Goal: Task Accomplishment & Management: Manage account settings

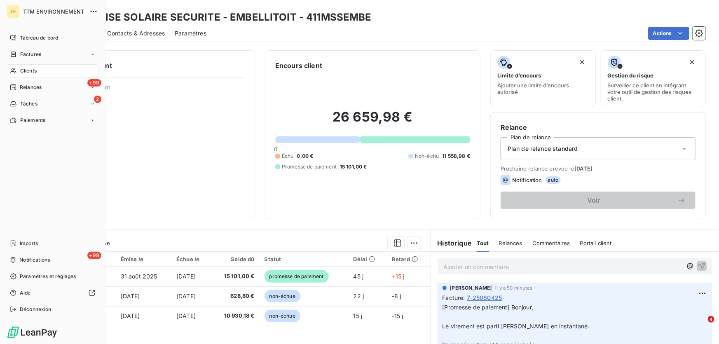
click at [29, 73] on span "Clients" at bounding box center [28, 70] width 16 height 7
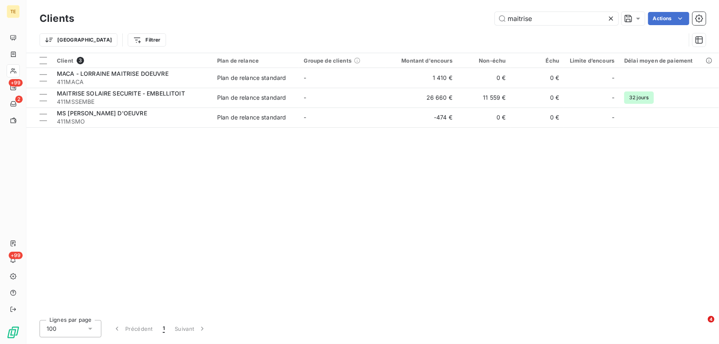
drag, startPoint x: 545, startPoint y: 19, endPoint x: 488, endPoint y: 19, distance: 57.3
click at [488, 19] on div "maitrise Actions" at bounding box center [395, 18] width 622 height 13
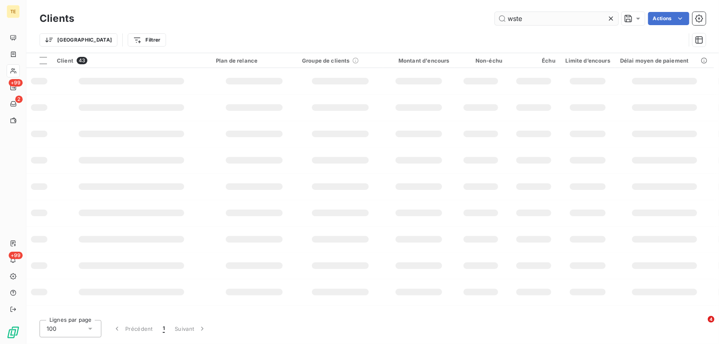
click at [515, 18] on input "wste" at bounding box center [557, 18] width 124 height 13
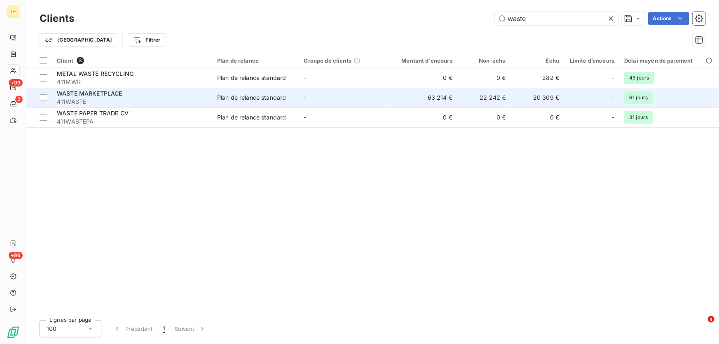
type input "waste"
click at [112, 93] on span "WASTE MARKETPLACE" at bounding box center [90, 93] width 66 height 7
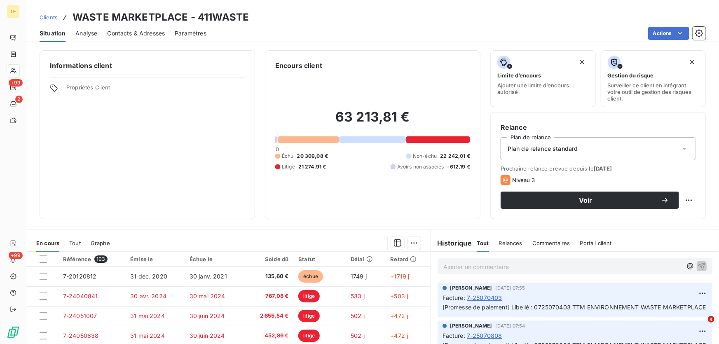
click at [459, 268] on p "Ajouter un commentaire ﻿" at bounding box center [562, 267] width 239 height 10
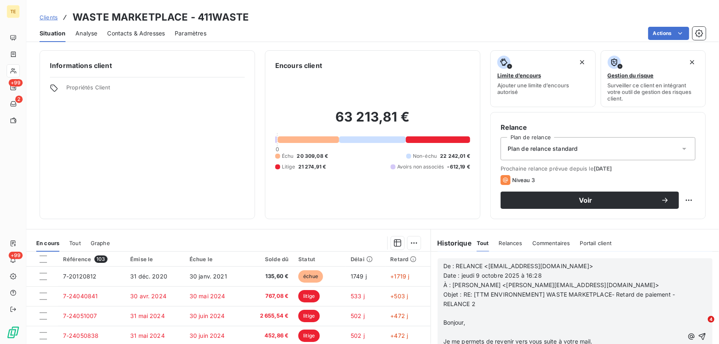
scroll to position [337, 0]
click at [699, 336] on icon "button" at bounding box center [702, 336] width 7 height 7
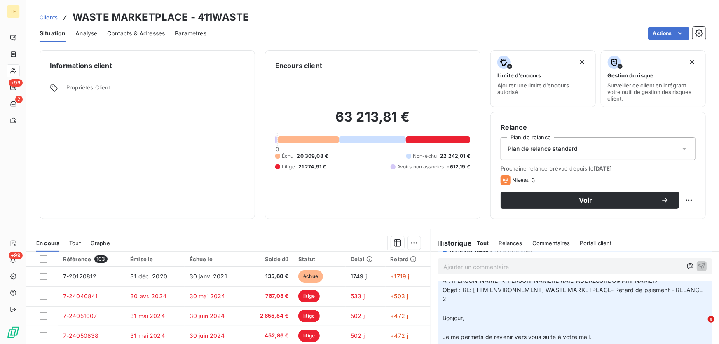
scroll to position [0, 0]
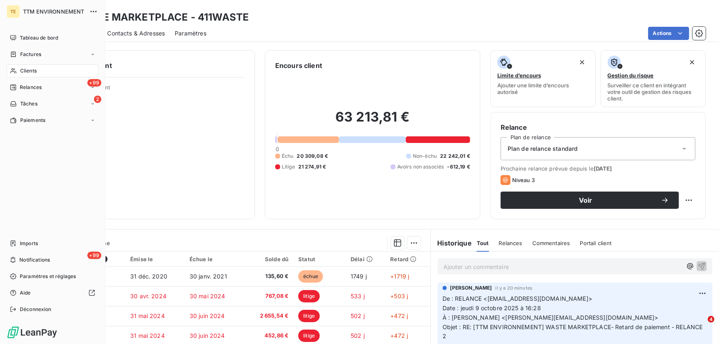
click at [27, 68] on span "Clients" at bounding box center [28, 70] width 16 height 7
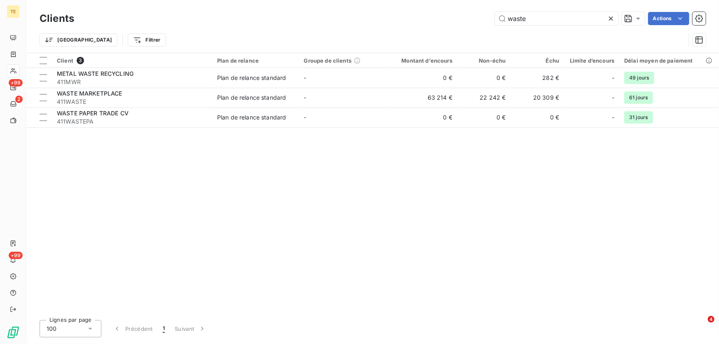
click at [610, 19] on icon at bounding box center [611, 18] width 8 height 8
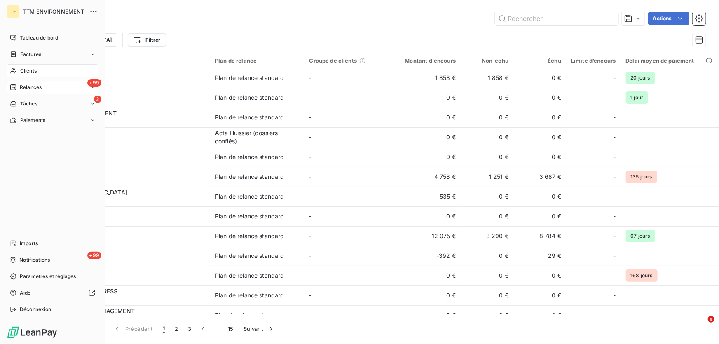
click at [31, 87] on span "Relances" at bounding box center [31, 87] width 22 height 7
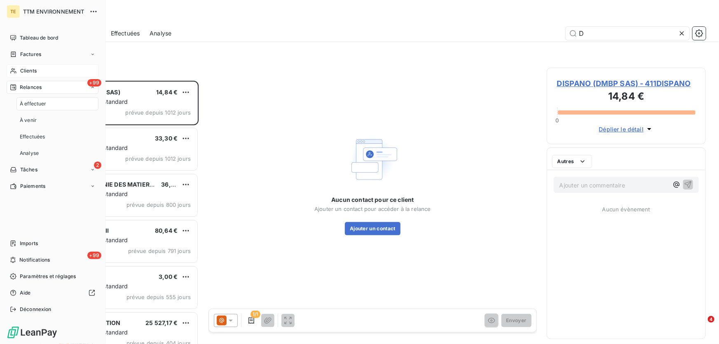
scroll to position [258, 153]
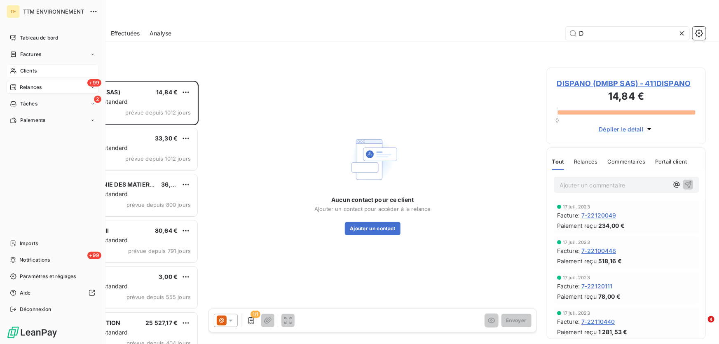
click at [14, 71] on icon at bounding box center [13, 71] width 7 height 7
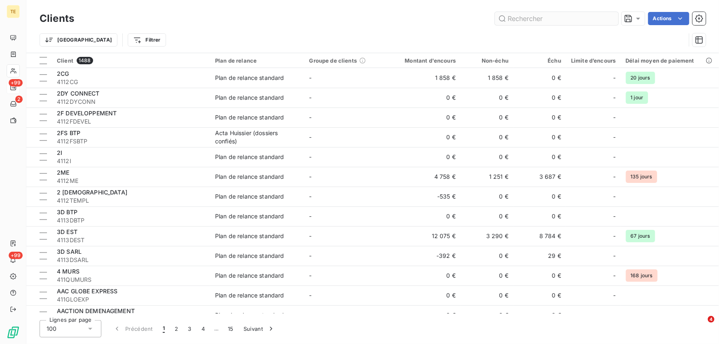
click at [543, 19] on input "text" at bounding box center [557, 18] width 124 height 13
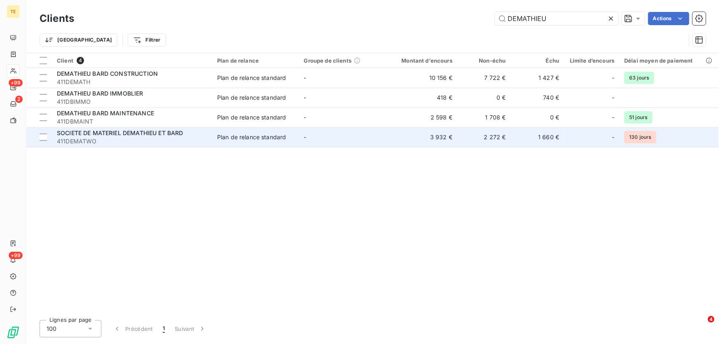
type input "DEMATHIEU"
click at [119, 136] on span "SOCIETE DE MATERIEL DEMATHIEU ET BARD" at bounding box center [120, 132] width 127 height 7
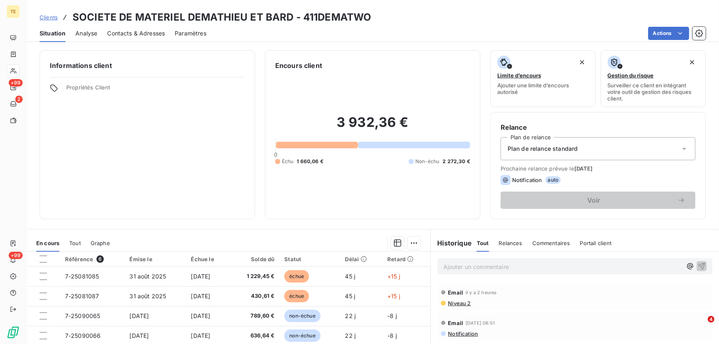
click at [493, 265] on p "Ajouter un commentaire ﻿" at bounding box center [562, 267] width 239 height 10
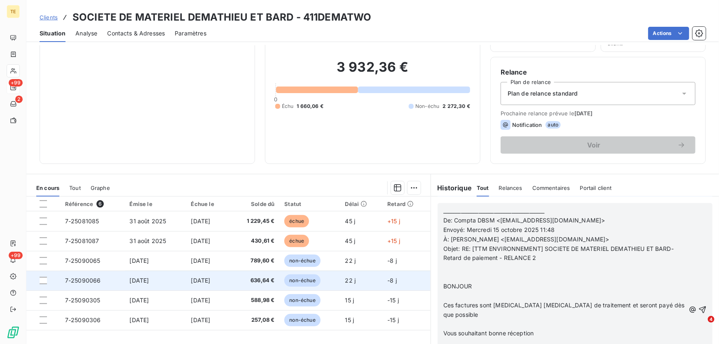
scroll to position [53, 0]
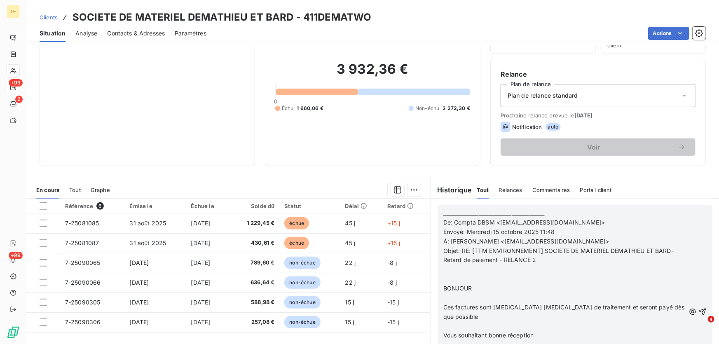
click at [559, 262] on p "Objet: RE: [TTM ENVIRONNEMENT] SOCIETE DE MATERIEL DEMATHIEU ET BARD- Retard de…" at bounding box center [564, 255] width 242 height 19
click at [535, 260] on span "Objet: RE: [TTM ENVIRONNEMENT] SOCIETE DE MATERIEL DEMATHIEU ET BARD- Retard de…" at bounding box center [559, 255] width 232 height 16
click at [544, 281] on p "﻿" at bounding box center [564, 278] width 242 height 9
click at [699, 308] on icon "button" at bounding box center [703, 312] width 8 height 8
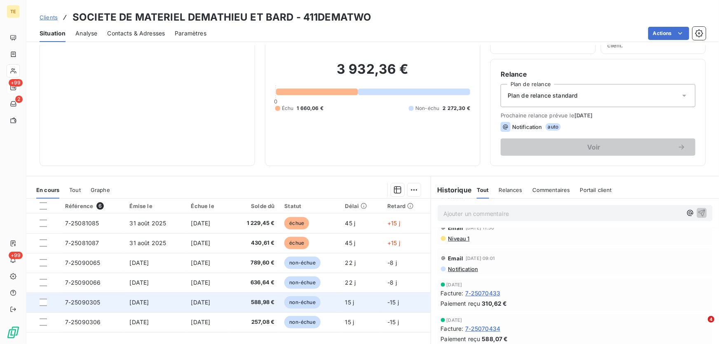
scroll to position [517, 0]
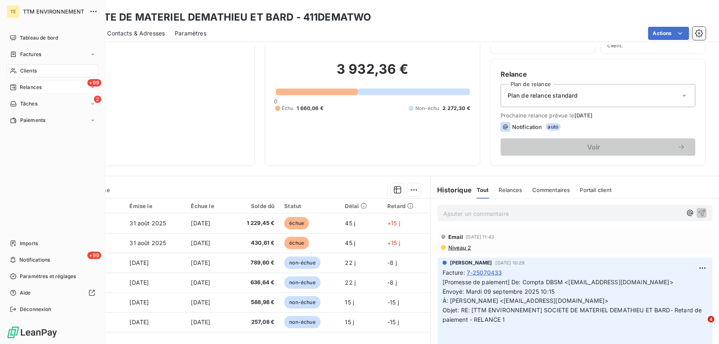
click at [21, 70] on span "Clients" at bounding box center [28, 70] width 16 height 7
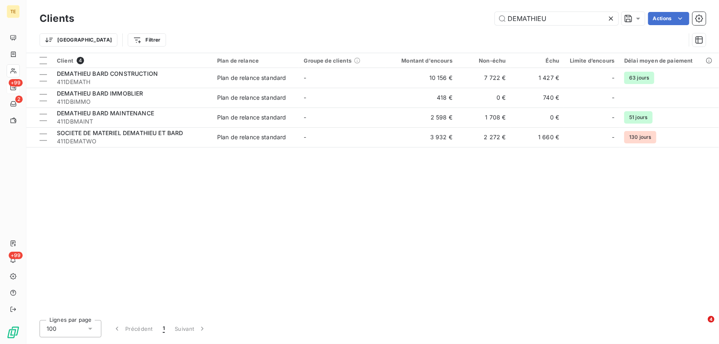
drag, startPoint x: 546, startPoint y: 15, endPoint x: 483, endPoint y: 18, distance: 63.5
click at [483, 18] on div "DEMATHIEU Actions" at bounding box center [395, 18] width 622 height 13
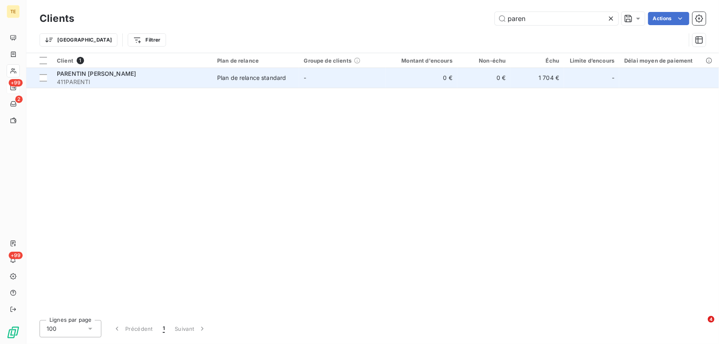
type input "paren"
click at [81, 79] on span "411PARENTI" at bounding box center [132, 82] width 150 height 8
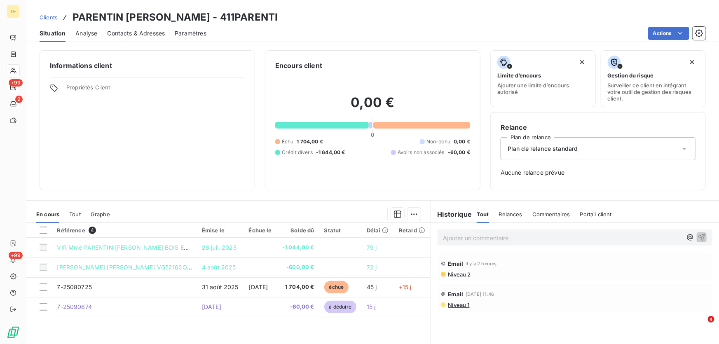
click at [454, 239] on p "Ajouter un commentaire ﻿" at bounding box center [562, 238] width 239 height 10
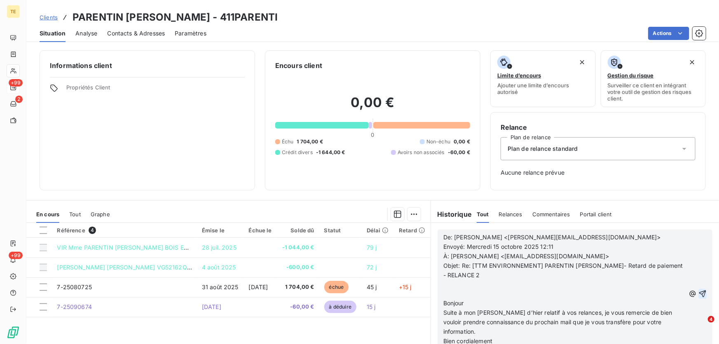
click at [699, 291] on icon "button" at bounding box center [703, 294] width 8 height 8
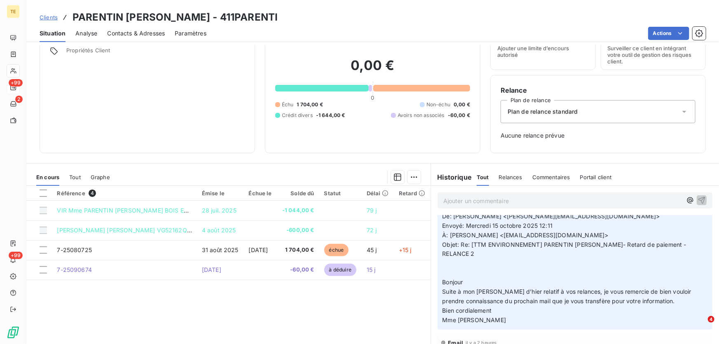
scroll to position [30, 0]
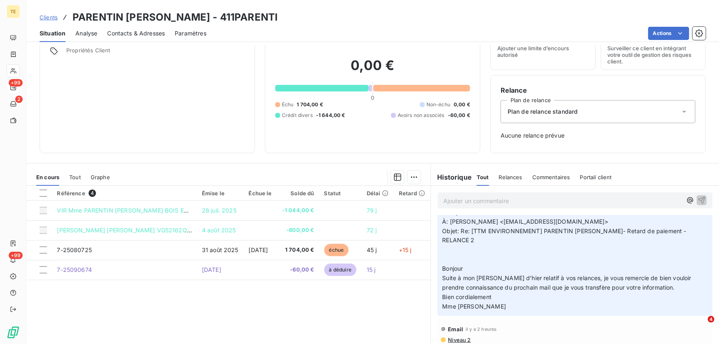
click at [457, 337] on span "Niveau 2" at bounding box center [459, 340] width 23 height 7
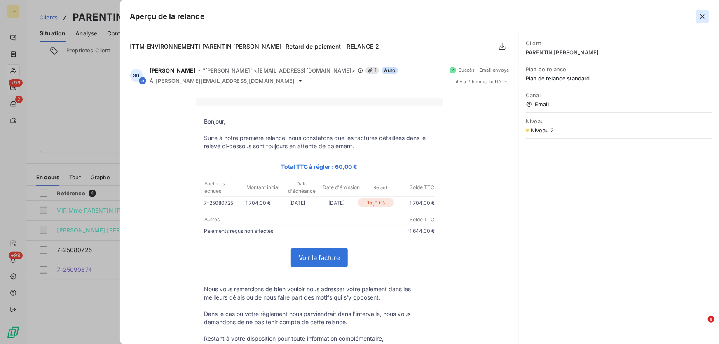
click at [702, 14] on icon "button" at bounding box center [703, 16] width 8 height 8
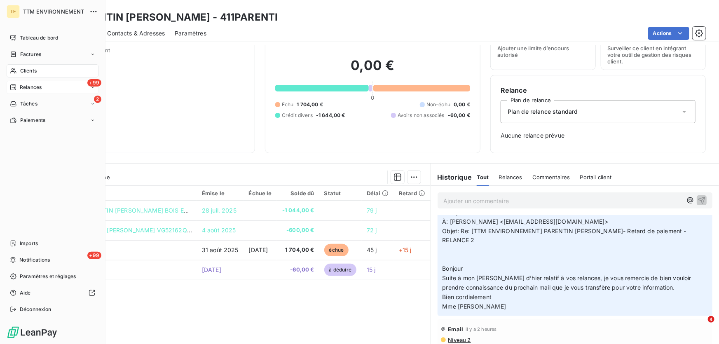
click at [27, 85] on span "Relances" at bounding box center [31, 87] width 22 height 7
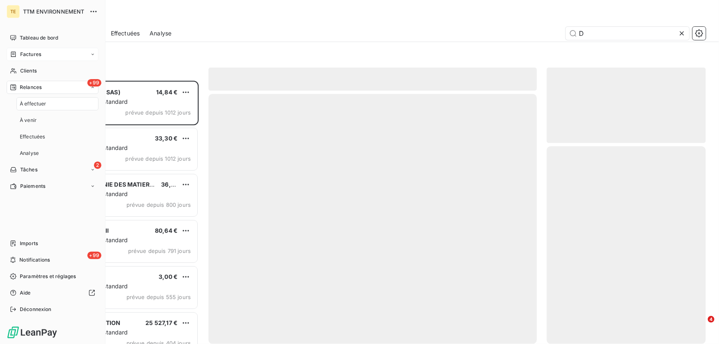
scroll to position [258, 153]
click at [28, 58] on span "Factures" at bounding box center [30, 54] width 21 height 7
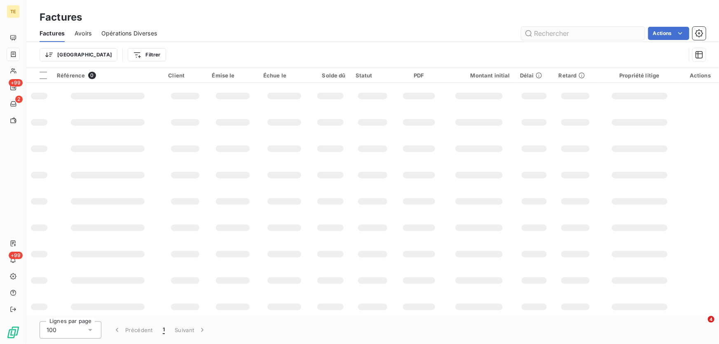
click at [586, 38] on input "text" at bounding box center [583, 33] width 124 height 13
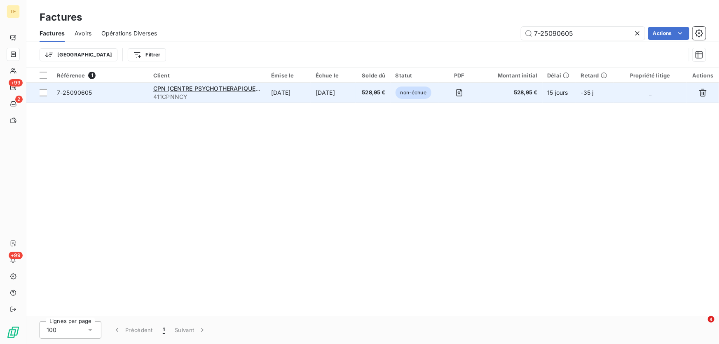
type input "7-25090605"
click at [80, 94] on span "7-25090605" at bounding box center [74, 92] width 35 height 7
click at [47, 93] on td at bounding box center [39, 93] width 26 height 20
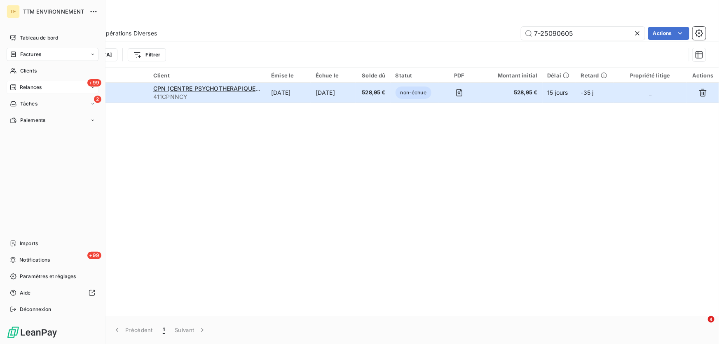
click at [26, 87] on span "Relances" at bounding box center [31, 87] width 22 height 7
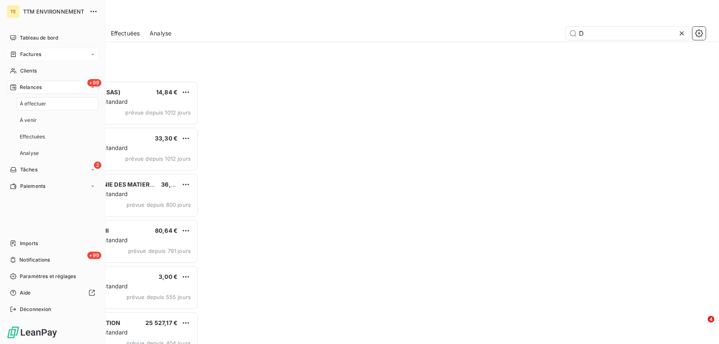
scroll to position [258, 153]
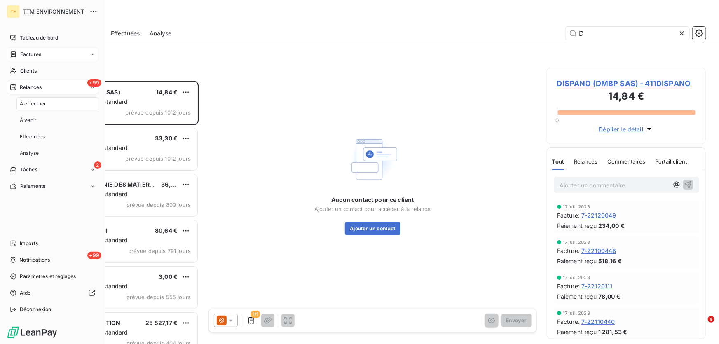
click at [33, 84] on span "Relances" at bounding box center [31, 87] width 22 height 7
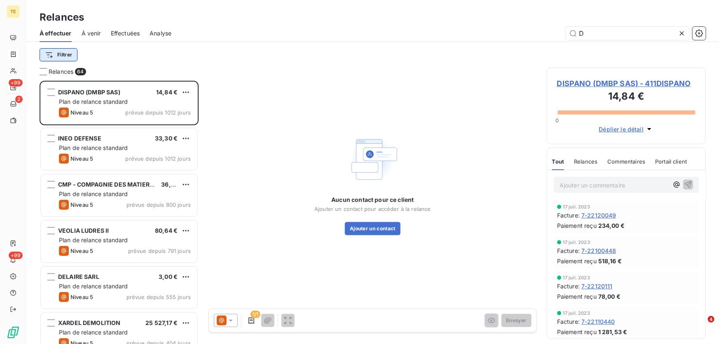
click at [62, 55] on html "TE +99 2 +99 Relances À effectuer À venir Effectuées Analyse D Filtrer Relances…" at bounding box center [359, 172] width 719 height 344
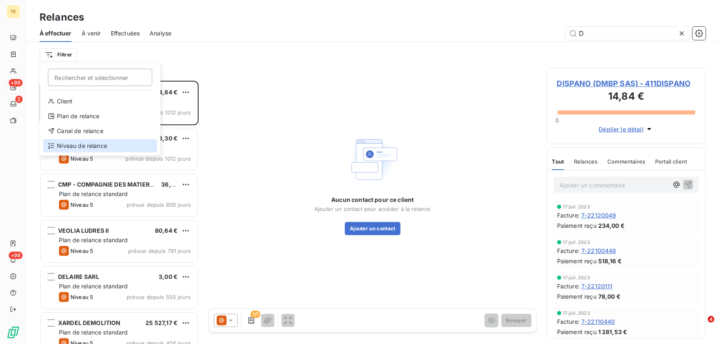
click at [74, 144] on div "Niveau de relance" at bounding box center [100, 145] width 114 height 13
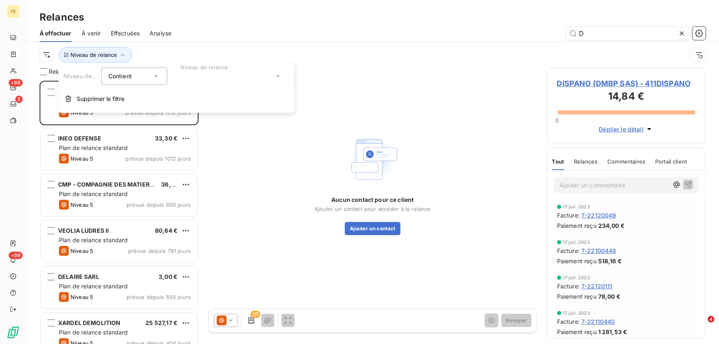
click at [270, 74] on div at bounding box center [230, 76] width 119 height 17
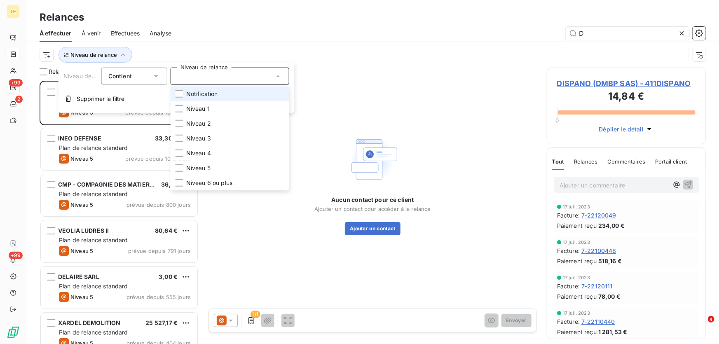
click at [204, 97] on span "Notification" at bounding box center [202, 94] width 32 height 8
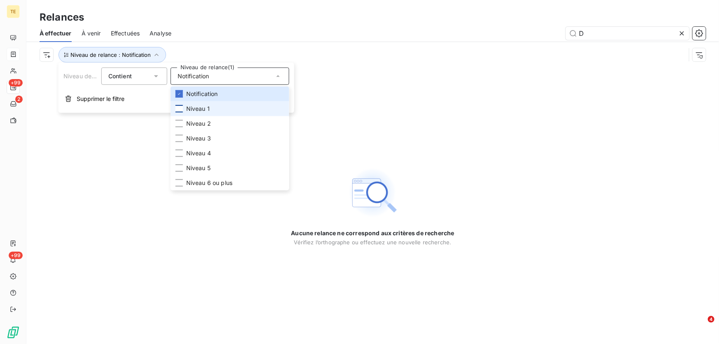
click at [176, 106] on div at bounding box center [179, 108] width 7 height 7
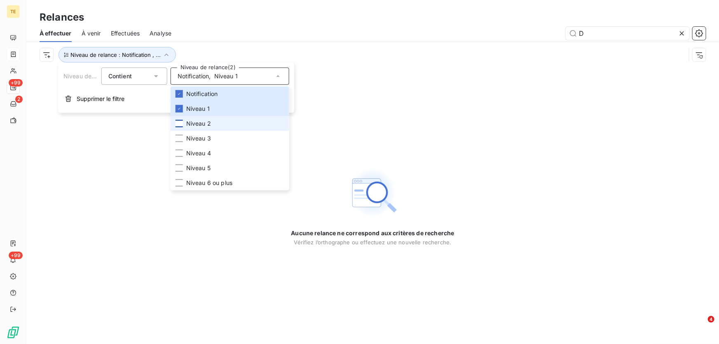
click at [178, 124] on div at bounding box center [179, 123] width 7 height 7
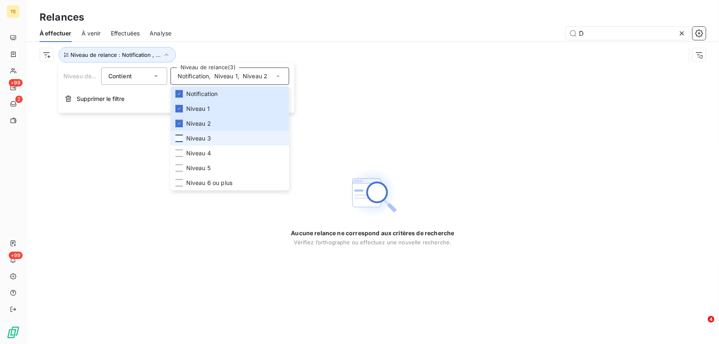
click at [178, 138] on div at bounding box center [179, 138] width 7 height 7
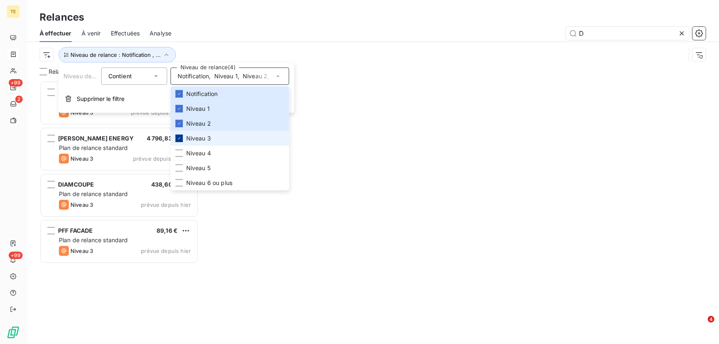
scroll to position [258, 153]
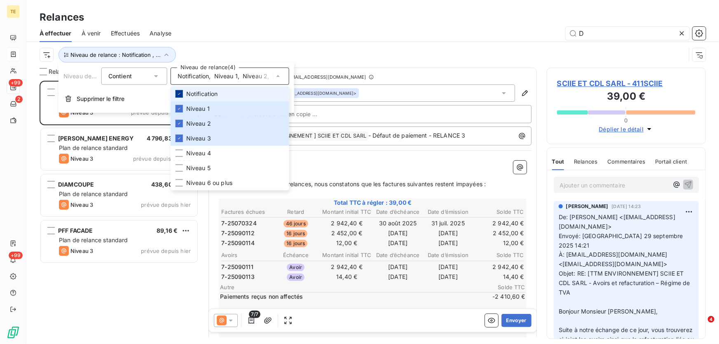
click at [178, 90] on div at bounding box center [179, 93] width 7 height 7
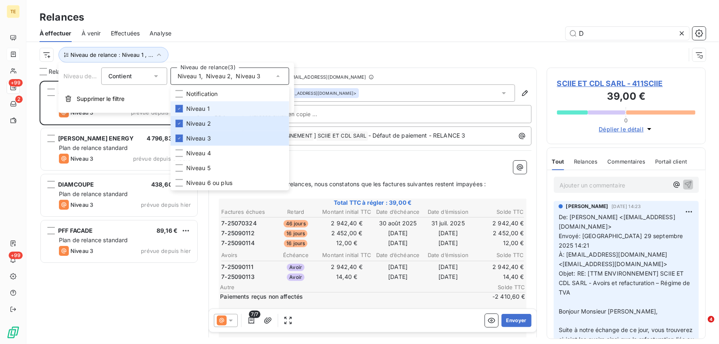
click at [177, 103] on li "Niveau 1" at bounding box center [230, 108] width 119 height 15
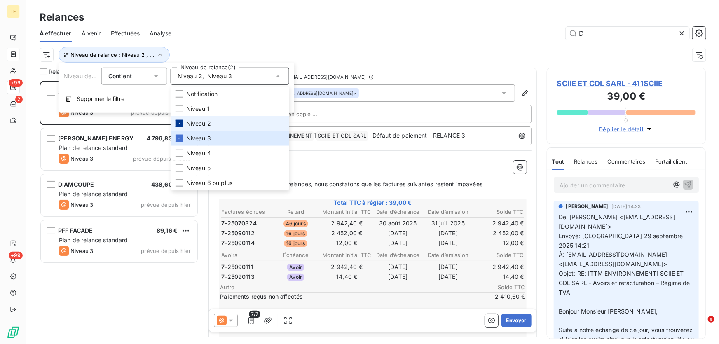
click at [179, 123] on icon at bounding box center [179, 123] width 5 height 5
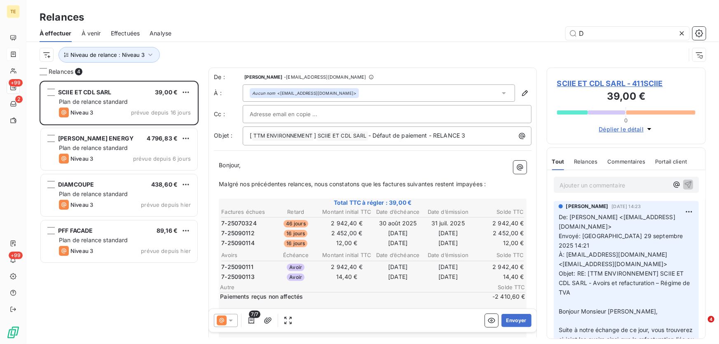
click at [209, 47] on div "Niveau de relance : Niveau 3" at bounding box center [363, 55] width 646 height 16
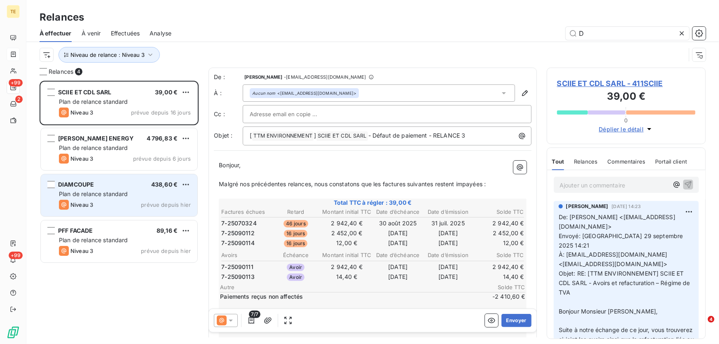
click at [131, 198] on div "Plan de relance standard" at bounding box center [125, 194] width 132 height 8
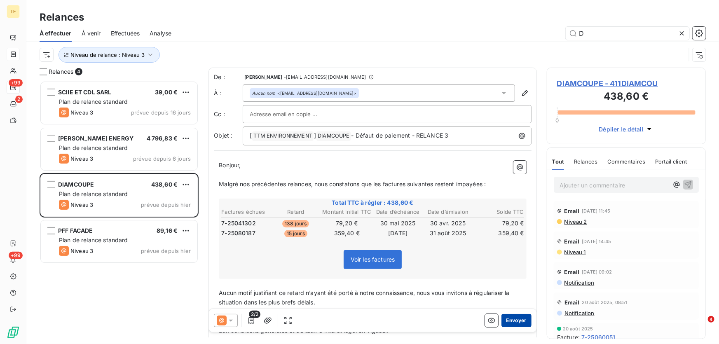
click at [510, 320] on button "Envoyer" at bounding box center [517, 320] width 30 height 13
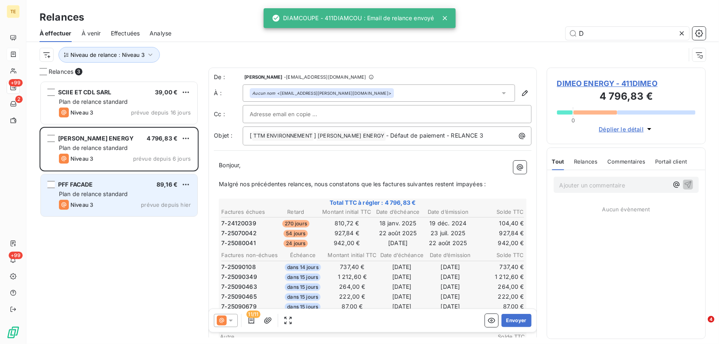
click at [98, 189] on div "PFF FACADE 89,16 € Plan de relance standard Niveau 3 prévue depuis hier" at bounding box center [119, 195] width 157 height 42
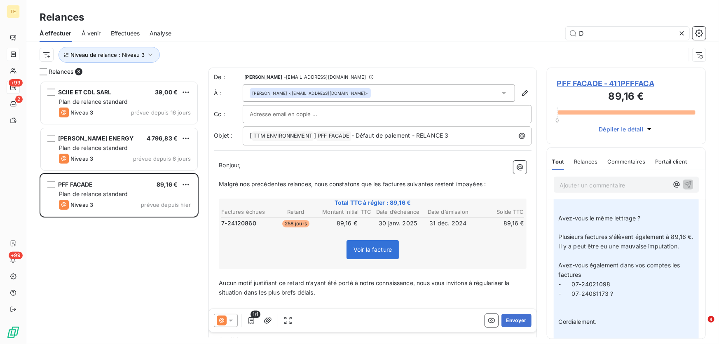
scroll to position [337, 0]
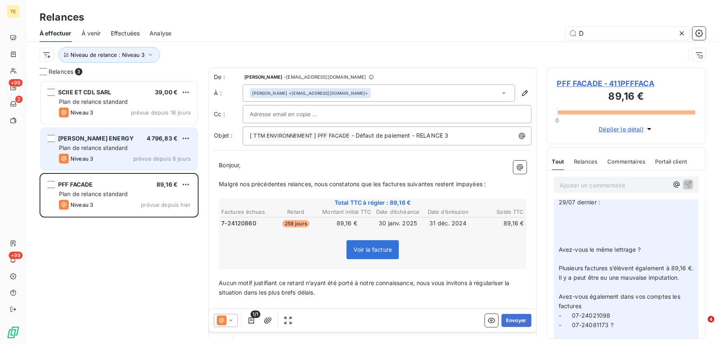
click at [95, 141] on span "DIMEO ENERGY" at bounding box center [95, 138] width 75 height 7
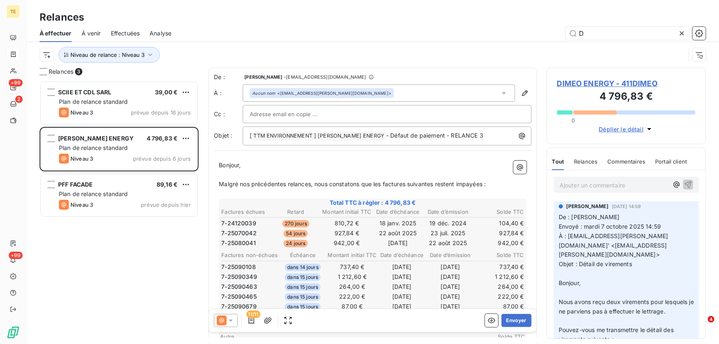
click at [583, 182] on p "Ajouter un commentaire ﻿" at bounding box center [614, 185] width 109 height 10
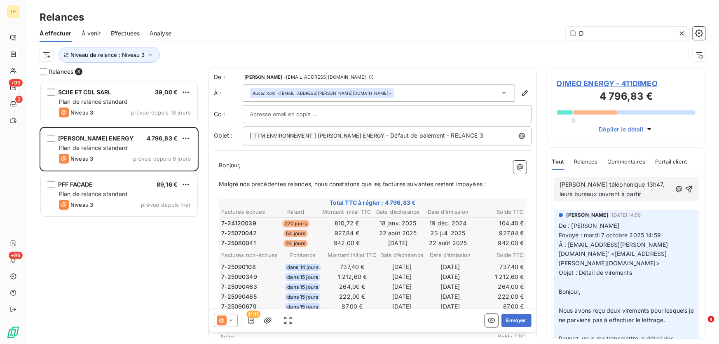
click at [631, 193] on p "Appel téléphonique 13h47, leurs bureaux ouvrent à partir" at bounding box center [616, 189] width 112 height 19
drag, startPoint x: 649, startPoint y: 183, endPoint x: 635, endPoint y: 182, distance: 14.9
click at [635, 182] on span "Appel téléphonique 13h47, leurs bureaux ouvrent à partir 9/12 14/17" at bounding box center [616, 189] width 112 height 16
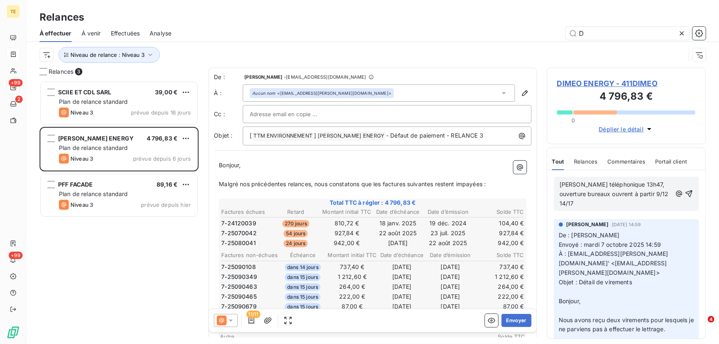
click at [635, 185] on span "Appel téléphonique 13h47, ouverture bureaux ouvrent à partir 9/12 14/17" at bounding box center [615, 194] width 111 height 26
click at [593, 194] on span "Appel téléphonique 13h47, horaires d'ouverture bureaux ouvrent à partir 9/12 14…" at bounding box center [615, 194] width 110 height 26
click at [652, 193] on span "Appel téléphonique 13h47, horaires d'ouverture des bureaux ouvrent à partir 9/1…" at bounding box center [613, 194] width 107 height 26
click at [655, 193] on span "Appel téléphonique 13h47, horaires d'ouverture des bureaux à partir 9/12 14/17" at bounding box center [613, 194] width 107 height 26
drag, startPoint x: 661, startPoint y: 193, endPoint x: 653, endPoint y: 193, distance: 8.7
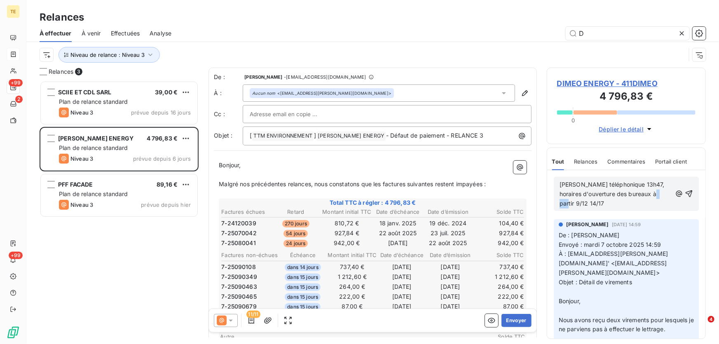
click at [653, 193] on span "Appel téléphonique 13h47, horaires d'ouverture des bureaux à partir 9/12 14/17" at bounding box center [613, 194] width 107 height 26
click at [598, 205] on p "Appel téléphonique 13h47, horaires d'ouverture des bureaux à partir 9h-12h - 14…" at bounding box center [616, 194] width 112 height 28
click at [685, 192] on icon "button" at bounding box center [689, 194] width 8 height 8
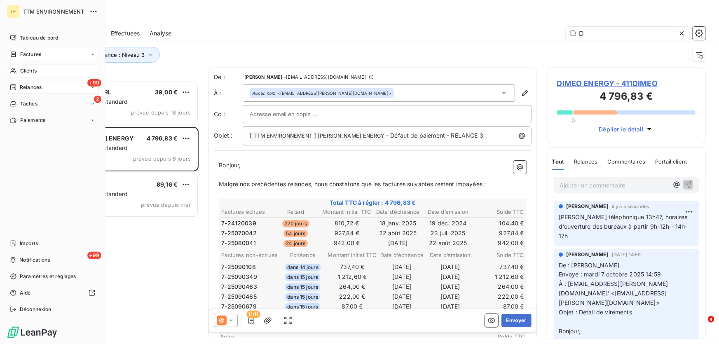
click at [35, 69] on span "Clients" at bounding box center [28, 70] width 16 height 7
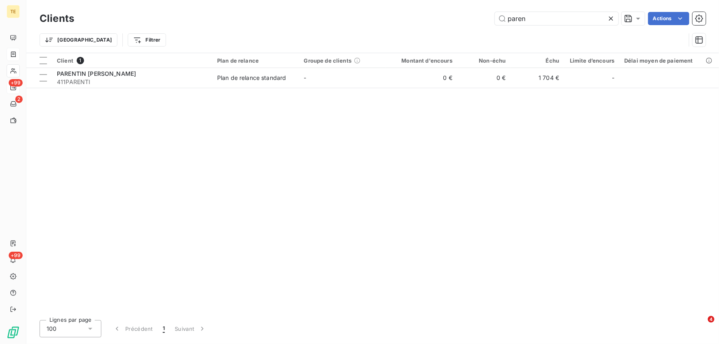
click at [457, 19] on div "paren Actions" at bounding box center [395, 18] width 622 height 13
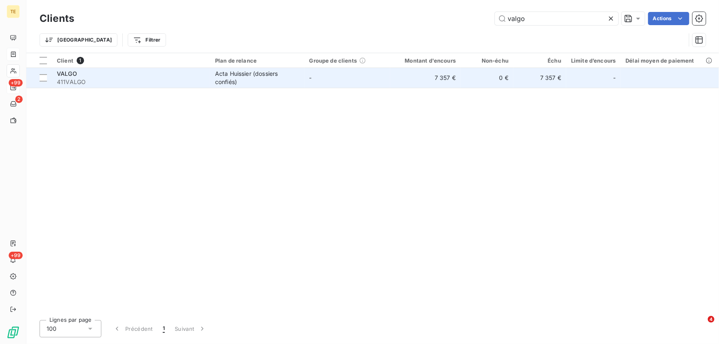
type input "valgo"
click at [68, 74] on span "VALGO" at bounding box center [67, 73] width 20 height 7
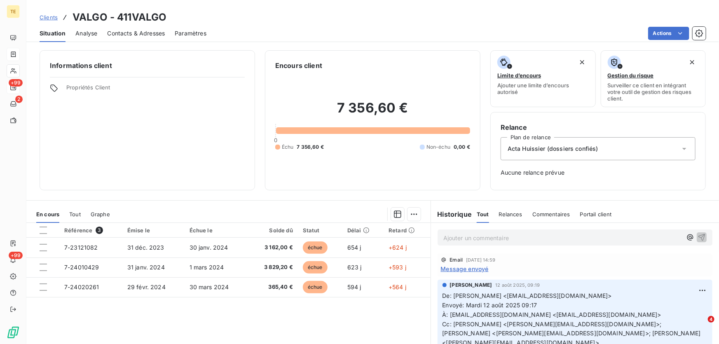
click at [455, 239] on p "Ajouter un commentaire ﻿" at bounding box center [562, 238] width 239 height 10
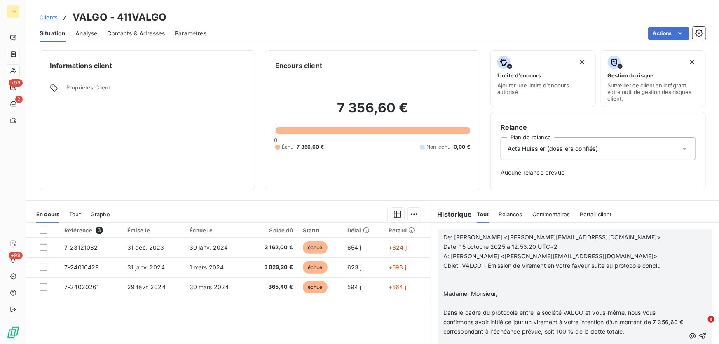
click at [464, 276] on p "﻿" at bounding box center [564, 275] width 242 height 9
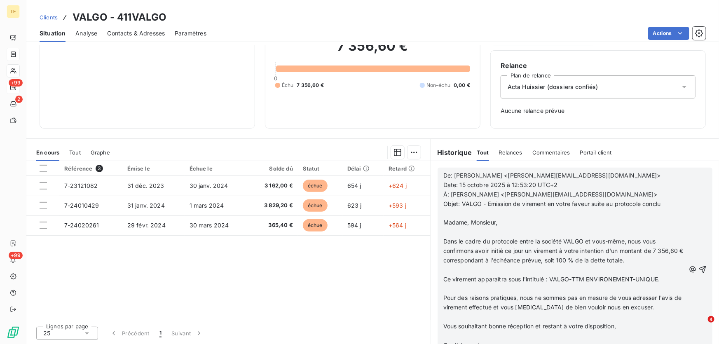
scroll to position [225, 0]
click at [699, 269] on icon "button" at bounding box center [703, 269] width 8 height 8
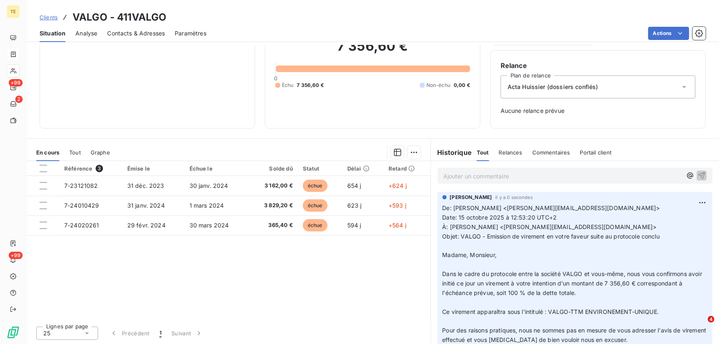
scroll to position [24, 0]
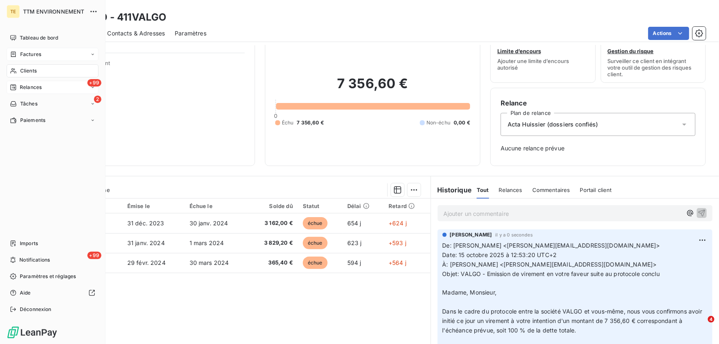
click at [31, 66] on div "Clients" at bounding box center [53, 70] width 92 height 13
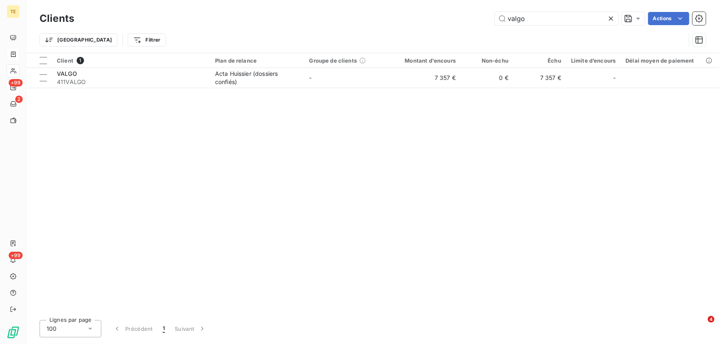
drag, startPoint x: 532, startPoint y: 18, endPoint x: 476, endPoint y: 24, distance: 56.8
click at [476, 24] on div "valgo Actions" at bounding box center [395, 18] width 622 height 13
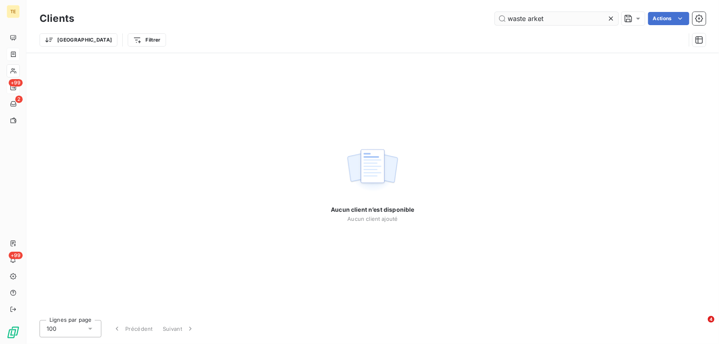
click at [529, 19] on input "waste arket" at bounding box center [557, 18] width 124 height 13
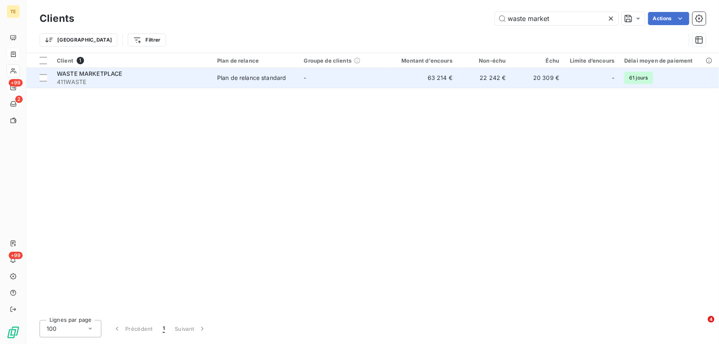
type input "waste market"
click at [87, 75] on span "WASTE MARKETPLACE" at bounding box center [90, 73] width 66 height 7
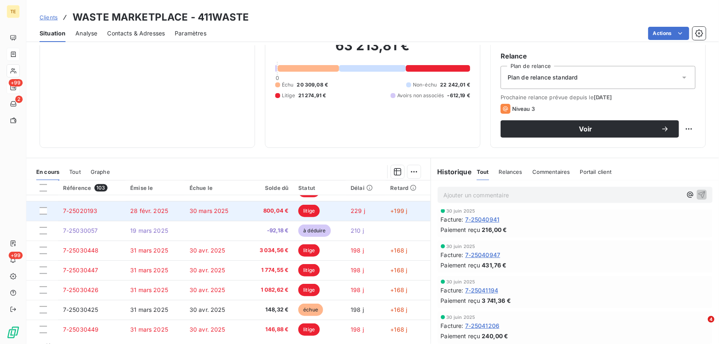
scroll to position [91, 0]
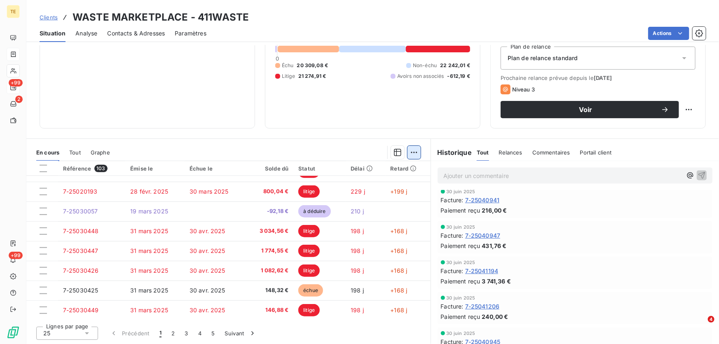
click at [413, 149] on html "TE +99 2 +99 Clients WASTE MARKETPLACE - 411WASTE Situation Analyse Contacts & …" at bounding box center [359, 172] width 719 height 344
click at [338, 170] on div "Mettre en litige (0 facture)" at bounding box center [340, 170] width 147 height 13
click at [449, 176] on p "Ajouter un commentaire ﻿" at bounding box center [562, 176] width 239 height 10
click at [408, 152] on html "TE +99 2 +99 Clients WASTE MARKETPLACE - 411WASTE Situation Analyse Contacts & …" at bounding box center [359, 172] width 719 height 344
click at [556, 252] on html "TE +99 2 +99 Clients WASTE MARKETPLACE - 411WASTE Situation Analyse Contacts & …" at bounding box center [359, 172] width 719 height 344
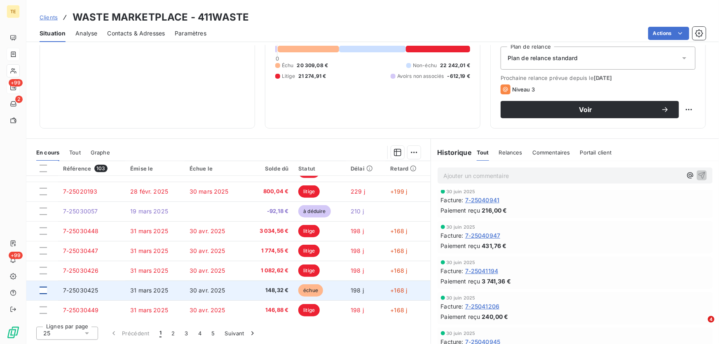
click at [41, 290] on div at bounding box center [43, 290] width 7 height 7
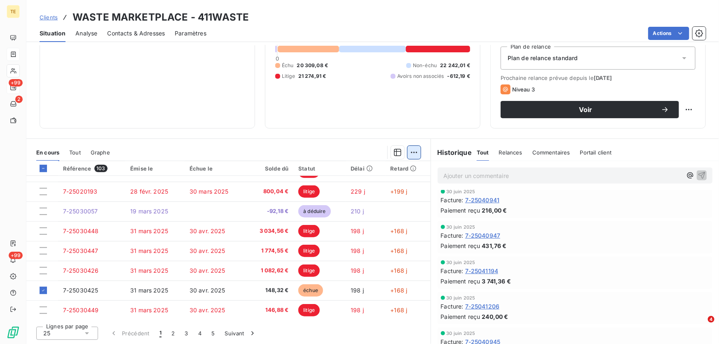
click at [408, 151] on html "TE +99 2 +99 Clients WASTE MARKETPLACE - 411WASTE Situation Analyse Contacts & …" at bounding box center [359, 172] width 719 height 344
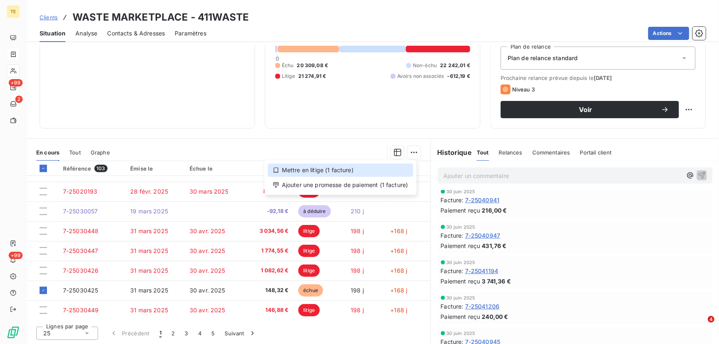
click at [331, 173] on div "Mettre en litige (1 facture)" at bounding box center [340, 170] width 145 height 13
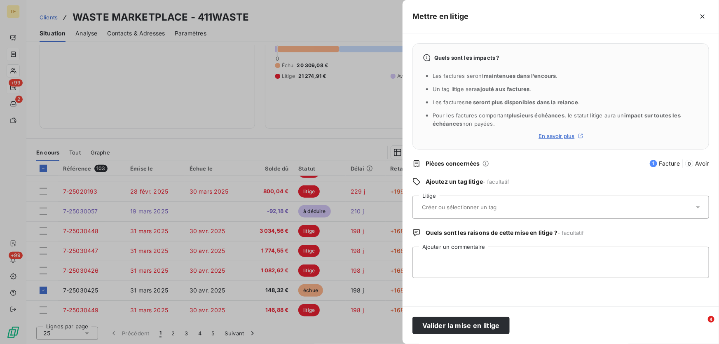
click at [438, 206] on input "text" at bounding box center [481, 207] width 120 height 7
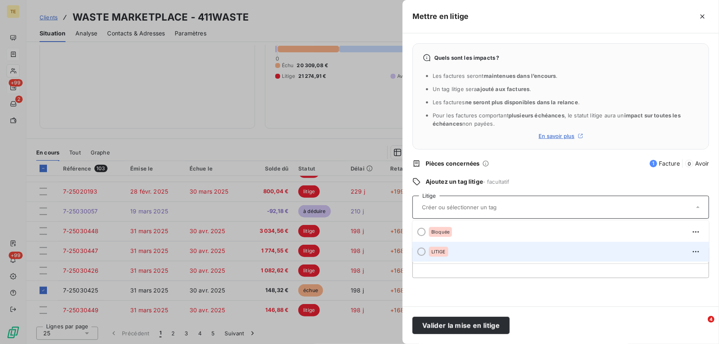
click at [440, 250] on span "LITIGE" at bounding box center [438, 251] width 14 height 5
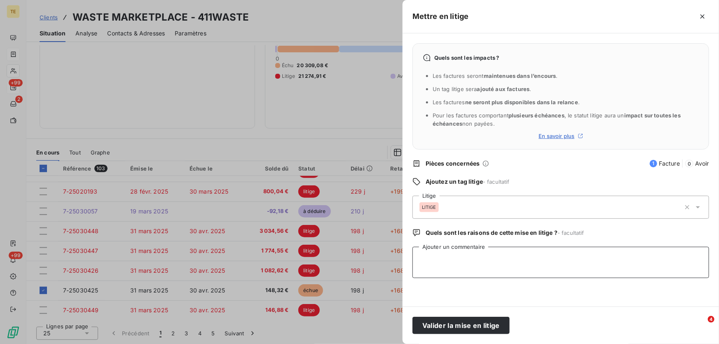
click at [435, 251] on textarea "Ajouter un commentaire" at bounding box center [561, 262] width 297 height 31
paste textarea ""Jerôme De Tomasi le 10/04/2025 Attente appel de facture ""
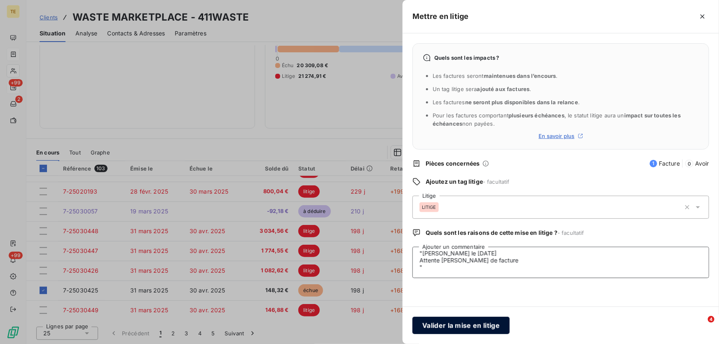
type textarea ""Jerôme De Tomasi le 10/04/2025 Attente appel de facture ""
click at [460, 326] on button "Valider la mise en litige" at bounding box center [461, 325] width 97 height 17
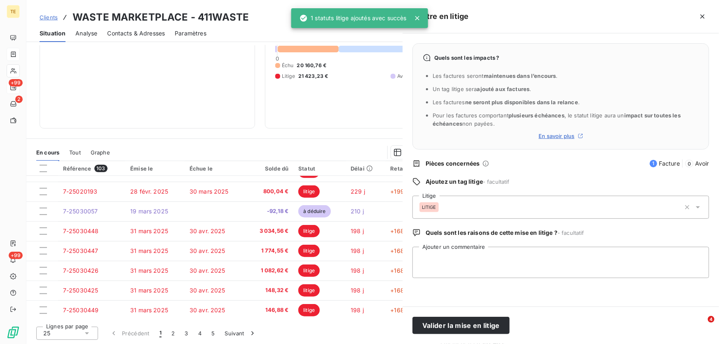
scroll to position [0, 0]
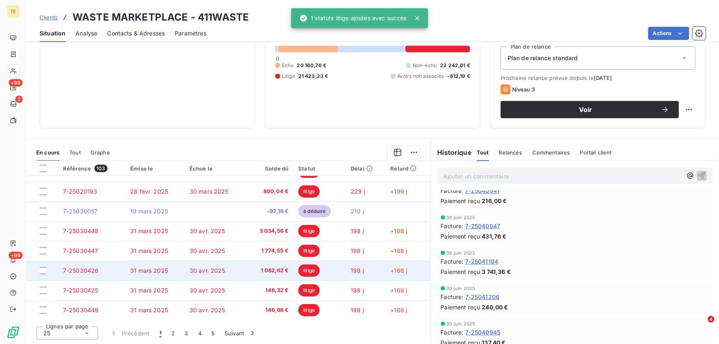
click at [276, 270] on span "1 082,62 €" at bounding box center [269, 271] width 38 height 8
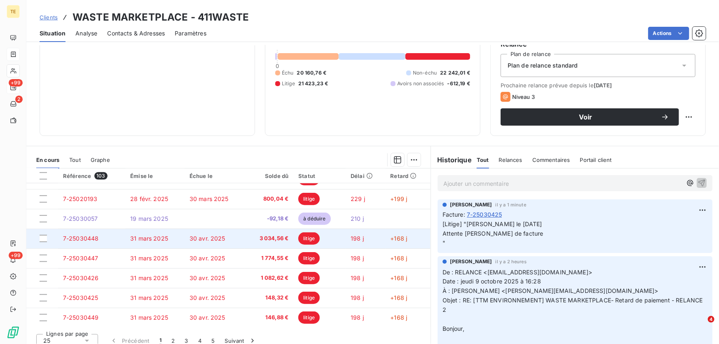
scroll to position [91, 0]
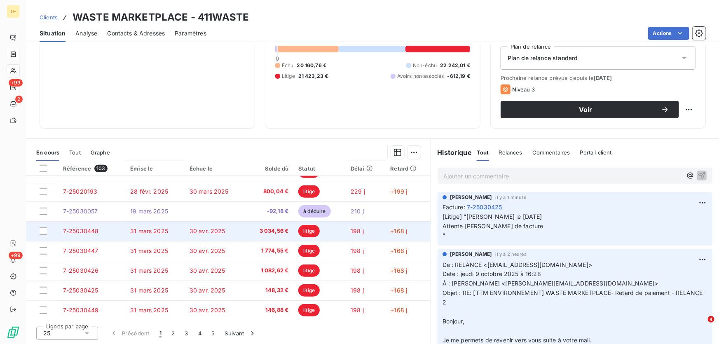
click at [81, 230] on span "7-25030448" at bounding box center [81, 230] width 36 height 7
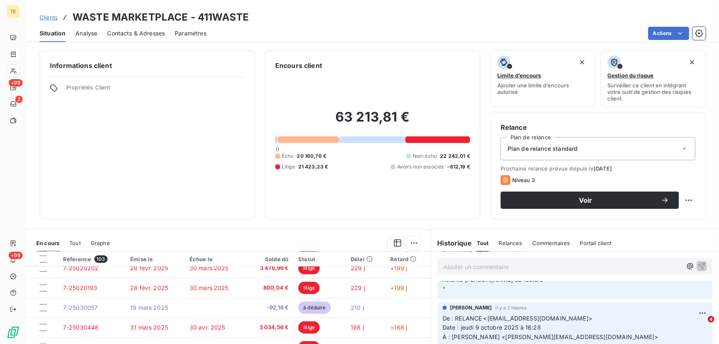
scroll to position [350, 0]
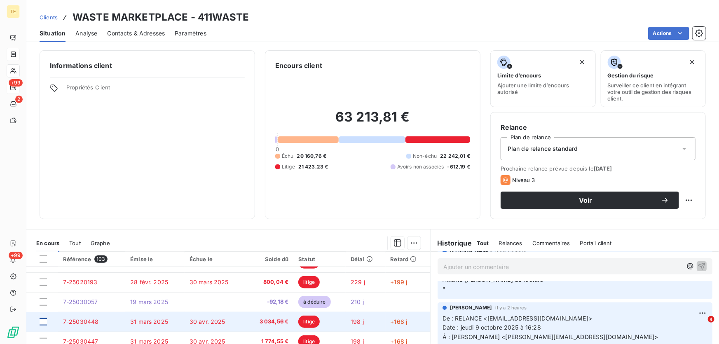
click at [44, 321] on div at bounding box center [43, 321] width 7 height 7
click at [87, 321] on span "7-25030448" at bounding box center [81, 321] width 36 height 7
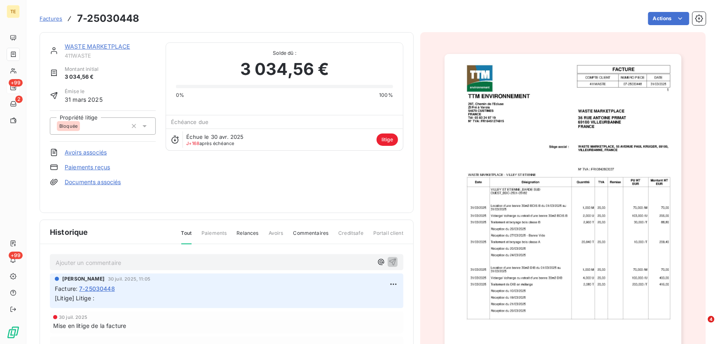
click at [86, 263] on p "Ajouter un commentaire ﻿" at bounding box center [214, 263] width 317 height 10
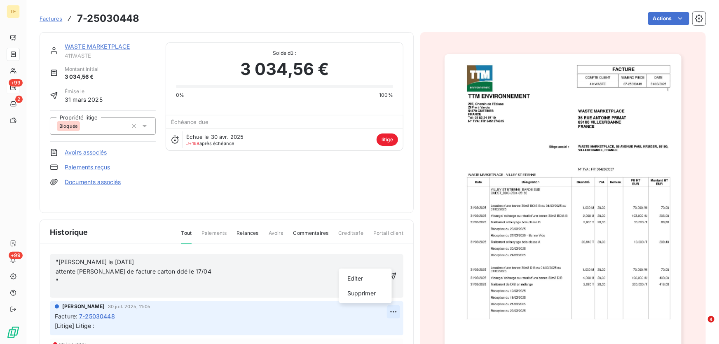
click at [386, 309] on html "TE +99 2 +99 Factures 7-25030448 Actions WASTE MARKETPLACE 411WASTE Montant ini…" at bounding box center [359, 172] width 719 height 344
click at [354, 293] on div "Supprimer" at bounding box center [365, 293] width 46 height 13
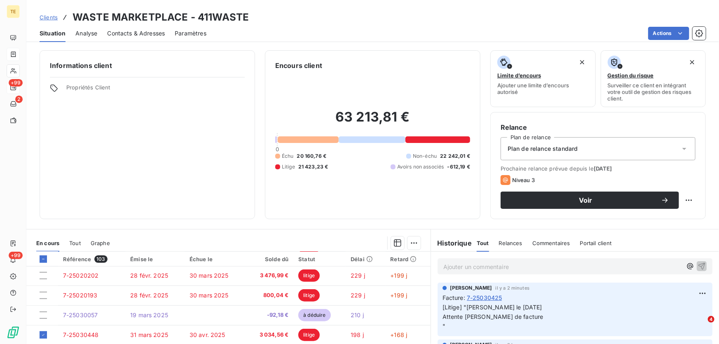
scroll to position [350, 0]
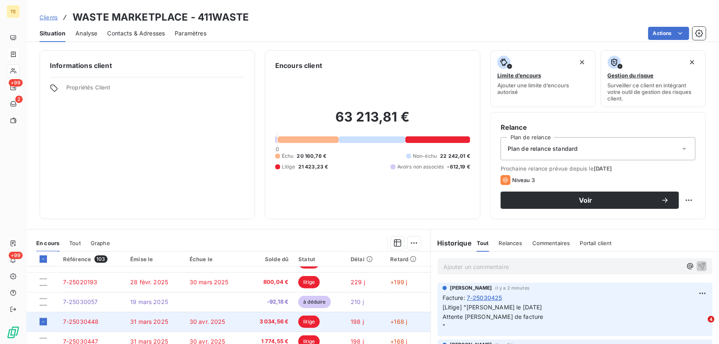
click at [386, 322] on td "+168 j" at bounding box center [408, 322] width 45 height 20
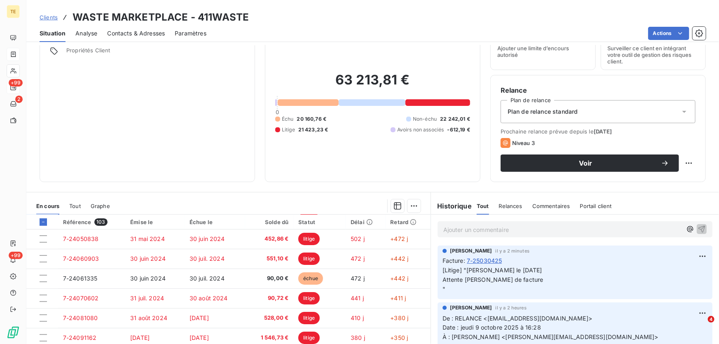
scroll to position [75, 0]
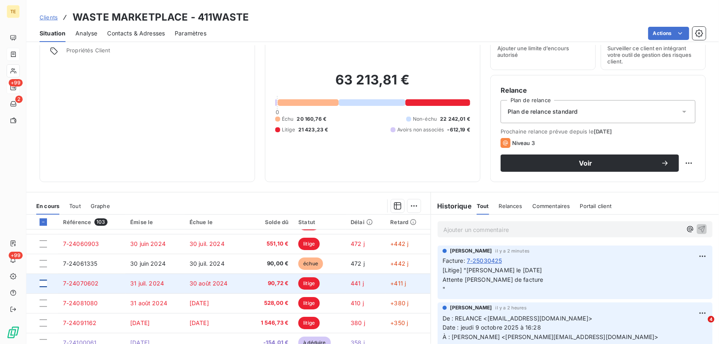
click at [43, 283] on div at bounding box center [43, 283] width 7 height 7
click at [138, 281] on span "31 juil. 2024" at bounding box center [147, 283] width 34 height 7
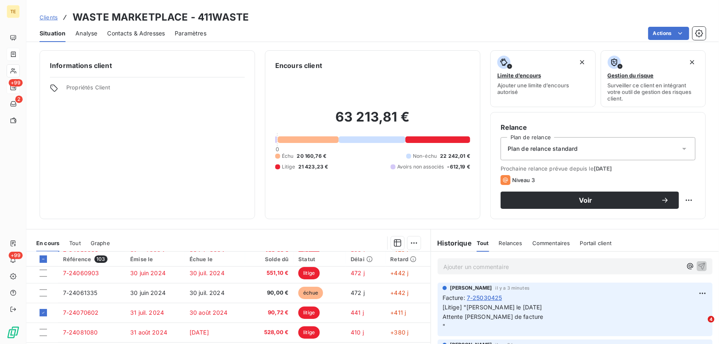
scroll to position [75, 0]
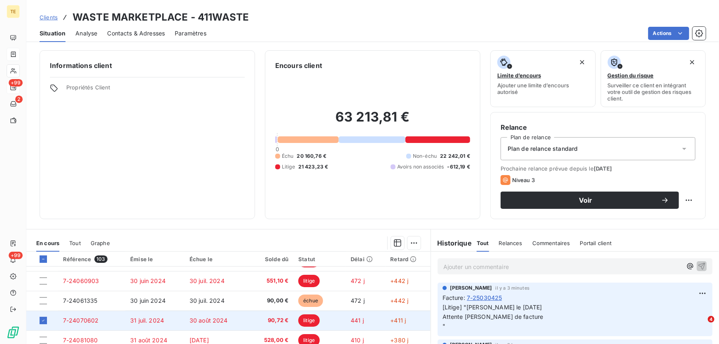
click at [209, 321] on span "30 août 2024" at bounding box center [209, 320] width 38 height 7
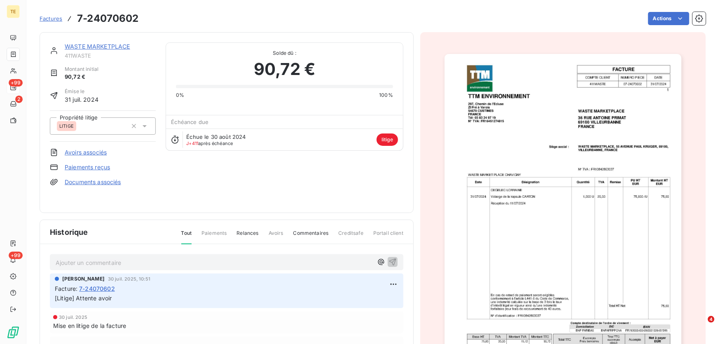
click at [112, 260] on p "Ajouter un commentaire ﻿" at bounding box center [214, 263] width 317 height 10
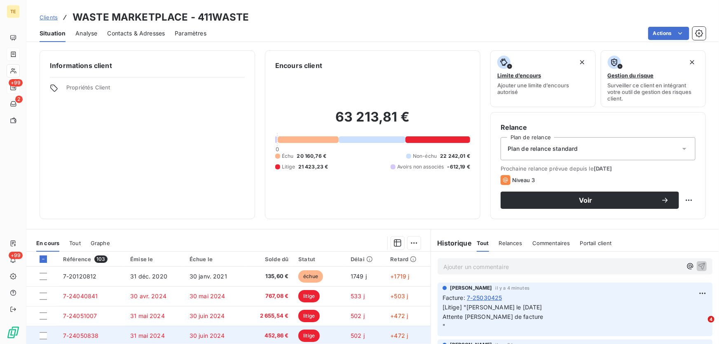
click at [75, 334] on span "7-24050838" at bounding box center [81, 335] width 36 height 7
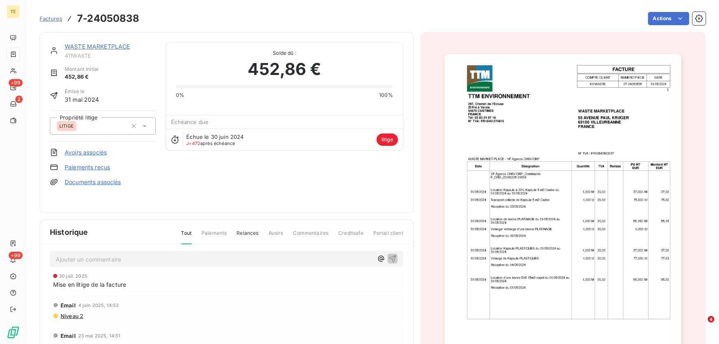
scroll to position [4, 0]
click at [73, 257] on p "Ajouter un commentaire ﻿" at bounding box center [214, 258] width 317 height 10
click at [66, 257] on p "Ajouter un commentaire ﻿" at bounding box center [214, 258] width 317 height 10
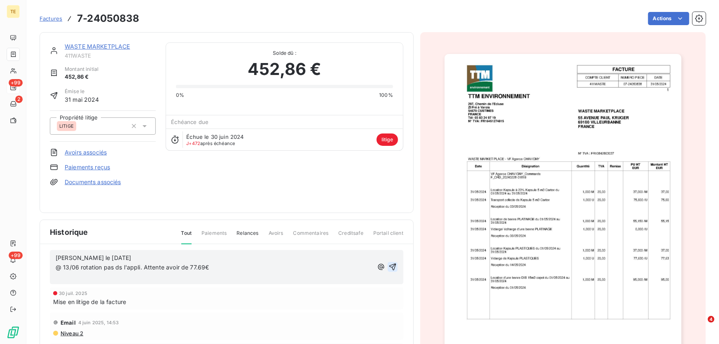
click at [389, 267] on icon "button" at bounding box center [393, 267] width 8 height 8
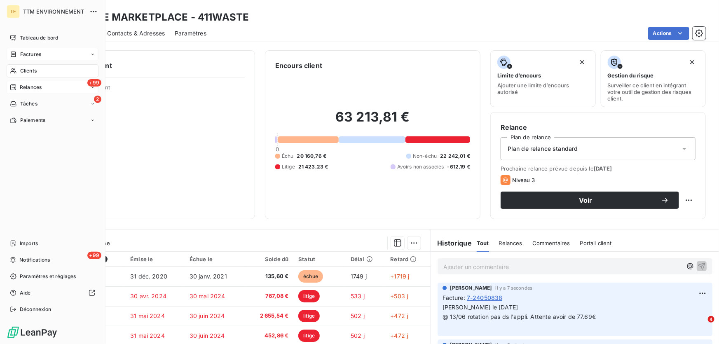
click at [37, 69] on div "Clients" at bounding box center [53, 70] width 92 height 13
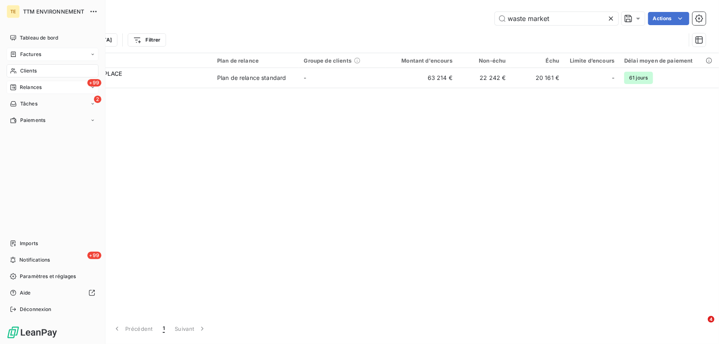
click at [41, 54] on span "Factures" at bounding box center [30, 54] width 21 height 7
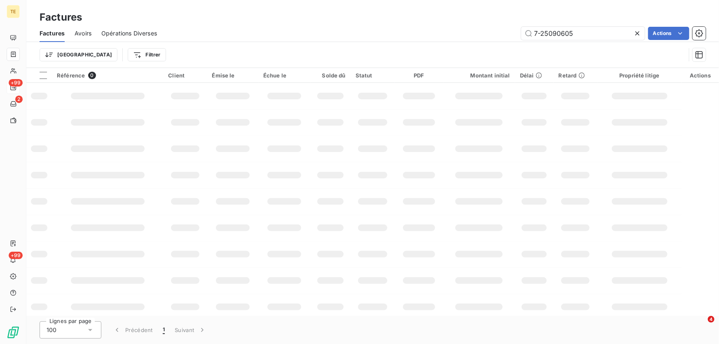
drag, startPoint x: 516, startPoint y: 32, endPoint x: 494, endPoint y: 31, distance: 22.3
click at [494, 31] on div "7-25090605 Actions" at bounding box center [436, 33] width 539 height 13
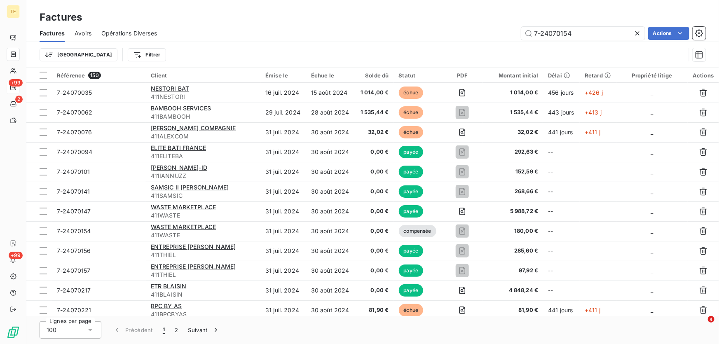
type input "7-24070154"
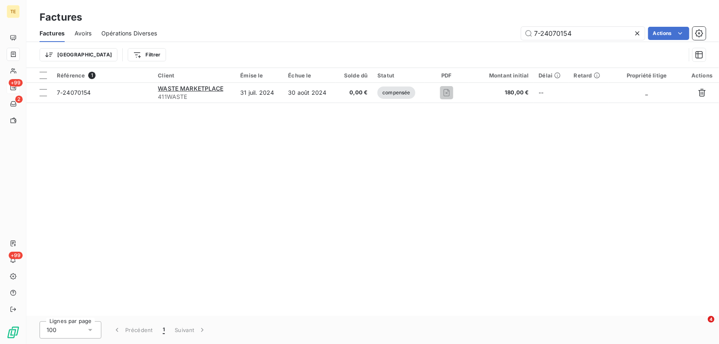
drag, startPoint x: 577, startPoint y: 33, endPoint x: 480, endPoint y: 33, distance: 97.3
click at [480, 33] on div "7-24070154 Actions" at bounding box center [436, 33] width 539 height 13
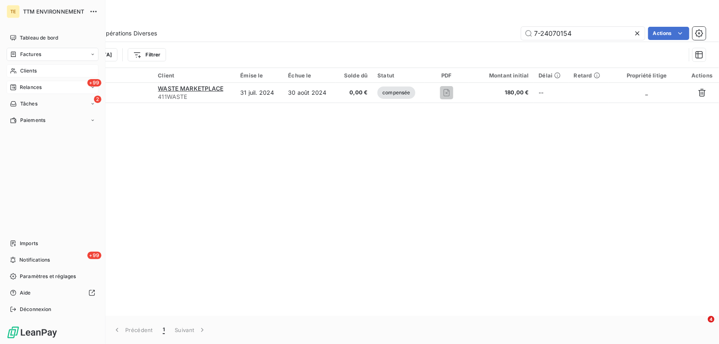
click at [28, 73] on span "Clients" at bounding box center [28, 70] width 16 height 7
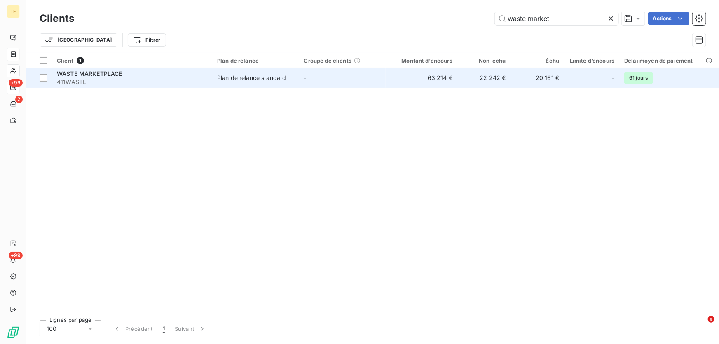
click at [77, 70] on span "WASTE MARKETPLACE" at bounding box center [90, 73] width 66 height 7
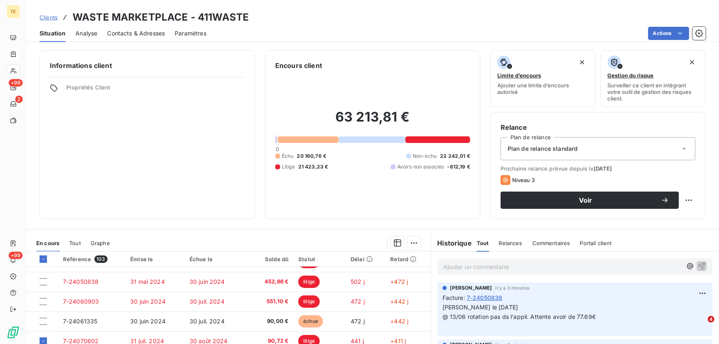
scroll to position [75, 0]
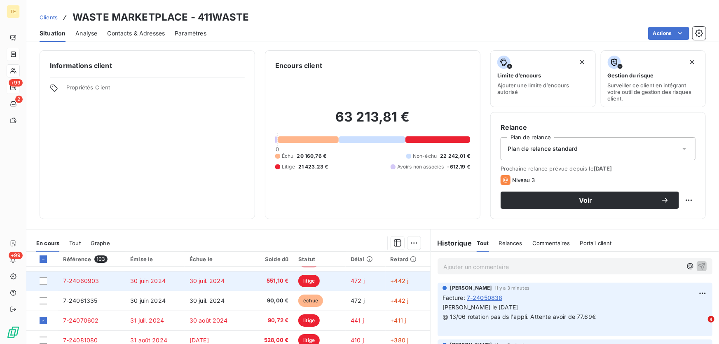
click at [75, 280] on span "7-24060903" at bounding box center [81, 280] width 36 height 7
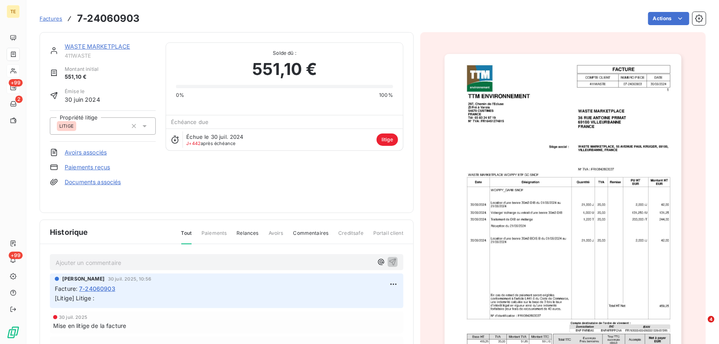
click at [70, 263] on p "Ajouter un commentaire ﻿" at bounding box center [214, 263] width 317 height 10
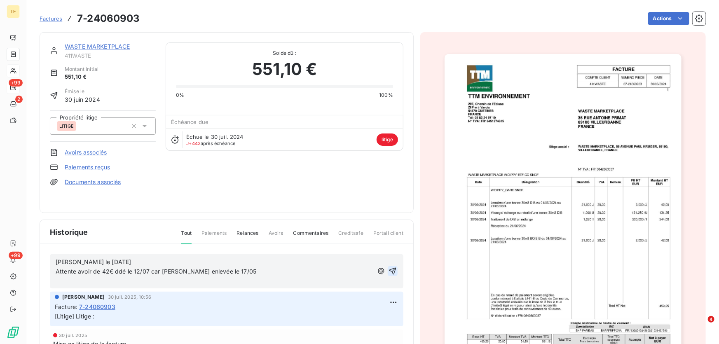
click at [389, 269] on icon "button" at bounding box center [393, 271] width 8 height 8
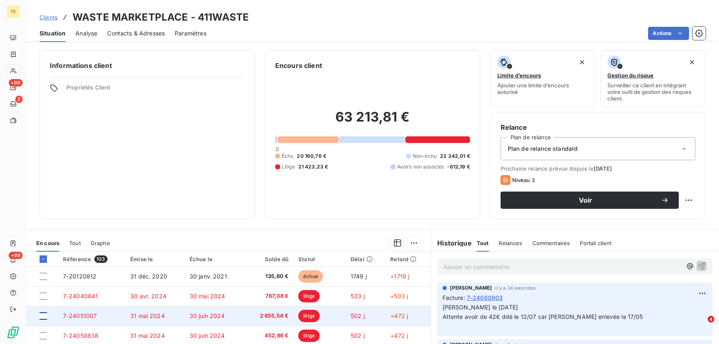
click at [44, 315] on div at bounding box center [43, 315] width 7 height 7
click at [75, 314] on span "7-24051007" at bounding box center [80, 315] width 34 height 7
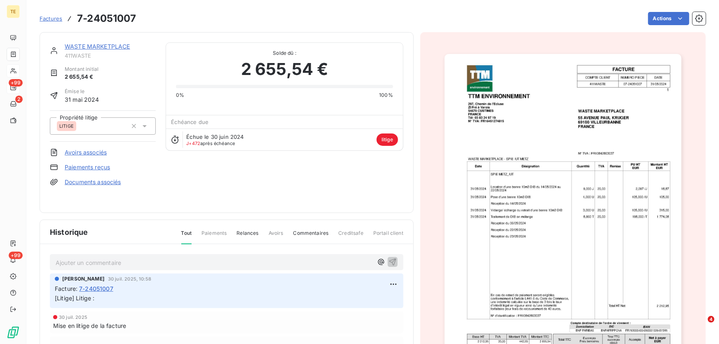
click at [86, 263] on p "Ajouter un commentaire ﻿" at bounding box center [214, 263] width 317 height 10
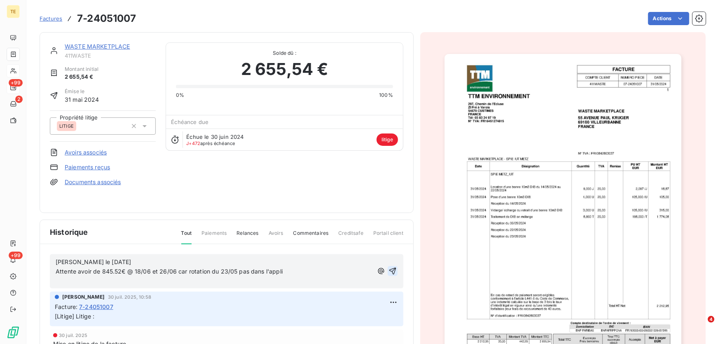
click at [389, 270] on icon "button" at bounding box center [392, 271] width 7 height 7
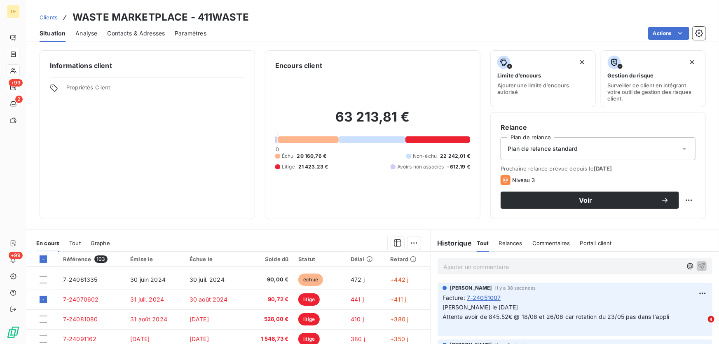
scroll to position [112, 0]
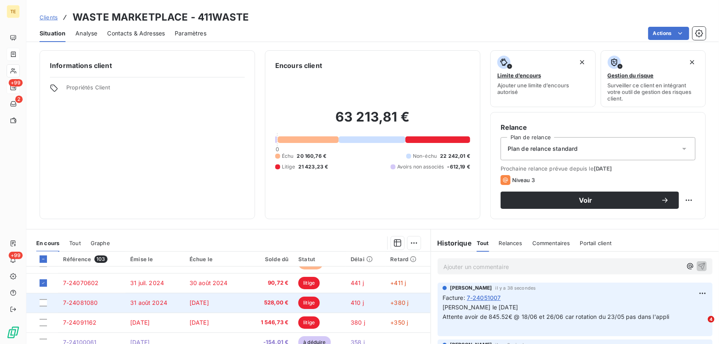
click at [84, 302] on span "7-24081080" at bounding box center [80, 302] width 35 height 7
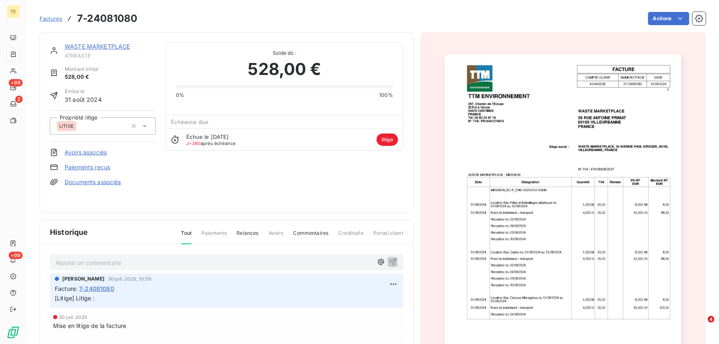
click at [66, 260] on p "Ajouter un commentaire ﻿" at bounding box center [214, 263] width 317 height 10
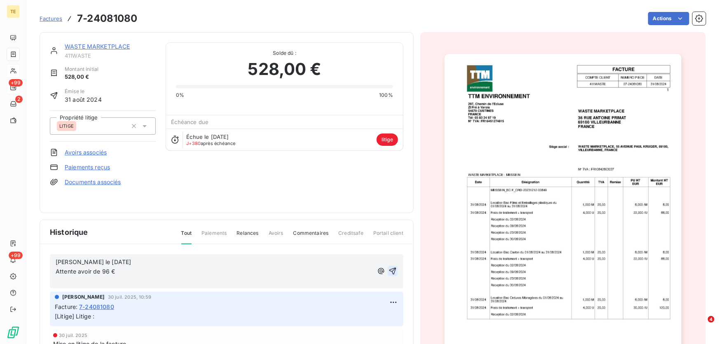
click at [389, 272] on icon "button" at bounding box center [393, 271] width 8 height 8
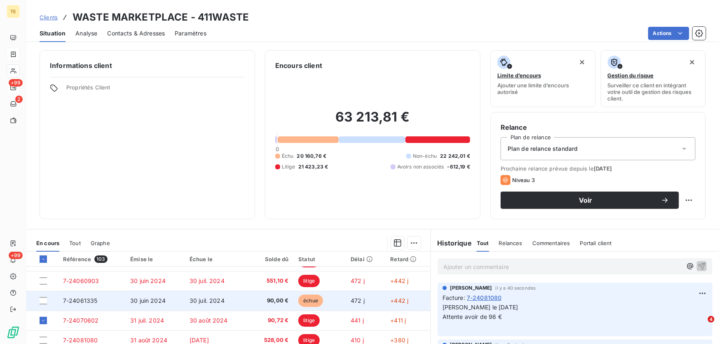
scroll to position [112, 0]
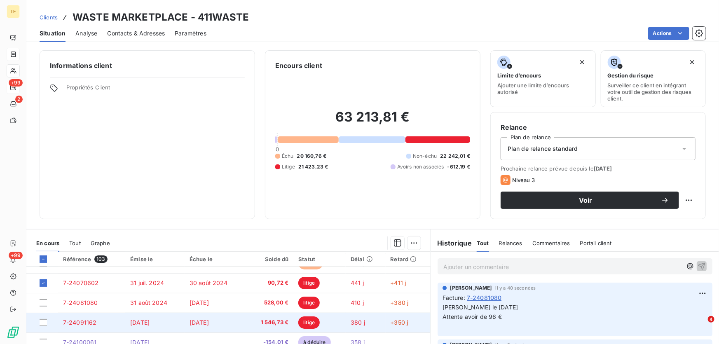
click at [80, 321] on span "7-24091162" at bounding box center [80, 322] width 34 height 7
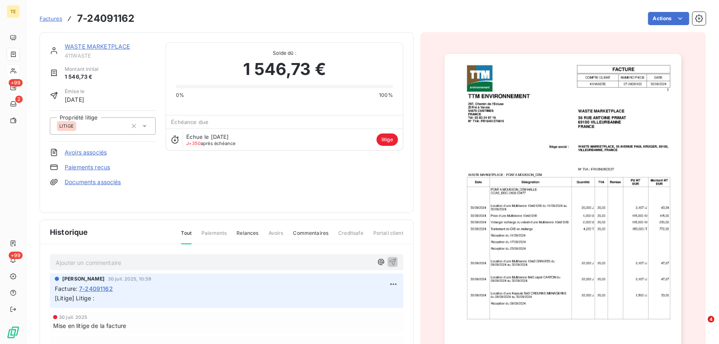
click at [64, 258] on p "Ajouter un commentaire ﻿" at bounding box center [214, 263] width 317 height 10
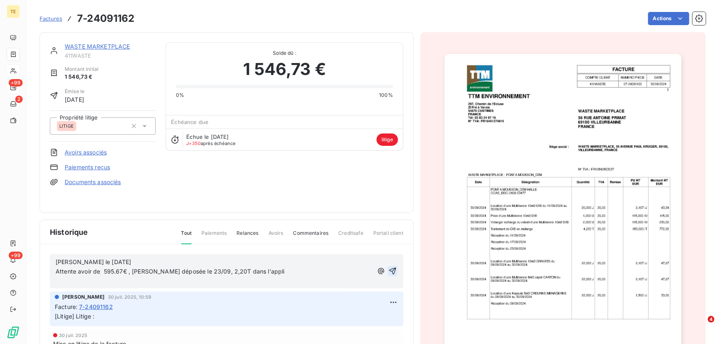
click at [389, 270] on icon "button" at bounding box center [392, 271] width 7 height 7
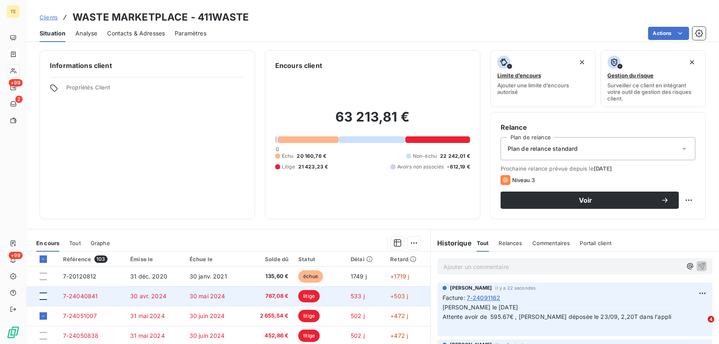
click at [45, 295] on div at bounding box center [43, 296] width 7 height 7
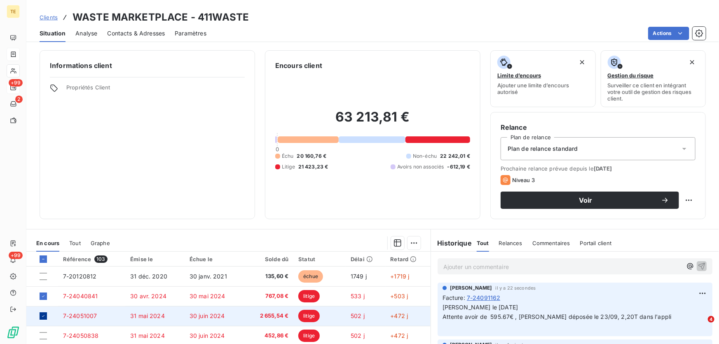
click at [43, 316] on icon at bounding box center [43, 316] width 5 height 5
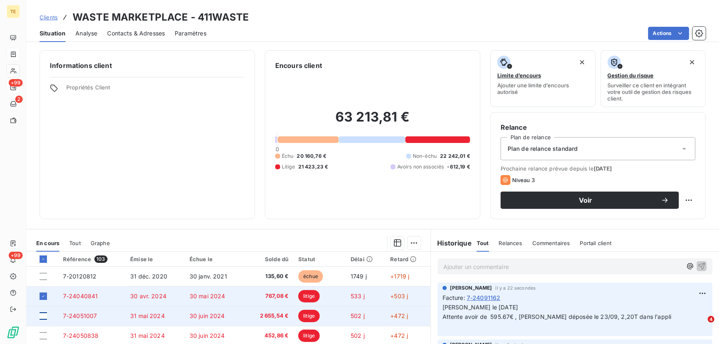
click at [141, 297] on span "30 avr. 2024" at bounding box center [148, 296] width 36 height 7
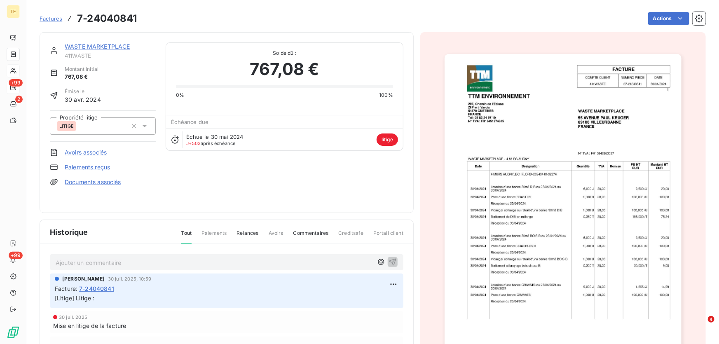
click at [62, 264] on p "Ajouter un commentaire ﻿" at bounding box center [214, 263] width 317 height 10
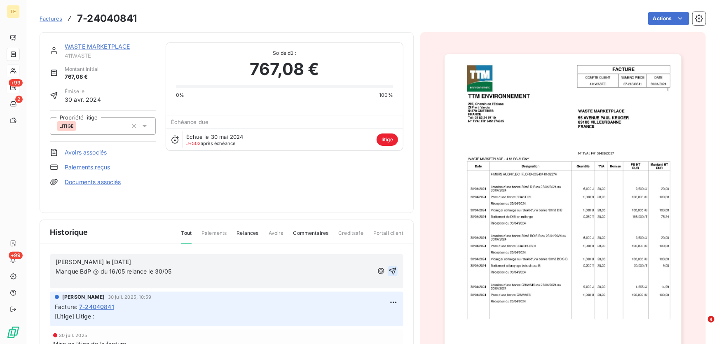
click at [389, 271] on icon "button" at bounding box center [393, 271] width 8 height 8
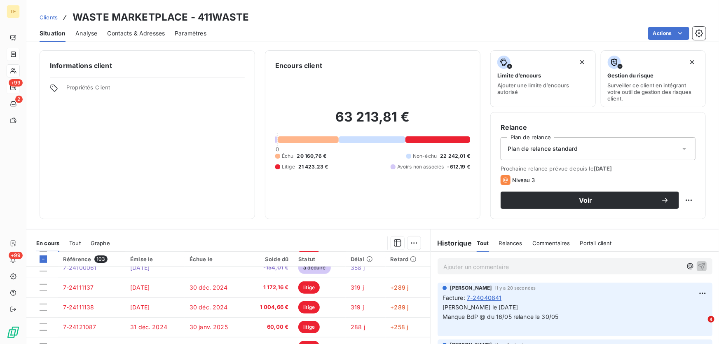
scroll to position [187, 0]
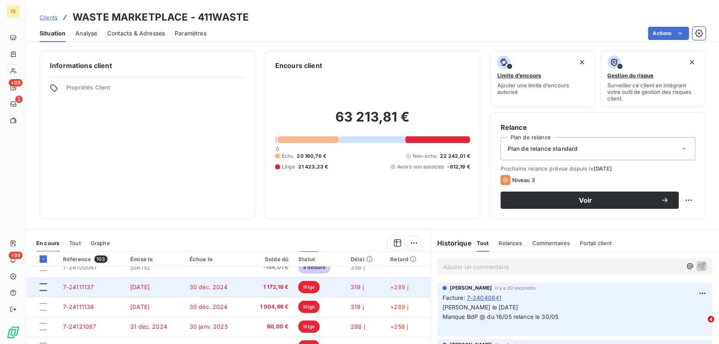
click at [41, 286] on div at bounding box center [43, 287] width 7 height 7
click at [77, 284] on span "7-24111137" at bounding box center [78, 287] width 31 height 7
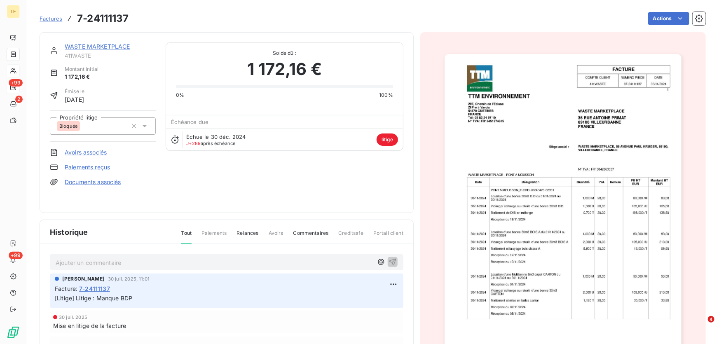
click at [79, 258] on p "Ajouter un commentaire ﻿" at bounding box center [214, 263] width 317 height 10
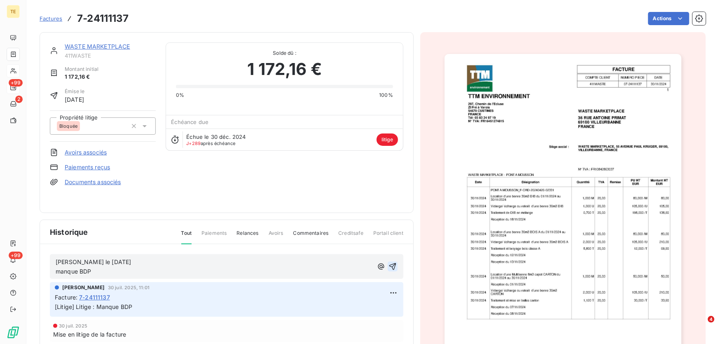
click at [389, 264] on icon "button" at bounding box center [393, 267] width 8 height 8
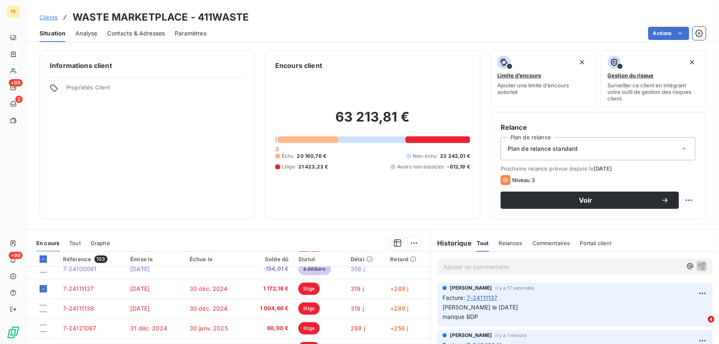
scroll to position [187, 0]
click at [41, 259] on icon at bounding box center [43, 259] width 5 height 5
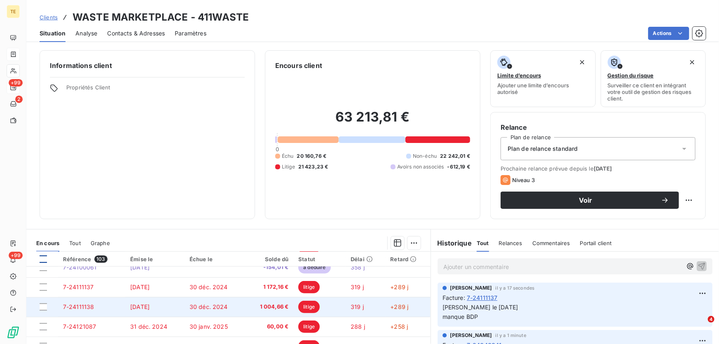
click at [41, 302] on td at bounding box center [42, 307] width 32 height 20
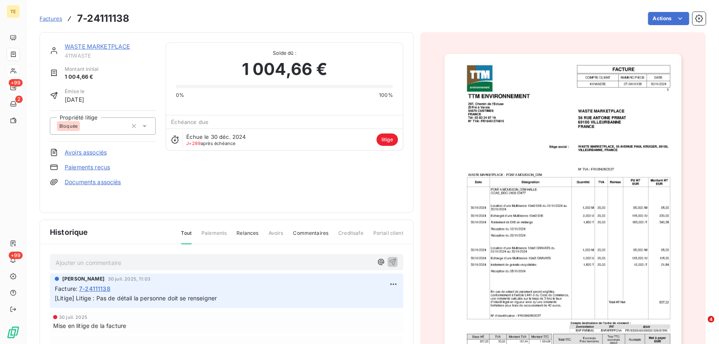
click at [63, 263] on p "Ajouter un commentaire ﻿" at bounding box center [214, 263] width 317 height 10
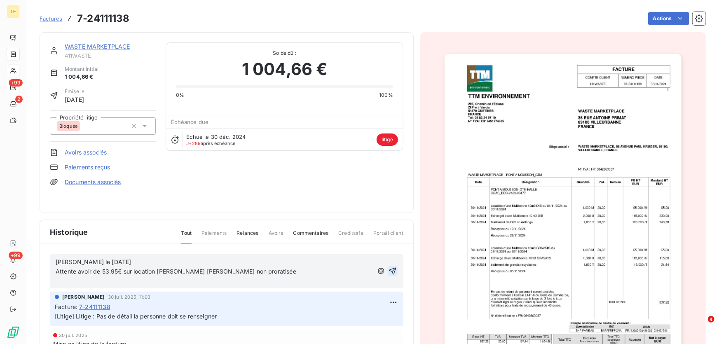
click at [389, 270] on icon "button" at bounding box center [392, 271] width 7 height 7
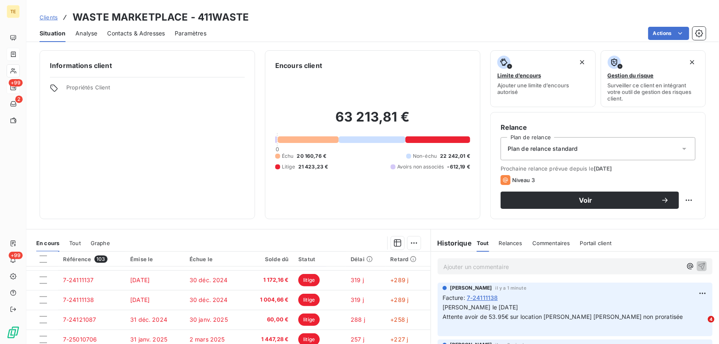
scroll to position [187, 0]
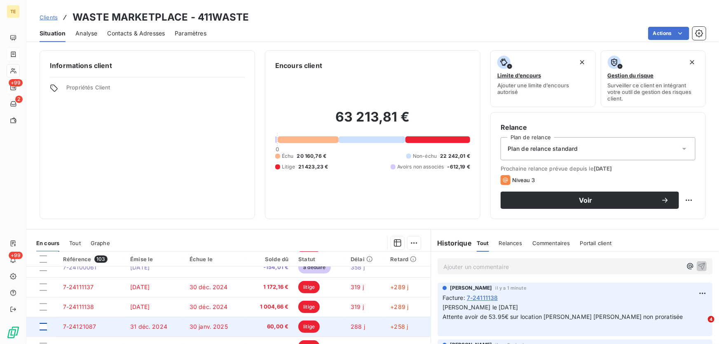
click at [43, 326] on div at bounding box center [43, 326] width 7 height 7
click at [79, 326] on span "7-24121087" at bounding box center [79, 326] width 33 height 7
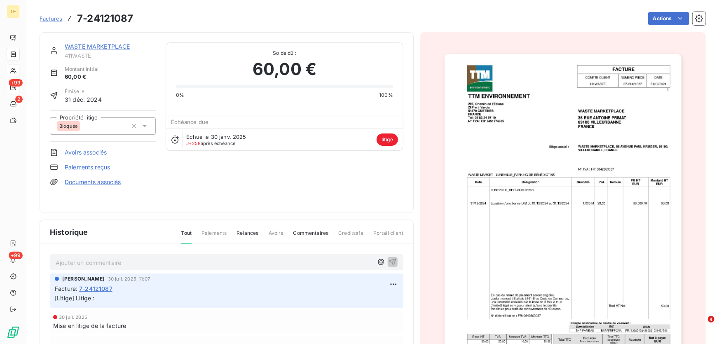
click at [84, 261] on p "Ajouter un commentaire ﻿" at bounding box center [214, 263] width 317 height 10
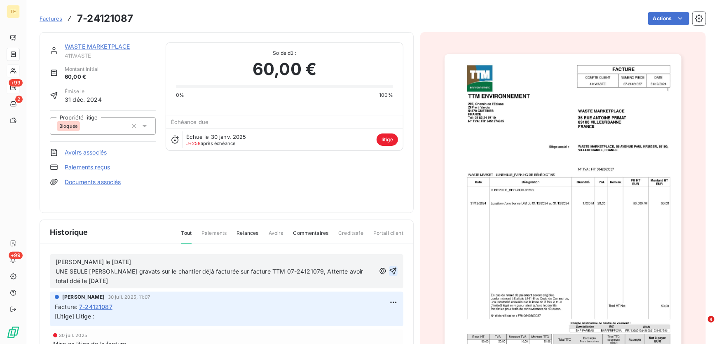
click at [390, 270] on icon "button" at bounding box center [393, 271] width 7 height 7
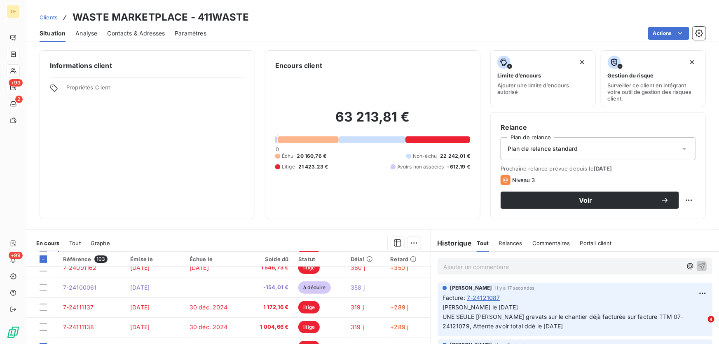
scroll to position [187, 0]
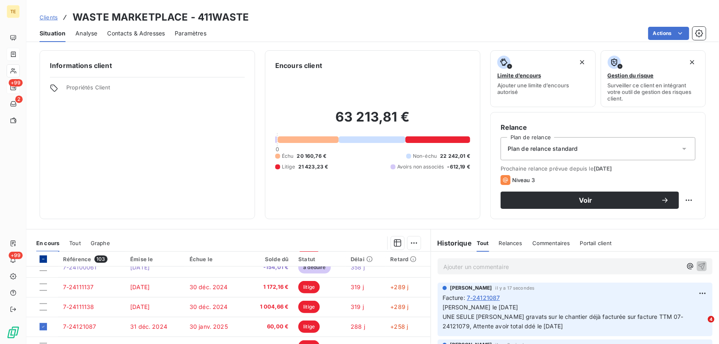
click at [42, 259] on icon at bounding box center [43, 259] width 5 height 5
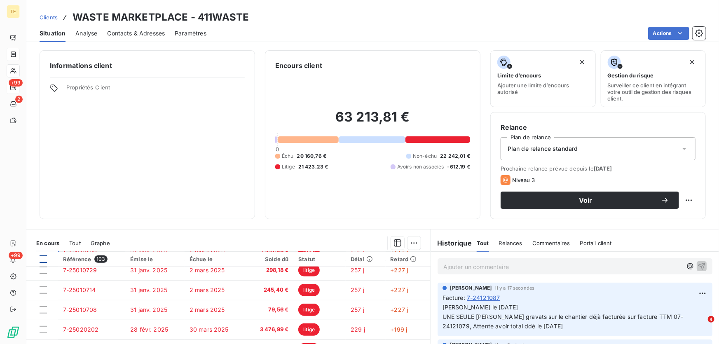
scroll to position [300, 0]
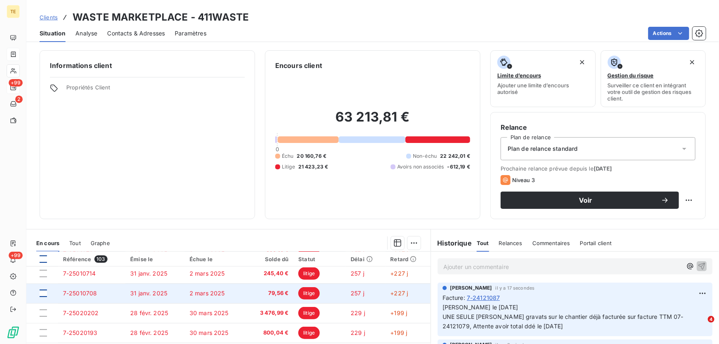
click at [44, 294] on div at bounding box center [43, 293] width 7 height 7
click at [83, 293] on span "7-25010708" at bounding box center [80, 293] width 34 height 7
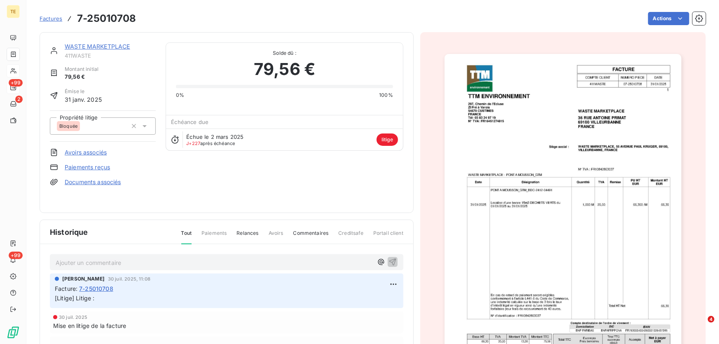
click at [80, 260] on p "Ajouter un commentaire ﻿" at bounding box center [214, 263] width 317 height 10
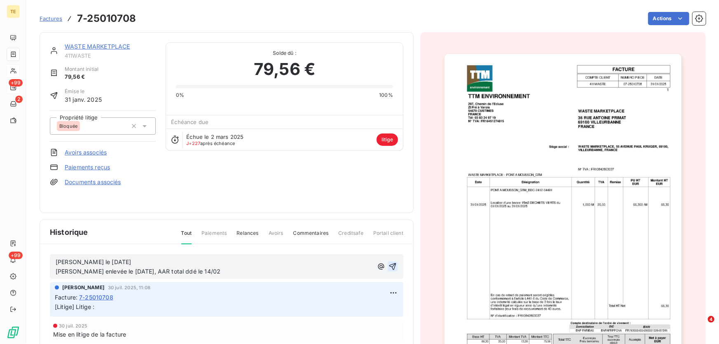
click at [389, 264] on icon "button" at bounding box center [392, 266] width 7 height 7
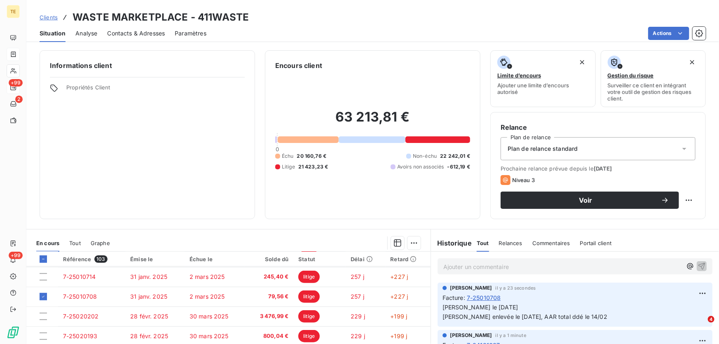
scroll to position [300, 0]
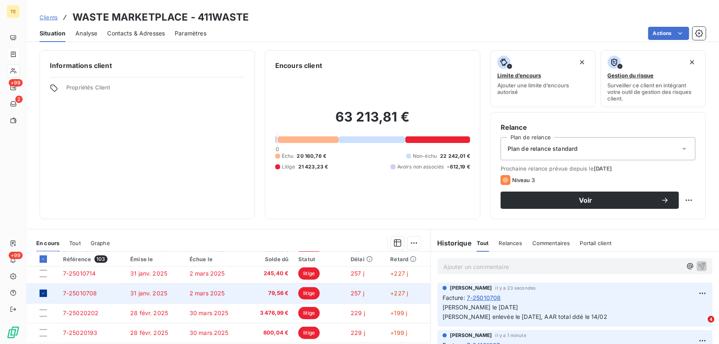
click at [43, 293] on icon at bounding box center [43, 293] width 5 height 5
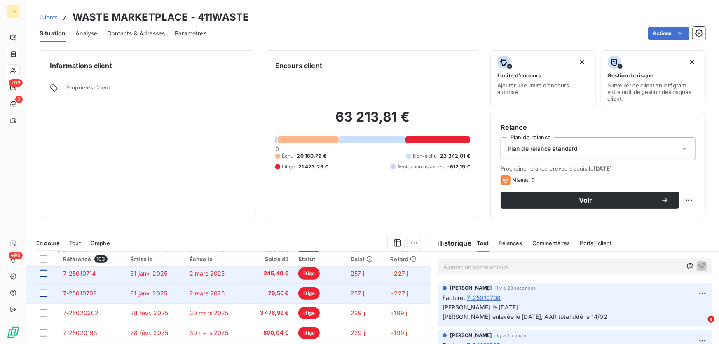
click at [41, 272] on div at bounding box center [43, 273] width 7 height 7
click at [85, 271] on span "7-25010714" at bounding box center [79, 273] width 33 height 7
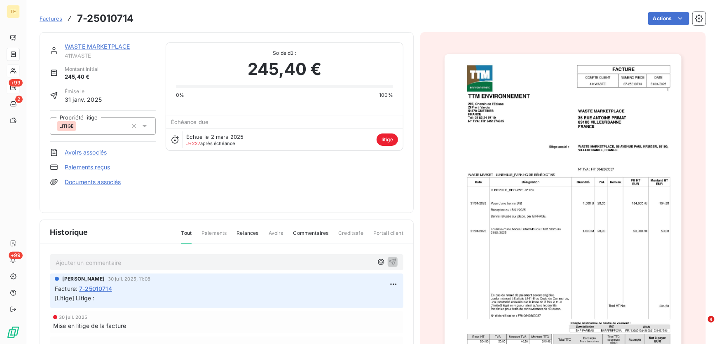
click at [63, 262] on p "Ajouter un commentaire ﻿" at bounding box center [214, 263] width 317 height 10
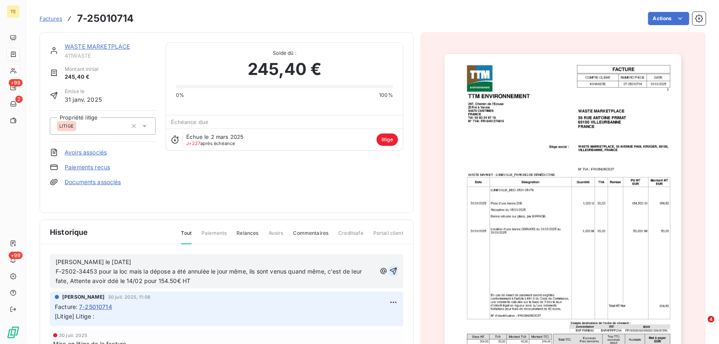
click at [389, 270] on icon "button" at bounding box center [393, 271] width 8 height 8
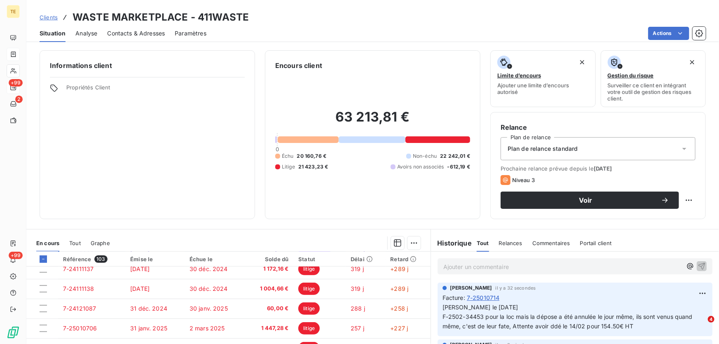
scroll to position [225, 0]
click at [43, 258] on icon at bounding box center [43, 259] width 5 height 5
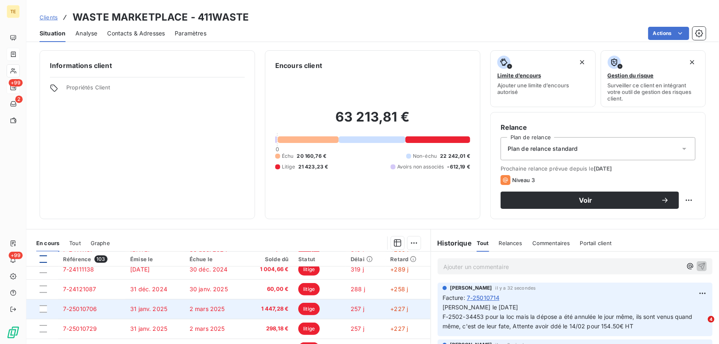
click at [43, 312] on td at bounding box center [42, 309] width 32 height 20
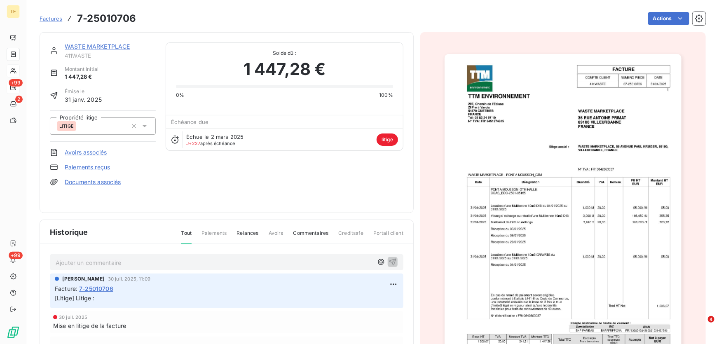
click at [58, 257] on div "Ajouter un commentaire ﻿" at bounding box center [214, 262] width 317 height 11
click at [59, 262] on p "Ajouter un commentaire ﻿" at bounding box center [214, 263] width 317 height 10
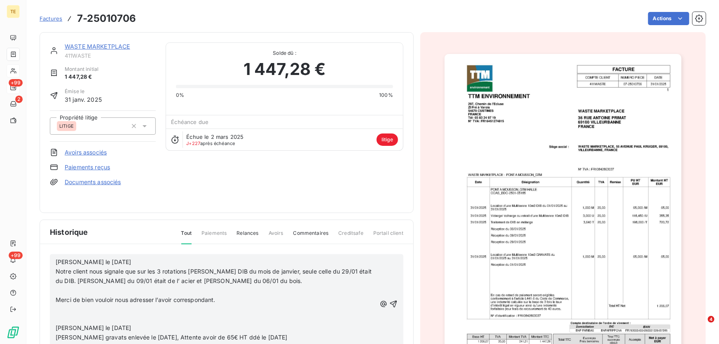
click at [76, 293] on p "﻿" at bounding box center [216, 290] width 321 height 9
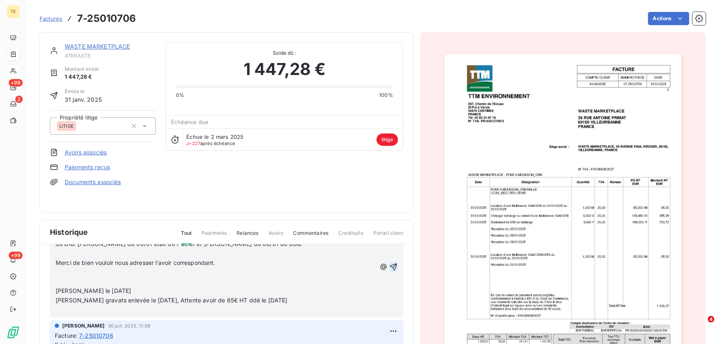
click at [389, 265] on icon "button" at bounding box center [393, 267] width 8 height 8
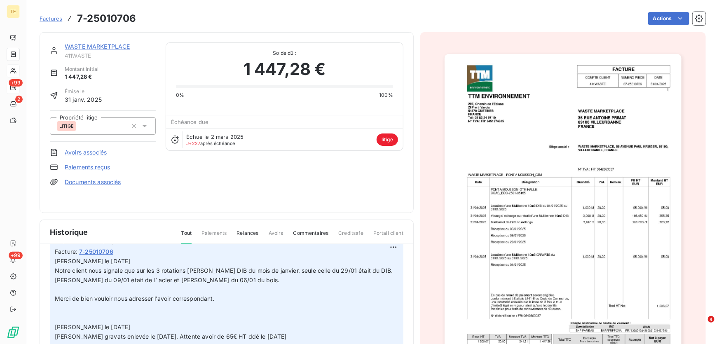
scroll to position [160, 0]
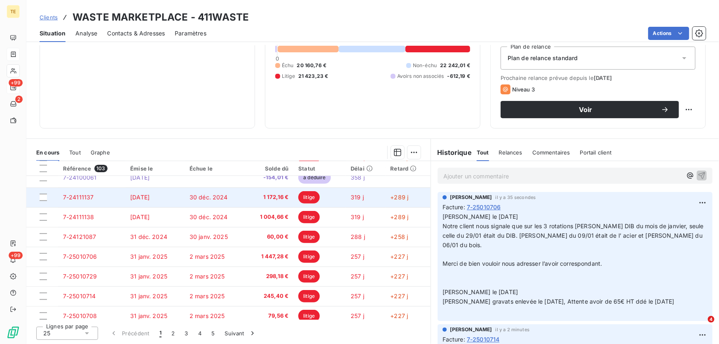
scroll to position [187, 0]
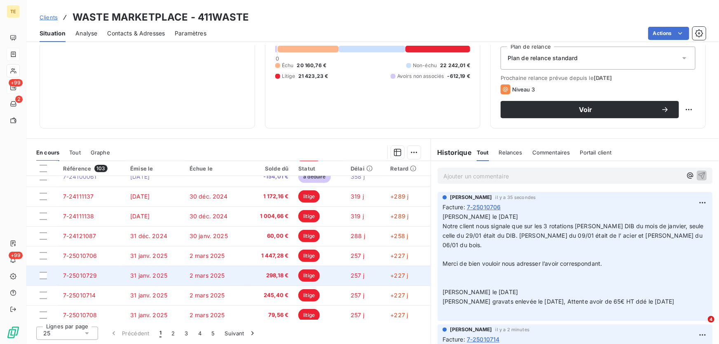
click at [74, 274] on span "7-25010729" at bounding box center [80, 275] width 34 height 7
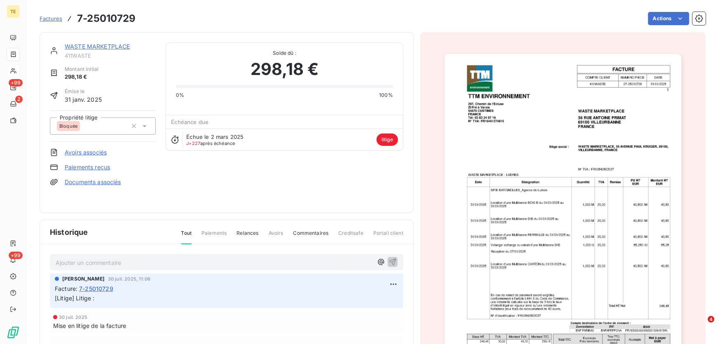
click at [80, 263] on p "Ajouter un commentaire ﻿" at bounding box center [214, 263] width 317 height 10
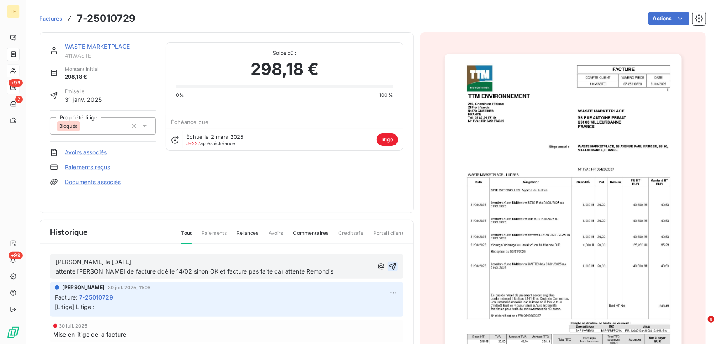
click at [389, 264] on icon "button" at bounding box center [393, 267] width 8 height 8
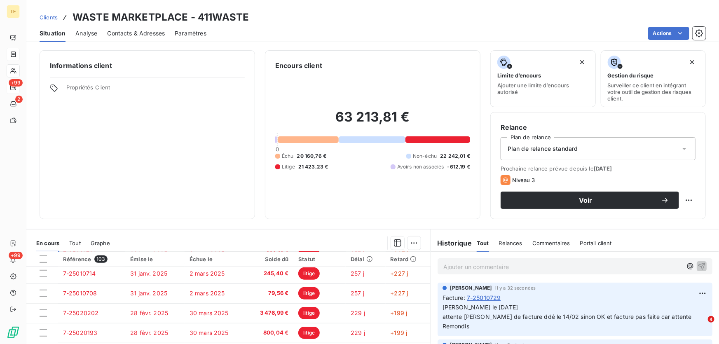
scroll to position [337, 0]
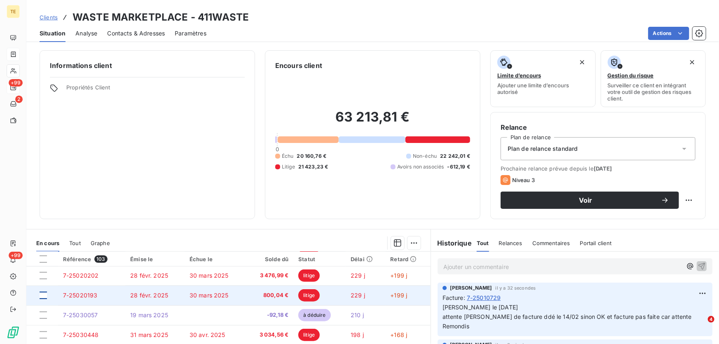
click at [40, 294] on div at bounding box center [43, 295] width 7 height 7
click at [76, 294] on span "7-25020193" at bounding box center [80, 295] width 35 height 7
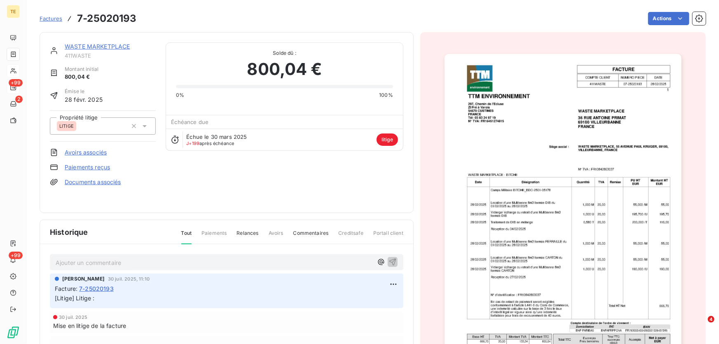
click at [79, 259] on p "Ajouter un commentaire ﻿" at bounding box center [214, 263] width 317 height 10
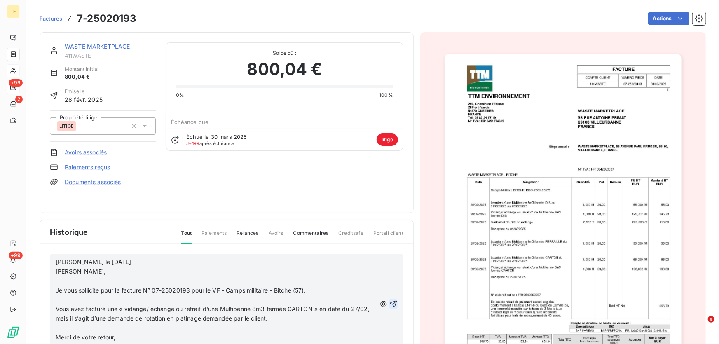
click at [390, 305] on icon "button" at bounding box center [393, 304] width 7 height 7
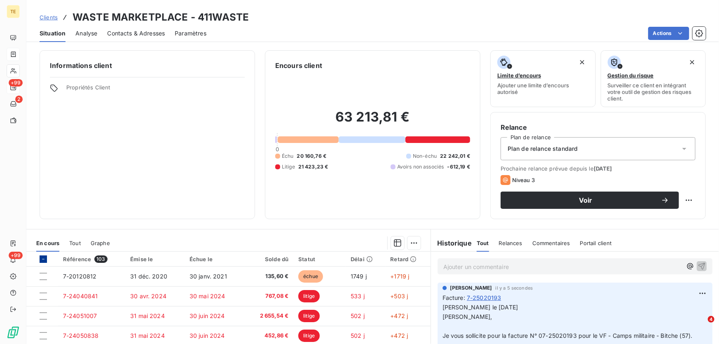
click at [41, 258] on icon at bounding box center [43, 259] width 5 height 5
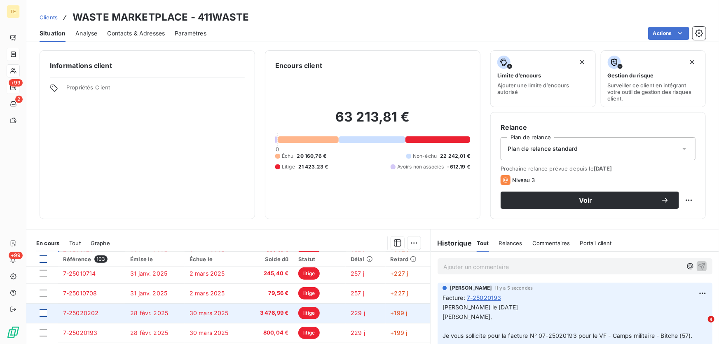
click at [42, 312] on div at bounding box center [43, 312] width 7 height 7
click at [88, 313] on span "7-25020202" at bounding box center [81, 312] width 36 height 7
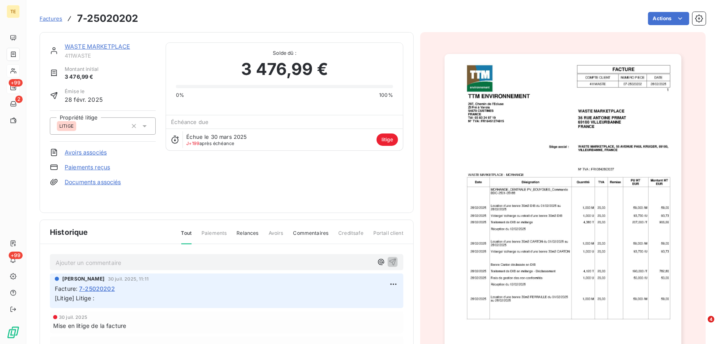
click at [72, 264] on p "Ajouter un commentaire ﻿" at bounding box center [214, 263] width 317 height 10
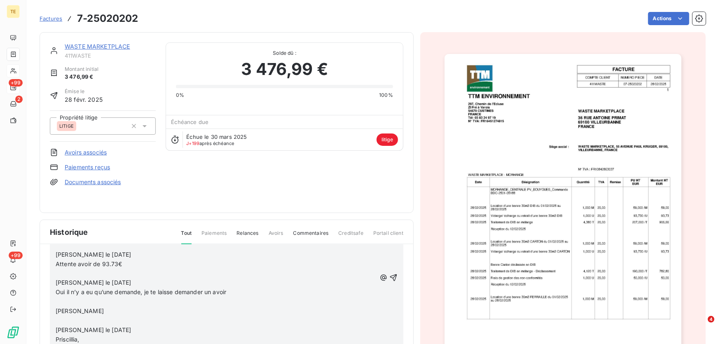
scroll to position [75, 0]
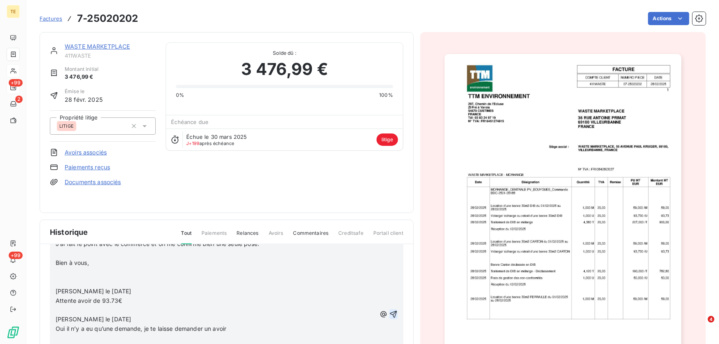
click at [390, 313] on icon "button" at bounding box center [393, 314] width 7 height 7
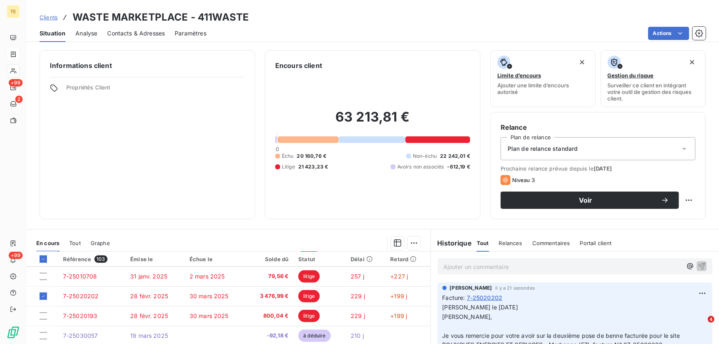
scroll to position [337, 0]
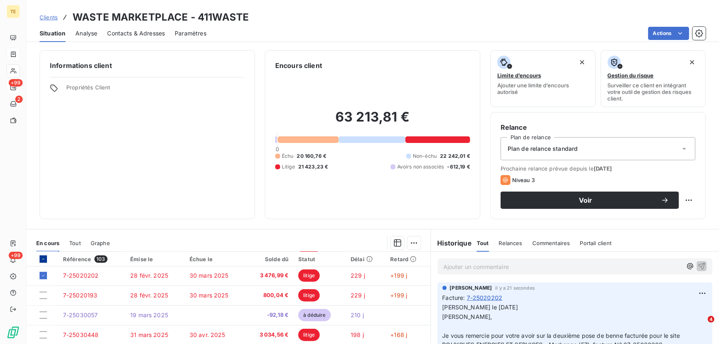
click at [43, 257] on icon at bounding box center [43, 259] width 5 height 5
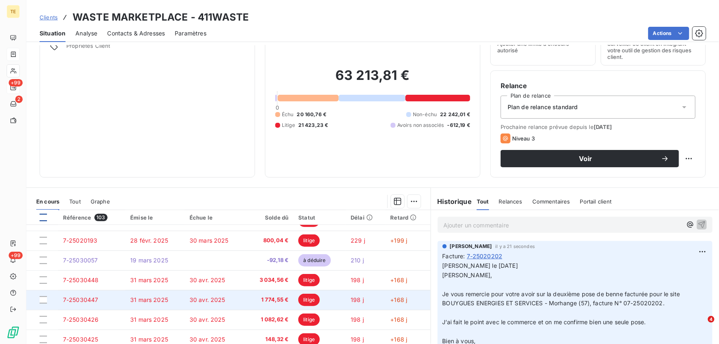
scroll to position [91, 0]
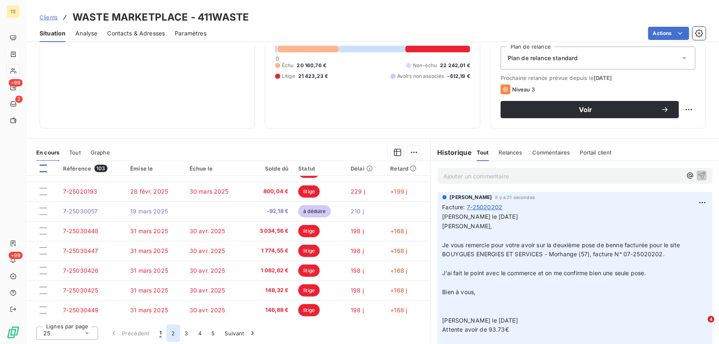
click at [171, 333] on button "2" at bounding box center [172, 333] width 13 height 17
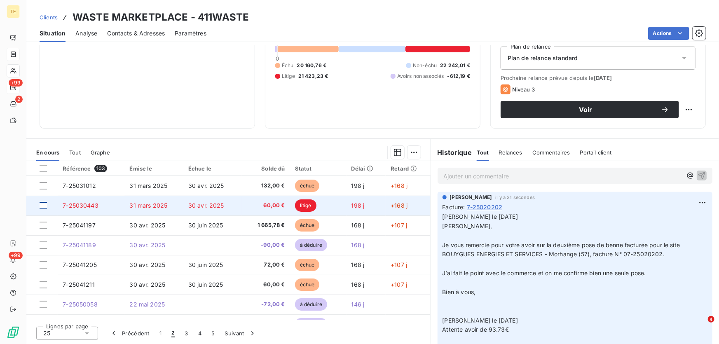
click at [42, 205] on div at bounding box center [43, 205] width 7 height 7
click at [91, 207] on span "7-25030443" at bounding box center [81, 205] width 36 height 7
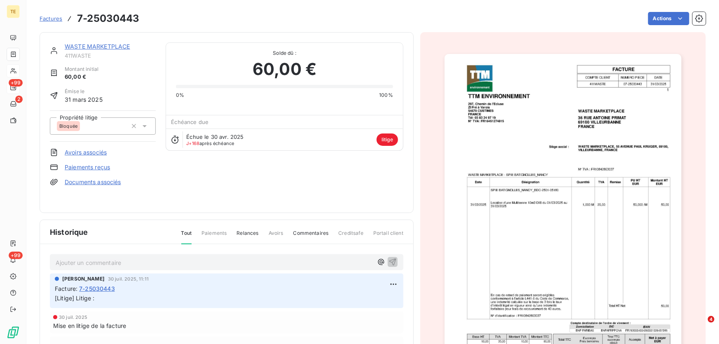
click at [70, 263] on p "Ajouter un commentaire ﻿" at bounding box center [214, 263] width 317 height 10
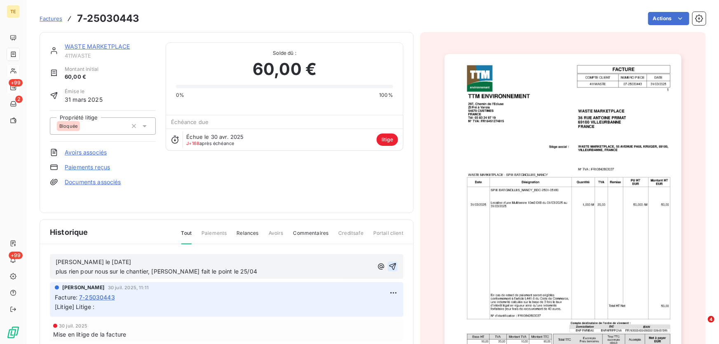
click at [389, 263] on icon "button" at bounding box center [393, 267] width 8 height 8
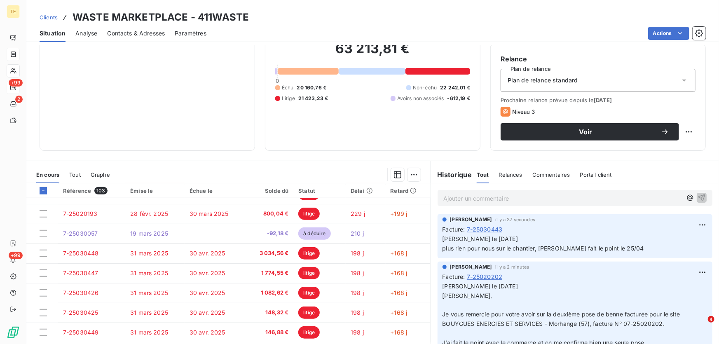
scroll to position [91, 0]
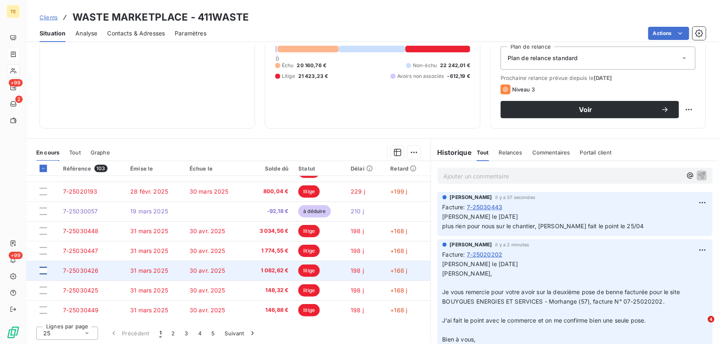
click at [40, 269] on div at bounding box center [43, 270] width 7 height 7
click at [76, 270] on span "7-25030426" at bounding box center [81, 270] width 36 height 7
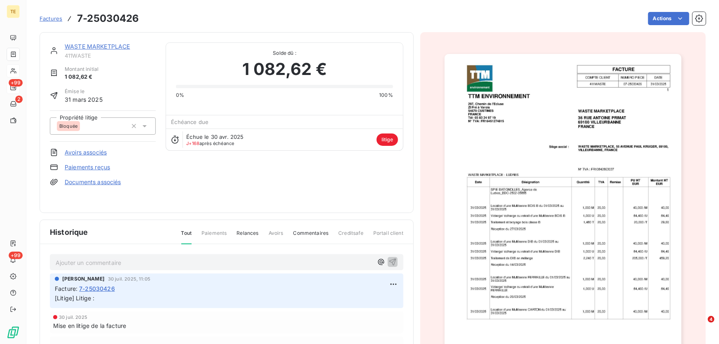
click at [122, 264] on p "Ajouter un commentaire ﻿" at bounding box center [214, 263] width 317 height 10
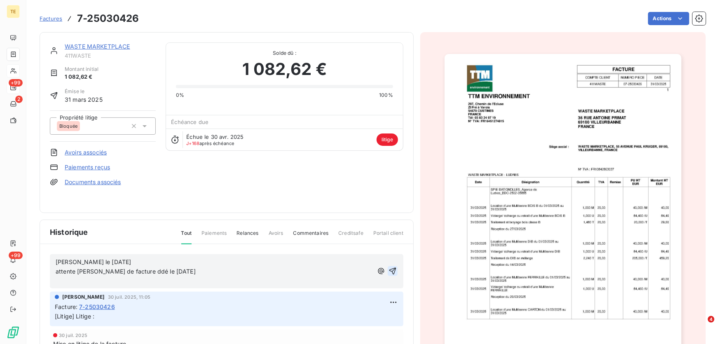
click at [389, 271] on icon "button" at bounding box center [392, 271] width 7 height 7
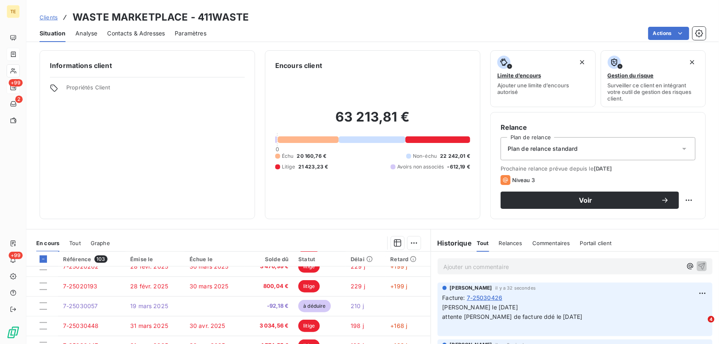
scroll to position [350, 0]
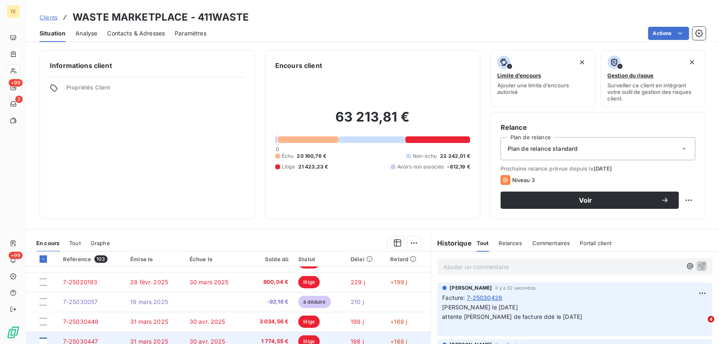
click at [44, 341] on div at bounding box center [43, 341] width 7 height 7
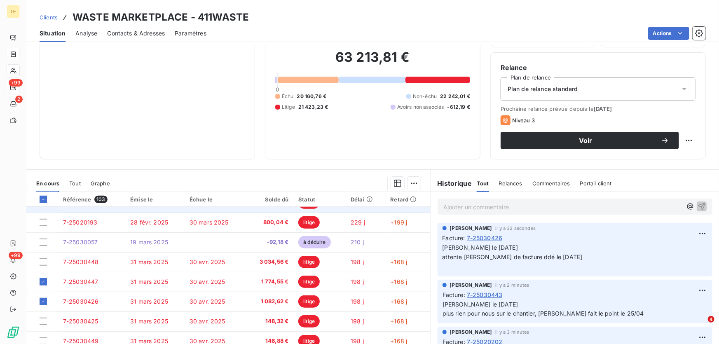
scroll to position [75, 0]
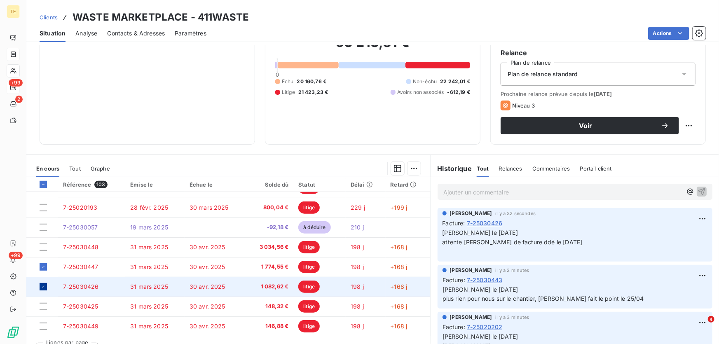
click at [44, 288] on icon at bounding box center [43, 286] width 5 height 5
click at [44, 185] on icon at bounding box center [43, 184] width 5 height 5
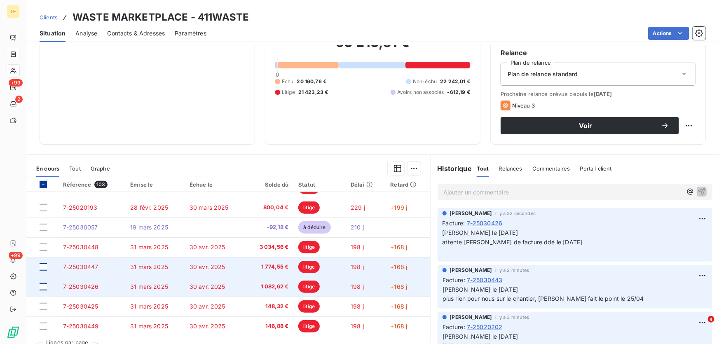
click at [43, 265] on div at bounding box center [43, 266] width 7 height 7
click at [68, 264] on span "7-25030447" at bounding box center [80, 266] width 35 height 7
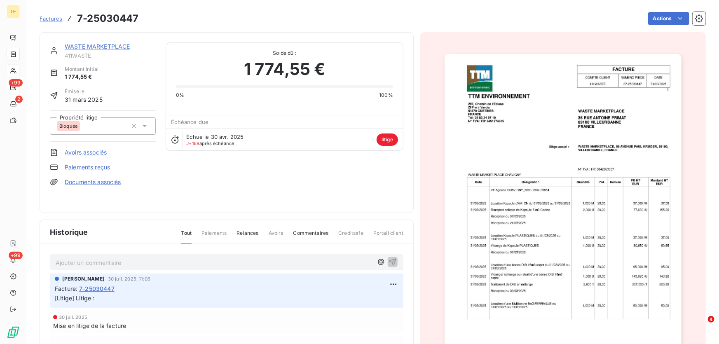
click at [75, 263] on p "Ajouter un commentaire ﻿" at bounding box center [214, 263] width 317 height 10
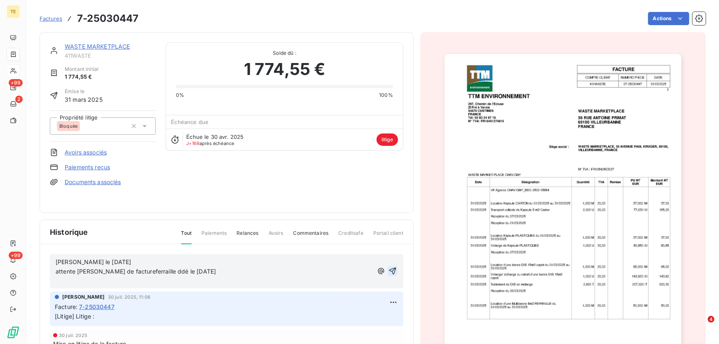
click at [389, 270] on icon "button" at bounding box center [392, 271] width 7 height 7
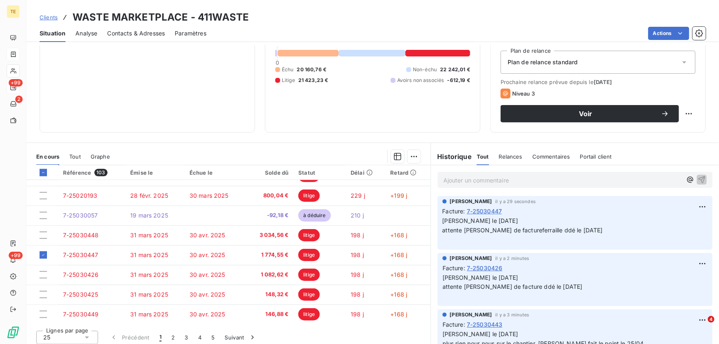
scroll to position [91, 0]
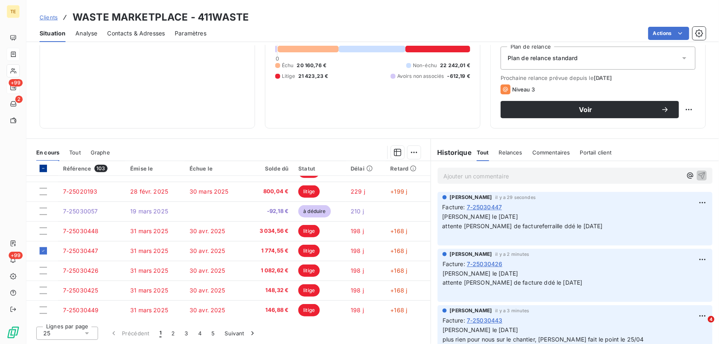
click at [42, 165] on div at bounding box center [43, 168] width 7 height 7
click at [42, 166] on icon at bounding box center [43, 168] width 5 height 5
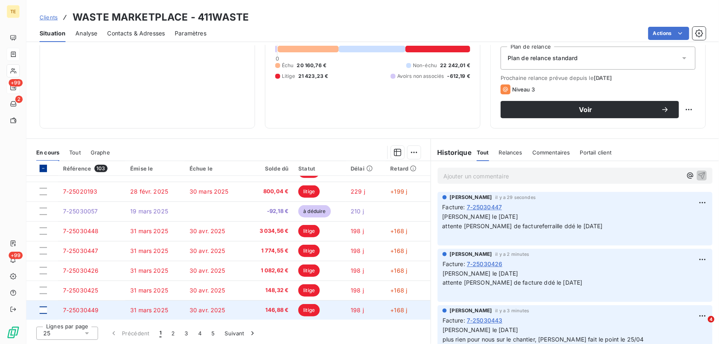
click at [45, 312] on div at bounding box center [43, 310] width 7 height 7
click at [89, 309] on span "7-25030449" at bounding box center [81, 310] width 36 height 7
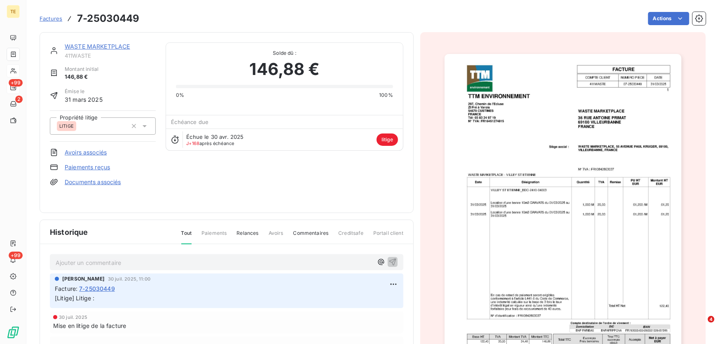
click at [73, 265] on p "Ajouter un commentaire ﻿" at bounding box center [214, 263] width 317 height 10
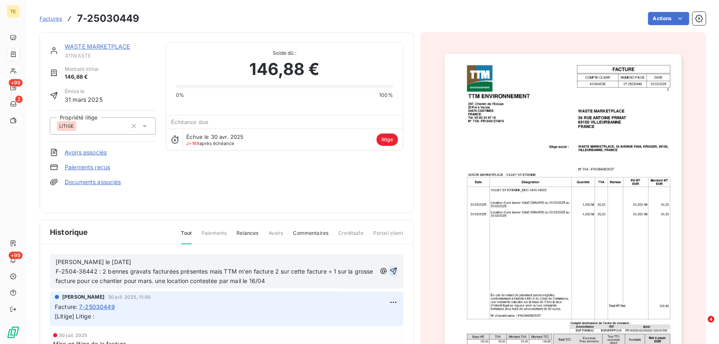
click at [389, 272] on icon "button" at bounding box center [393, 271] width 8 height 8
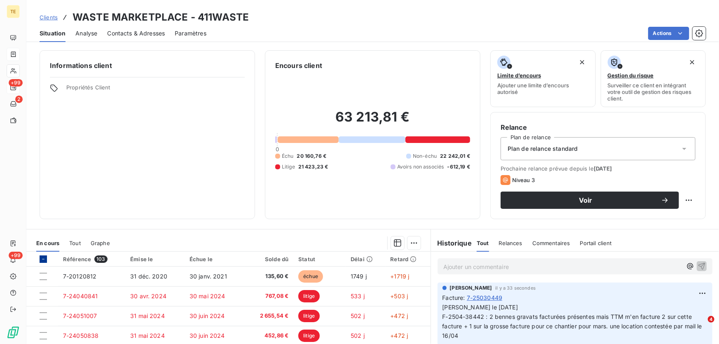
click at [41, 259] on icon at bounding box center [43, 259] width 5 height 5
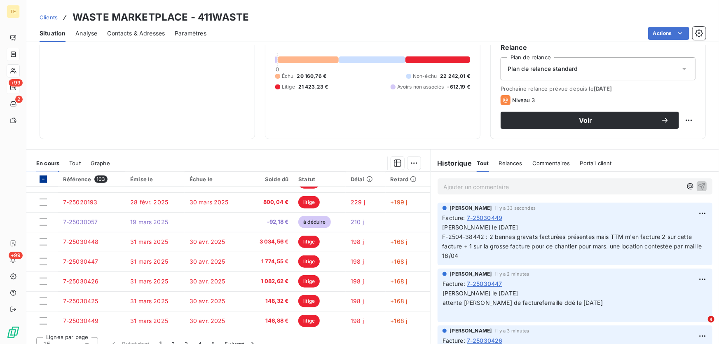
scroll to position [91, 0]
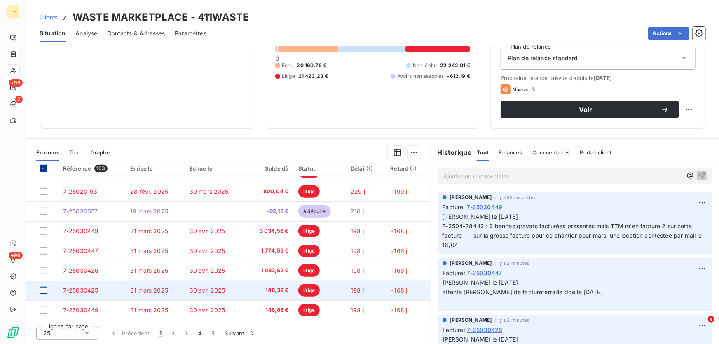
click at [44, 290] on div at bounding box center [43, 290] width 7 height 7
click at [84, 289] on span "7-25030425" at bounding box center [80, 290] width 35 height 7
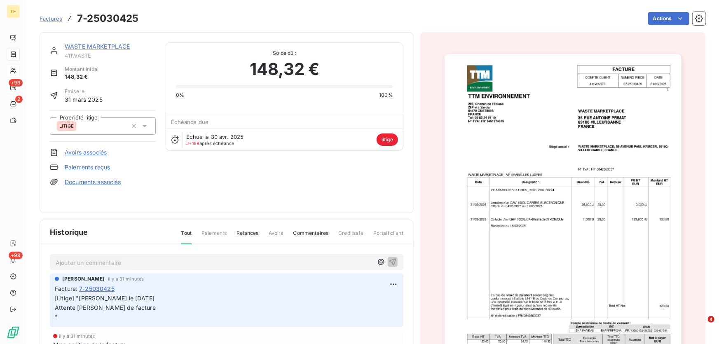
click at [70, 261] on p "Ajouter un commentaire ﻿" at bounding box center [214, 263] width 317 height 10
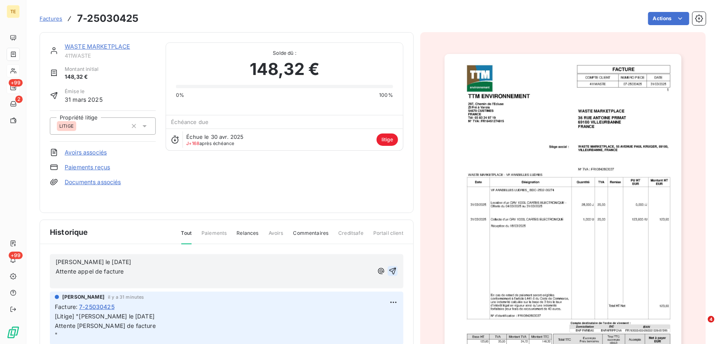
click at [389, 270] on icon "button" at bounding box center [393, 271] width 8 height 8
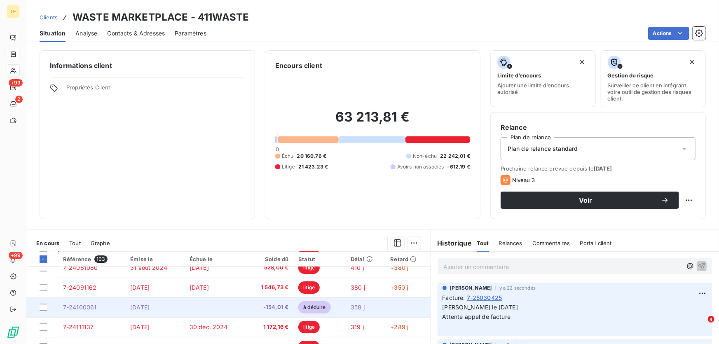
scroll to position [150, 0]
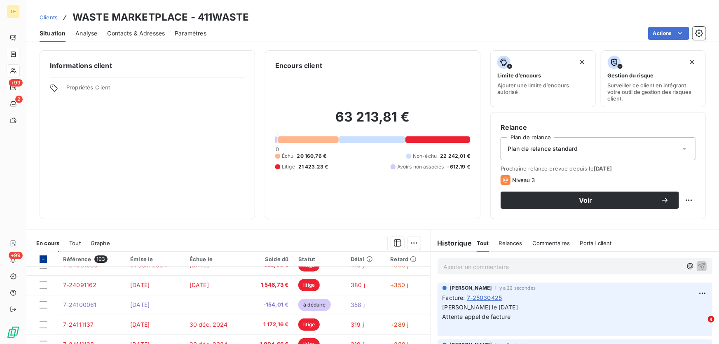
click at [45, 258] on icon at bounding box center [43, 259] width 5 height 5
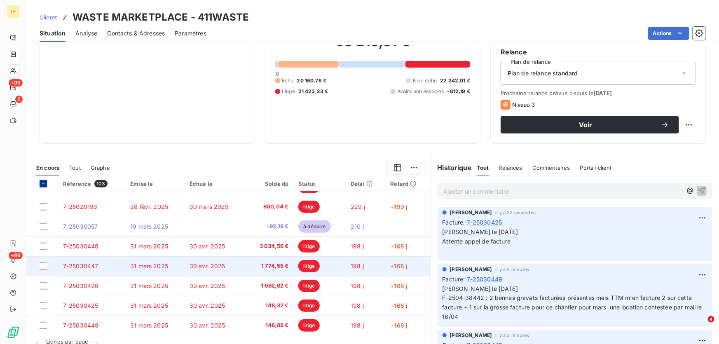
scroll to position [91, 0]
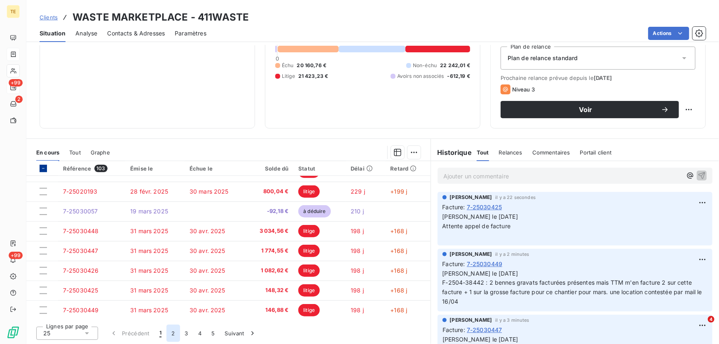
click at [171, 332] on button "2" at bounding box center [172, 333] width 13 height 17
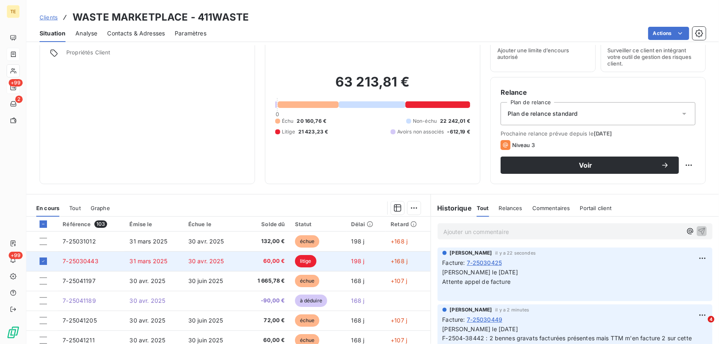
scroll to position [16, 0]
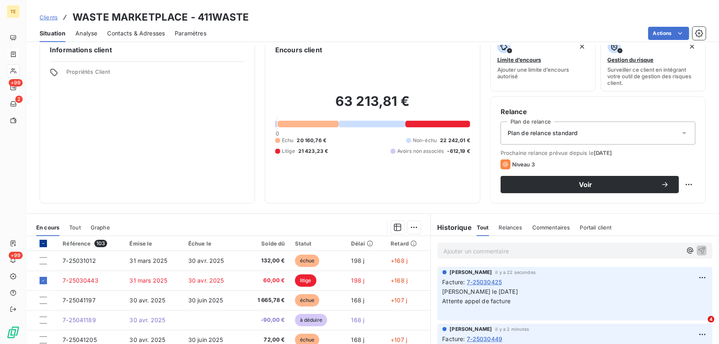
click at [44, 241] on icon at bounding box center [43, 243] width 5 height 5
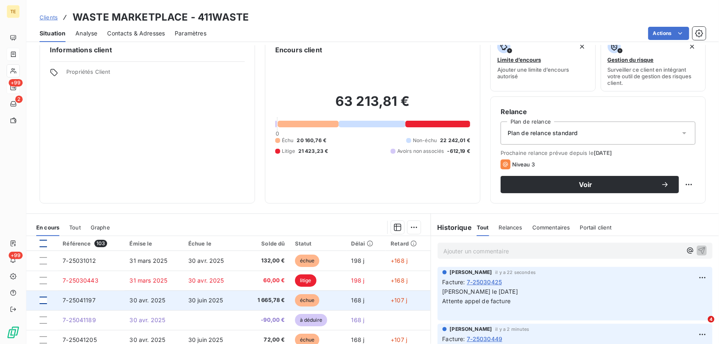
click at [41, 298] on div at bounding box center [43, 300] width 7 height 7
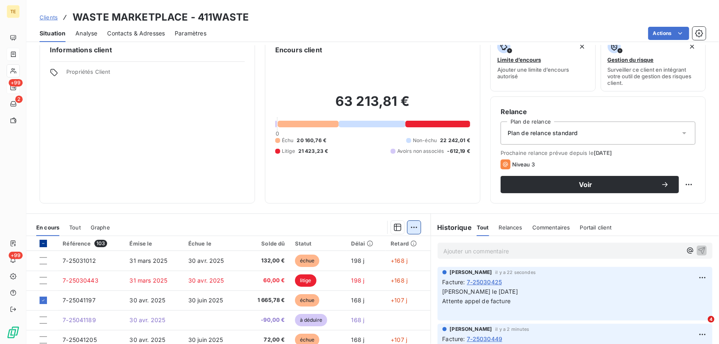
click at [410, 227] on html "TE +99 2 +99 Clients WASTE MARKETPLACE - 411WASTE Situation Analyse Contacts & …" at bounding box center [359, 172] width 719 height 344
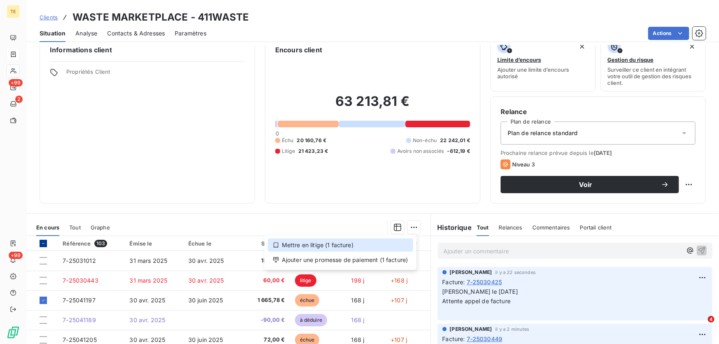
click at [326, 245] on div "Mettre en litige (1 facture)" at bounding box center [340, 245] width 145 height 13
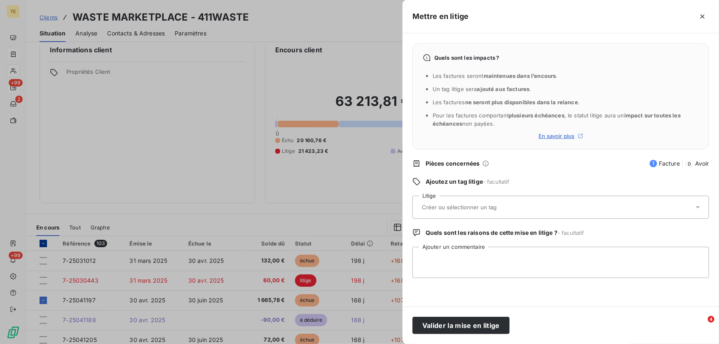
click at [434, 204] on input "text" at bounding box center [481, 207] width 120 height 7
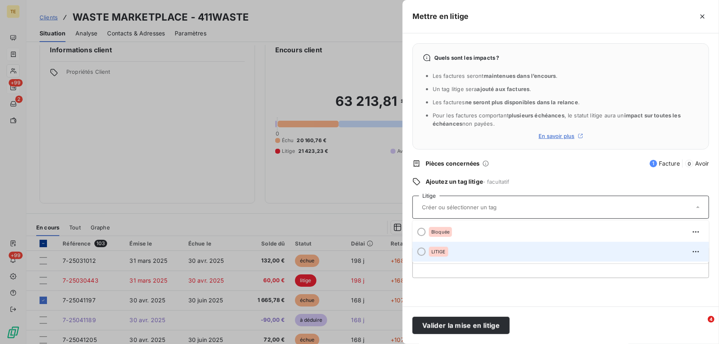
click at [433, 253] on span "LITIGE" at bounding box center [438, 251] width 14 height 5
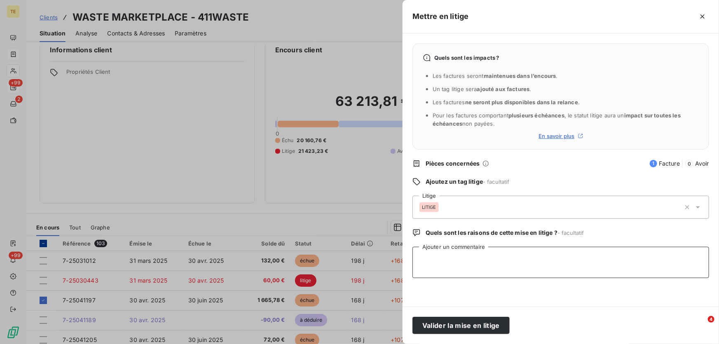
click at [426, 254] on textarea "Ajouter un commentaire" at bounding box center [561, 262] width 297 height 31
paste textarea "Jerôme De Tomasi le 20/07/2025 appel de facture carton ddé le 16/07/25 Jerôme D…"
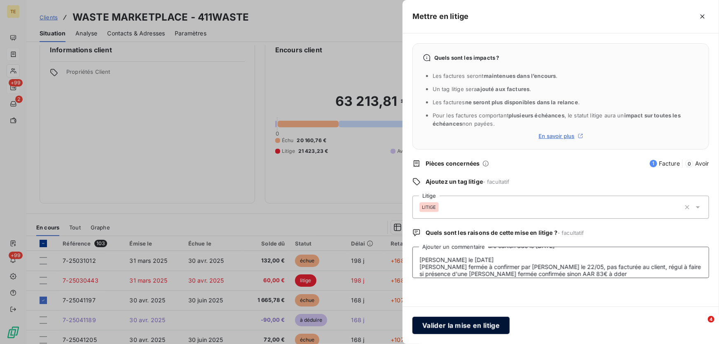
type textarea "Jerôme De Tomasi le 20/07/2025 appel de facture carton ddé le 16/07/25 Jerôme D…"
click at [452, 325] on button "Valider la mise en litige" at bounding box center [461, 325] width 97 height 17
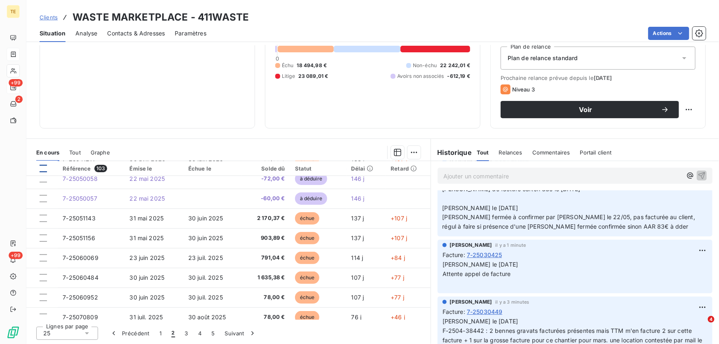
scroll to position [88, 0]
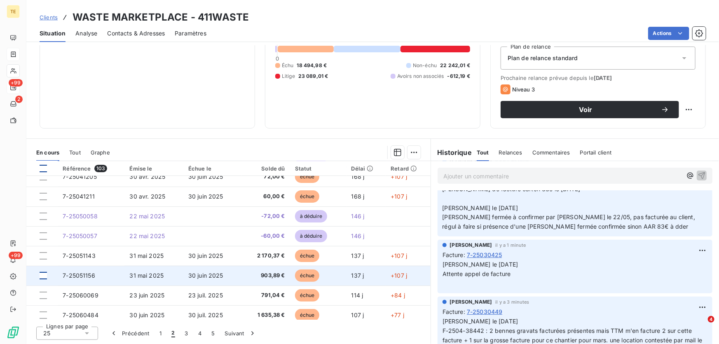
click at [42, 277] on div at bounding box center [43, 275] width 7 height 7
click at [79, 275] on span "7-25051156" at bounding box center [79, 275] width 33 height 7
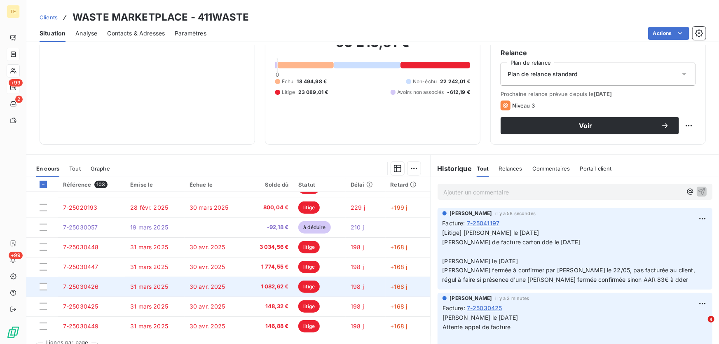
scroll to position [91, 0]
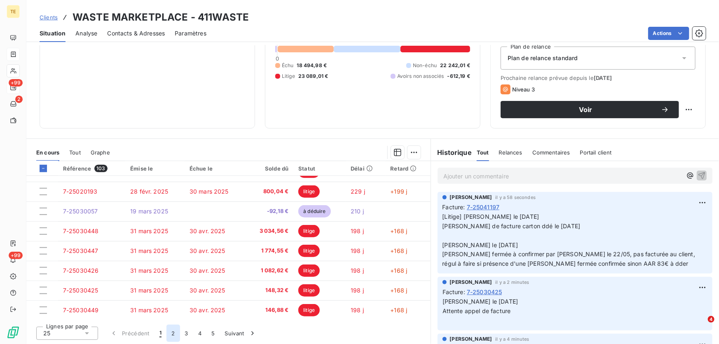
click at [173, 331] on button "2" at bounding box center [172, 333] width 13 height 17
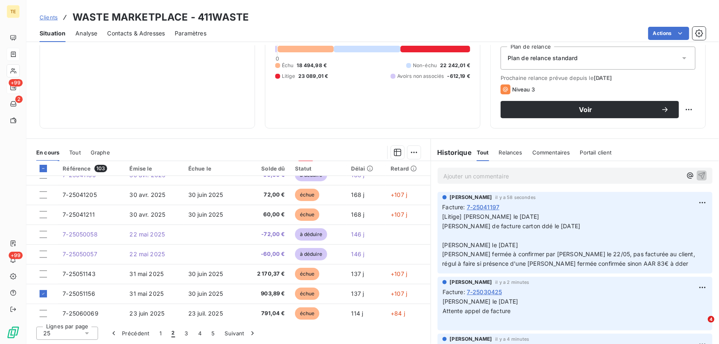
scroll to position [75, 0]
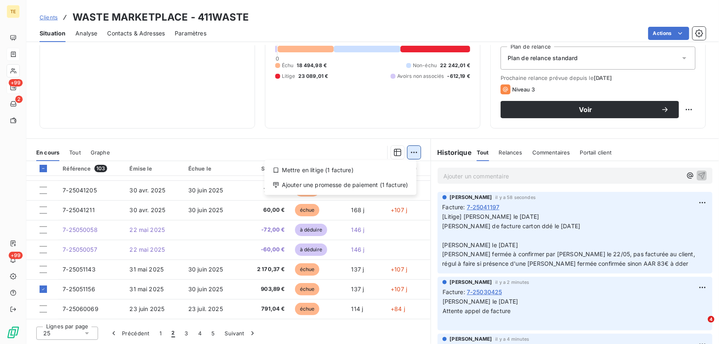
click at [412, 153] on html "TE +99 2 +99 Clients WASTE MARKETPLACE - 411WASTE Situation Analyse Contacts & …" at bounding box center [359, 172] width 719 height 344
click at [329, 167] on div "Mettre en litige (1 facture)" at bounding box center [340, 170] width 145 height 13
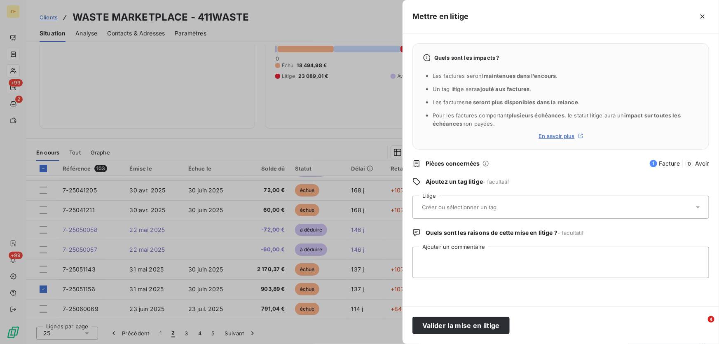
click at [434, 202] on div at bounding box center [557, 207] width 274 height 17
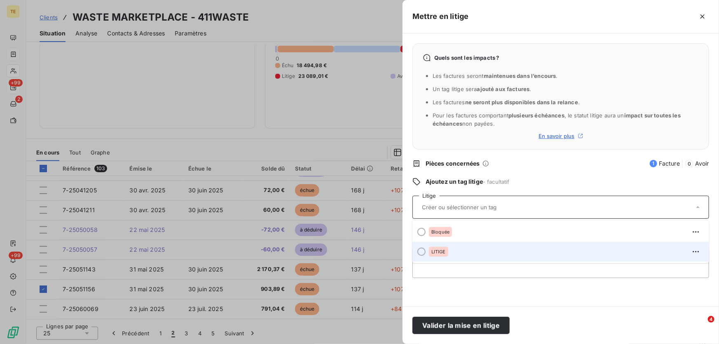
click at [434, 252] on span "LITIGE" at bounding box center [438, 251] width 14 height 5
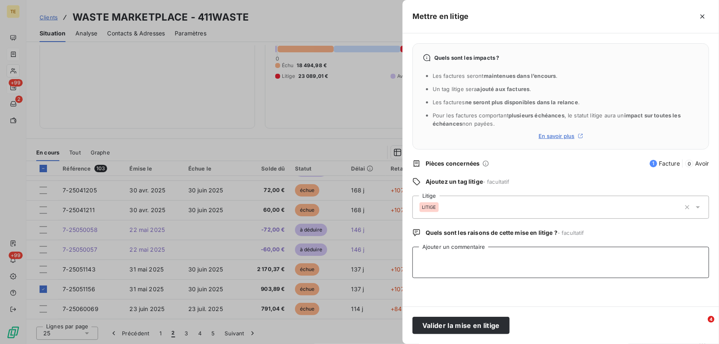
click at [429, 256] on textarea "Ajouter un commentaire" at bounding box center [561, 262] width 297 height 31
paste textarea "Jerôme De Tomasi le 19/06/2025 manque appel de facture ferraille ddé le 19/06"
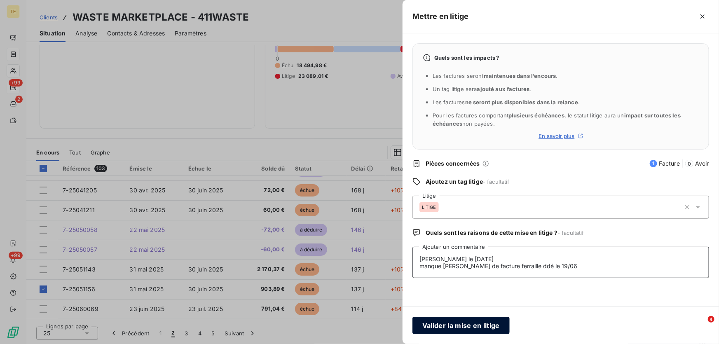
type textarea "Jerôme De Tomasi le 19/06/2025 manque appel de facture ferraille ddé le 19/06"
click at [448, 324] on button "Valider la mise en litige" at bounding box center [461, 325] width 97 height 17
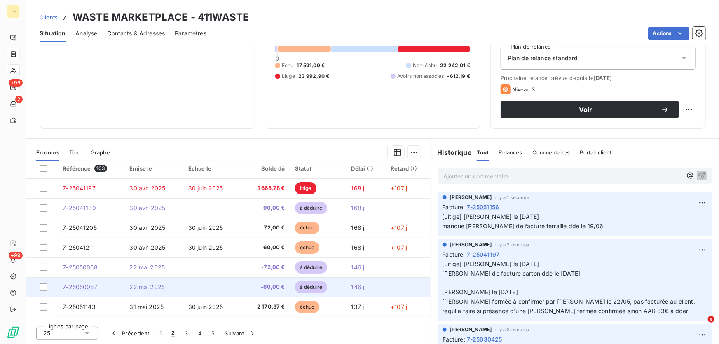
scroll to position [0, 0]
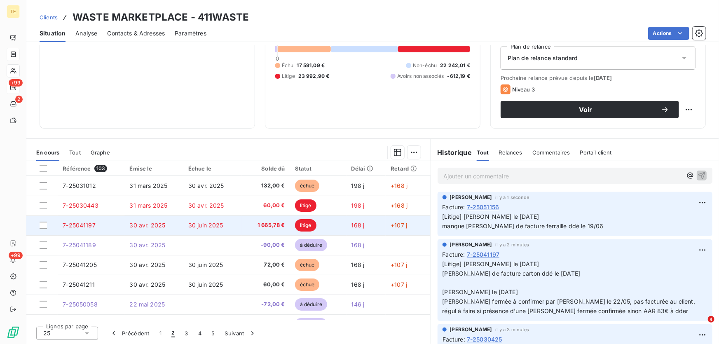
click at [73, 223] on span "7-25041197" at bounding box center [79, 225] width 33 height 7
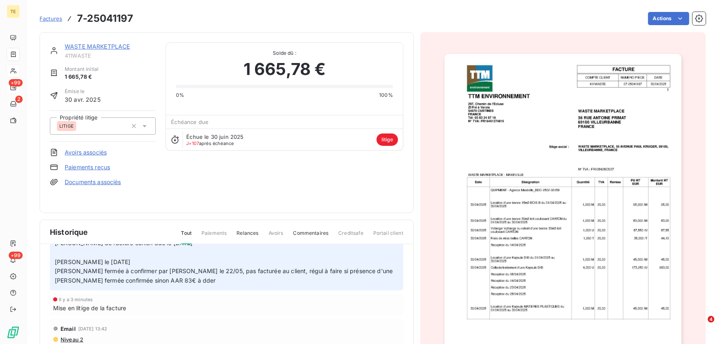
scroll to position [45, 0]
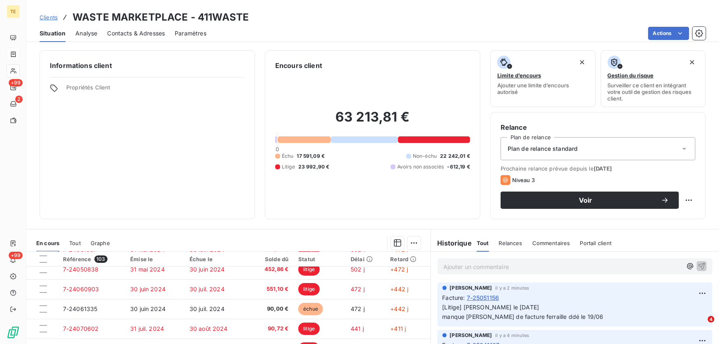
scroll to position [112, 0]
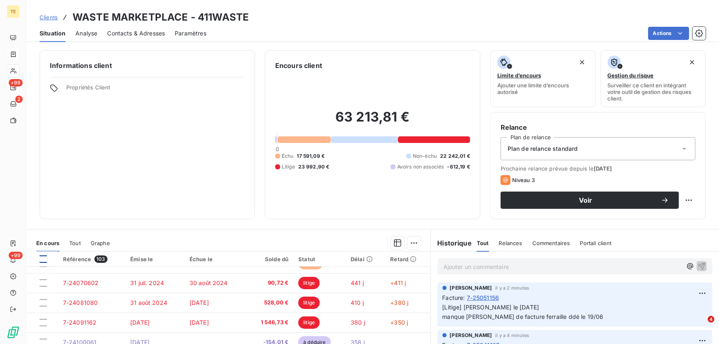
click at [45, 258] on div at bounding box center [43, 259] width 7 height 7
click at [45, 258] on icon at bounding box center [43, 259] width 5 height 5
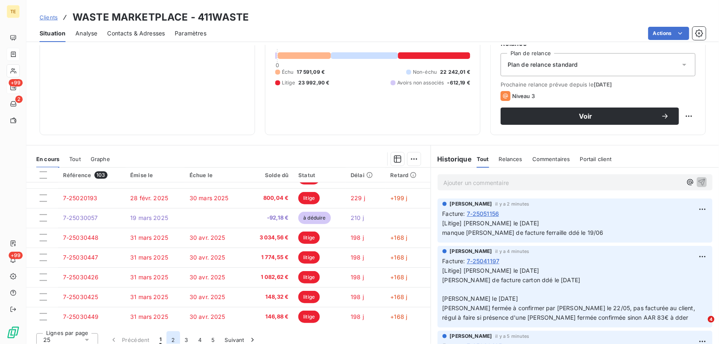
scroll to position [91, 0]
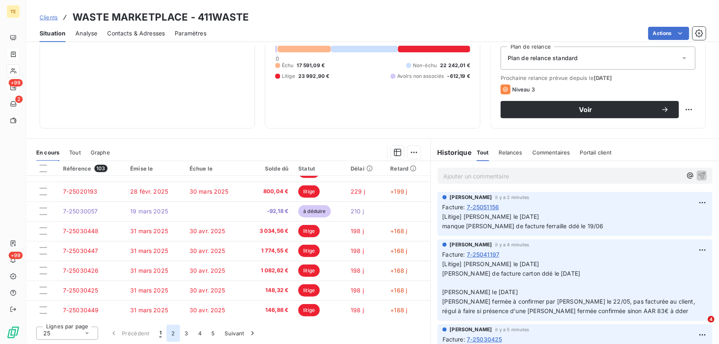
click at [173, 332] on button "2" at bounding box center [172, 333] width 13 height 17
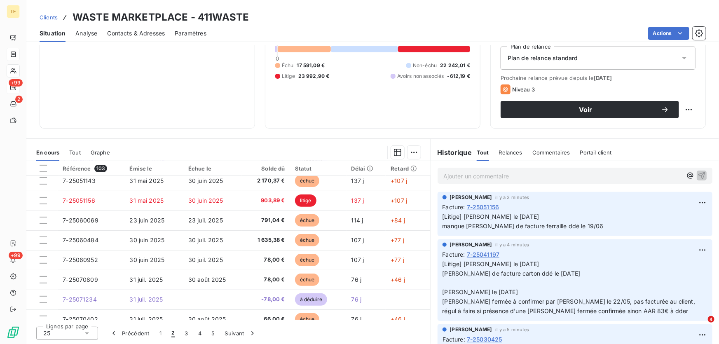
scroll to position [126, 0]
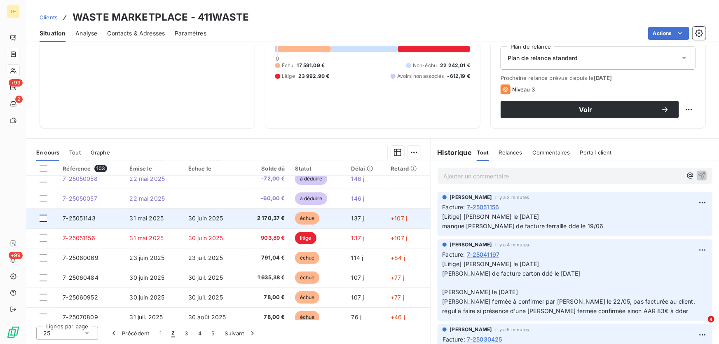
click at [45, 217] on div at bounding box center [43, 218] width 7 height 7
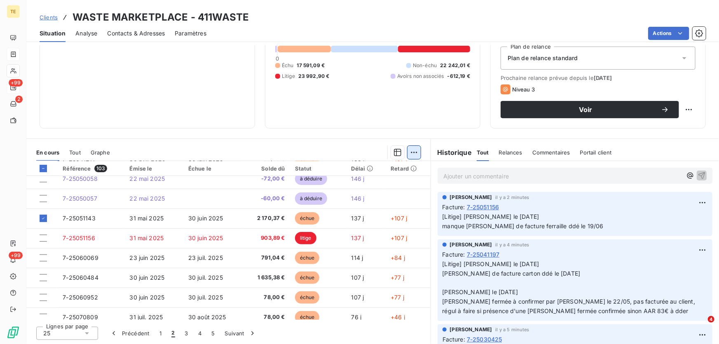
click at [408, 152] on html "TE +99 2 +99 Clients WASTE MARKETPLACE - 411WASTE Situation Analyse Contacts & …" at bounding box center [359, 172] width 719 height 344
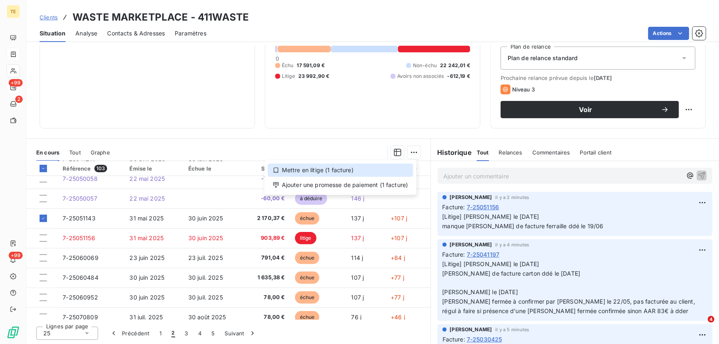
click at [334, 169] on div "Mettre en litige (1 facture)" at bounding box center [340, 170] width 145 height 13
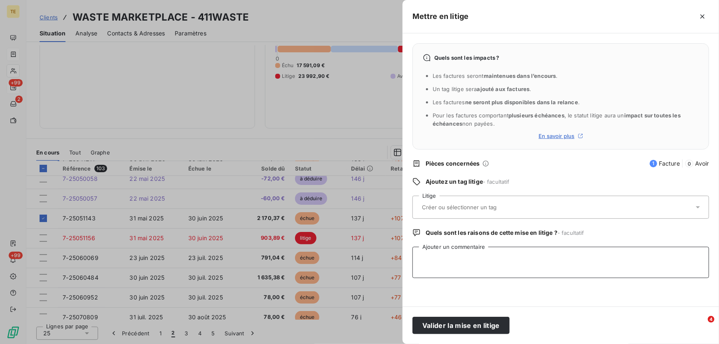
click at [430, 253] on textarea "Ajouter un commentaire" at bounding box center [561, 262] width 297 height 31
paste textarea "Jerôme De Tomasi le 20/07/2025 appel de facture carton ddé le 16/07/25"
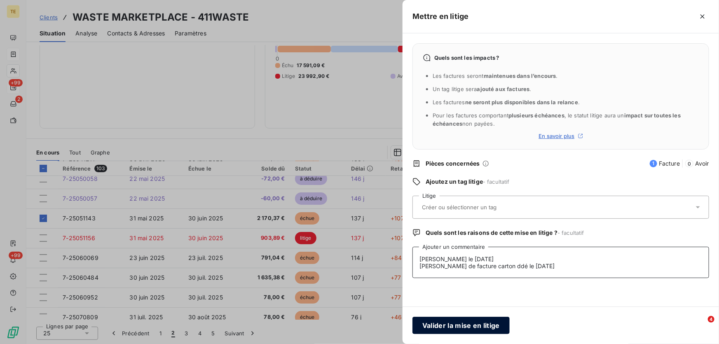
type textarea "Jerôme De Tomasi le 20/07/2025 appel de facture carton ddé le 16/07/25"
click at [448, 324] on button "Valider la mise en litige" at bounding box center [461, 325] width 97 height 17
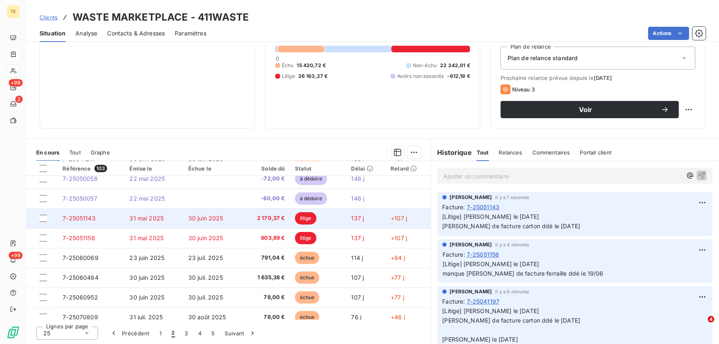
click at [85, 220] on span "7-25051143" at bounding box center [79, 218] width 33 height 7
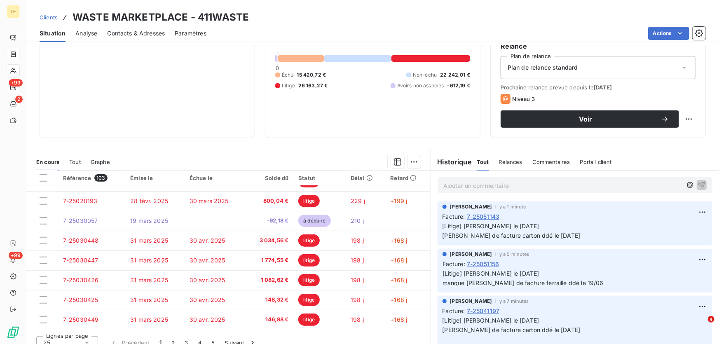
scroll to position [91, 0]
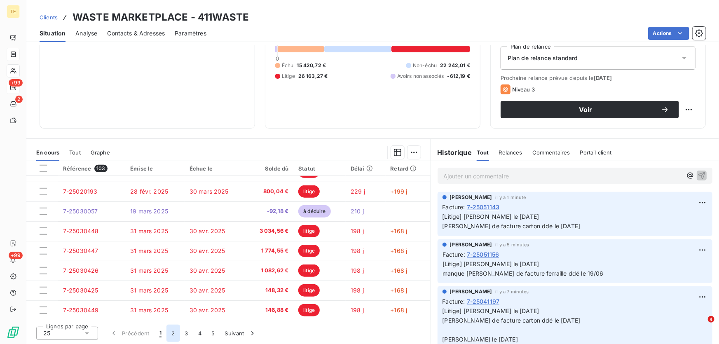
click at [173, 332] on button "2" at bounding box center [172, 333] width 13 height 17
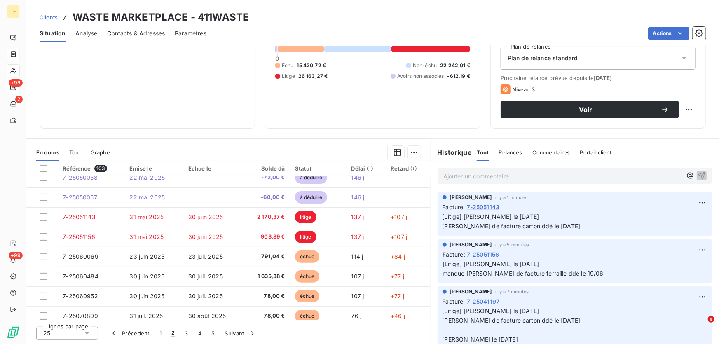
scroll to position [126, 0]
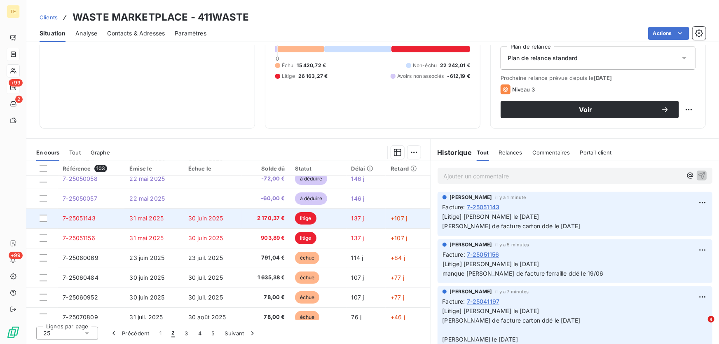
click at [73, 215] on span "7-25051143" at bounding box center [79, 218] width 33 height 7
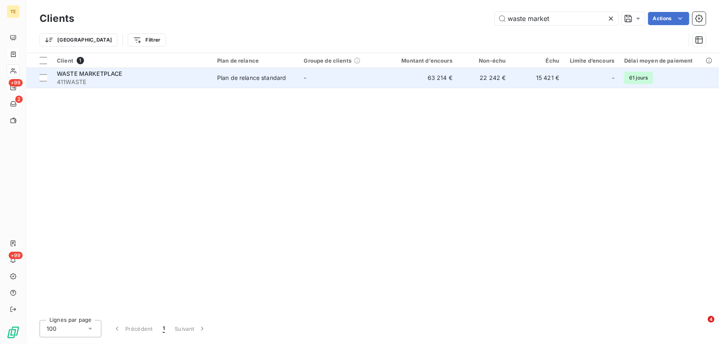
click at [99, 72] on span "WASTE MARKETPLACE" at bounding box center [90, 73] width 66 height 7
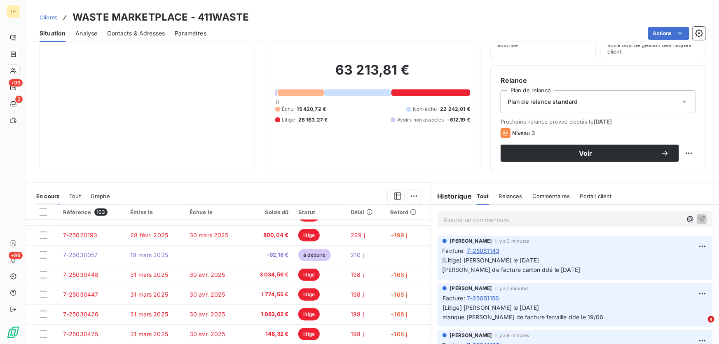
scroll to position [91, 0]
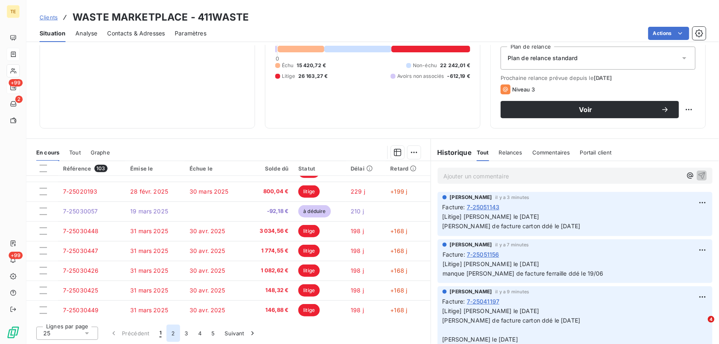
click at [172, 332] on button "2" at bounding box center [172, 333] width 13 height 17
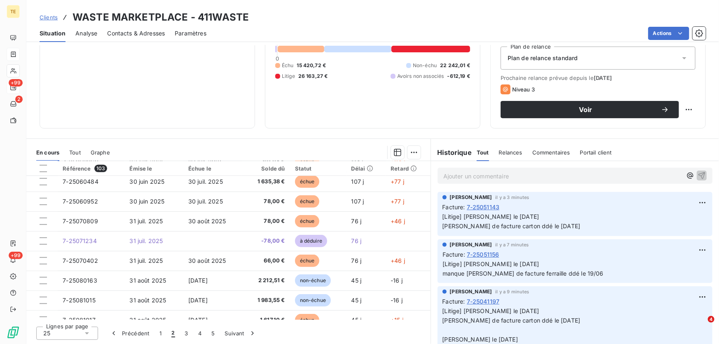
scroll to position [201, 0]
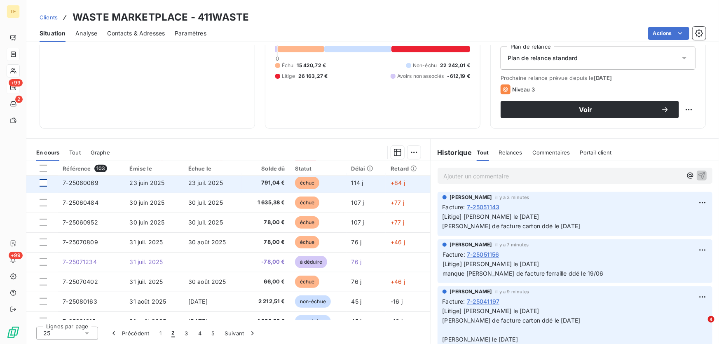
click at [45, 183] on div at bounding box center [43, 182] width 7 height 7
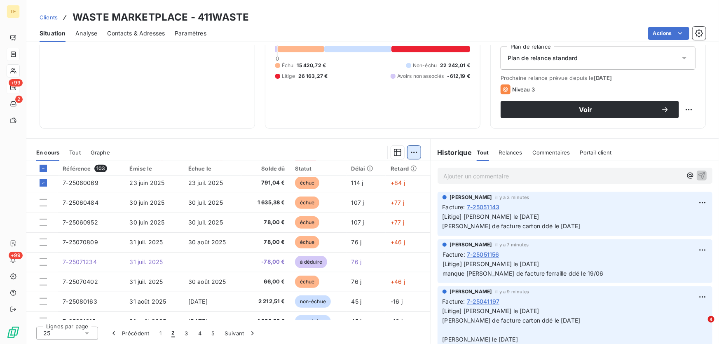
click at [412, 151] on html "TE +99 2 +99 Clients WASTE MARKETPLACE - 411WASTE Situation Analyse Contacts & …" at bounding box center [359, 172] width 719 height 344
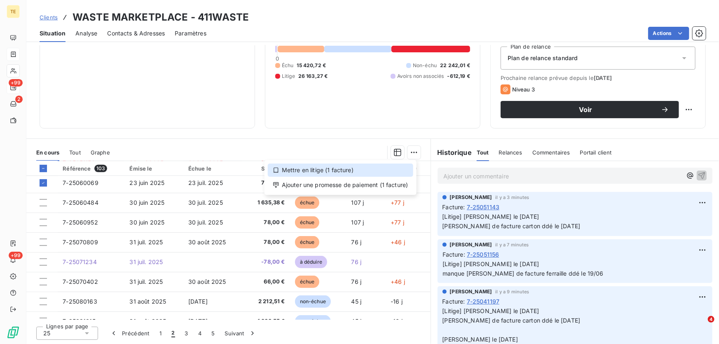
click at [320, 169] on div "Mettre en litige (1 facture)" at bounding box center [340, 170] width 145 height 13
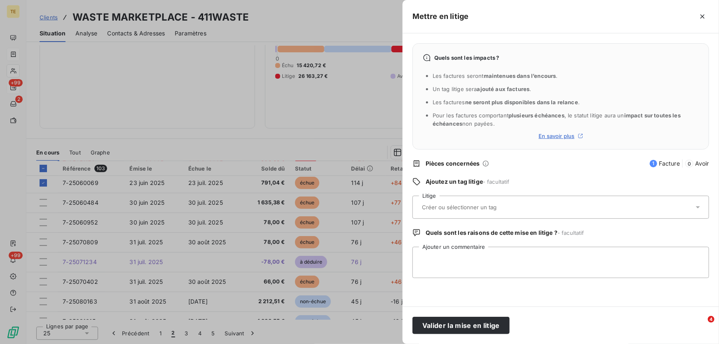
click at [429, 204] on input "text" at bounding box center [481, 207] width 120 height 7
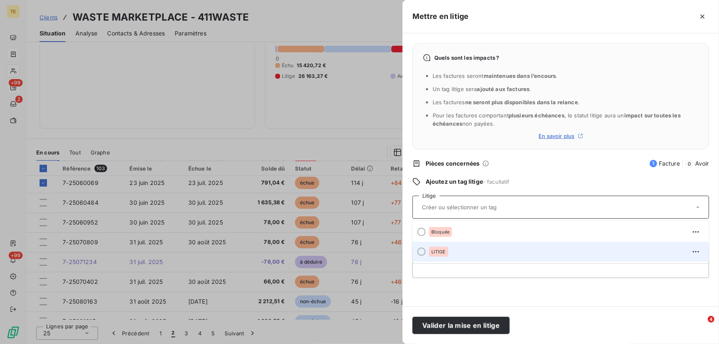
click at [438, 252] on span "LITIGE" at bounding box center [438, 251] width 14 height 5
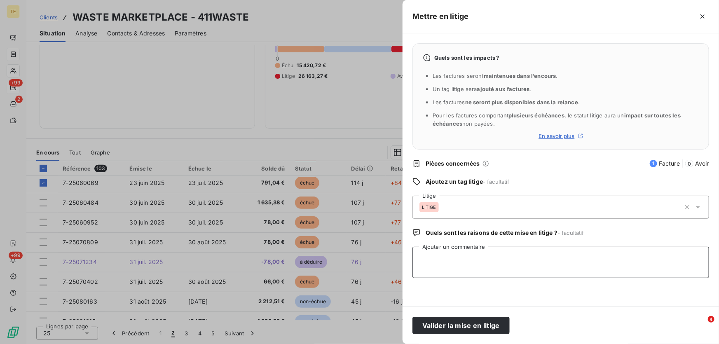
click at [426, 254] on textarea "Ajouter un commentaire" at bounding box center [561, 262] width 297 height 31
paste textarea "Jerôme De Tomasi le 25/06/2025 Un seul voyage sur chaque benne dans l'appli, ma…"
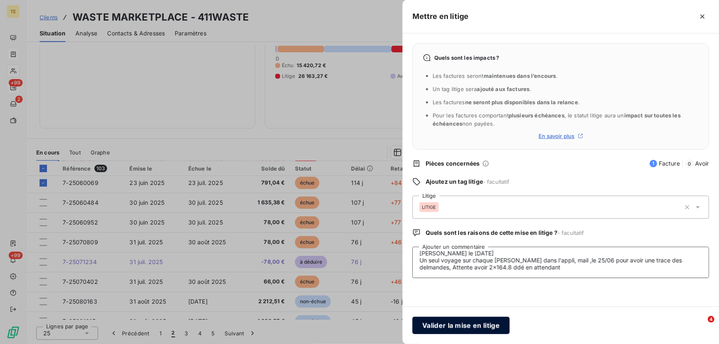
type textarea "Jerôme De Tomasi le 25/06/2025 Un seul voyage sur chaque benne dans l'appli, ma…"
click at [457, 325] on button "Valider la mise en litige" at bounding box center [461, 325] width 97 height 17
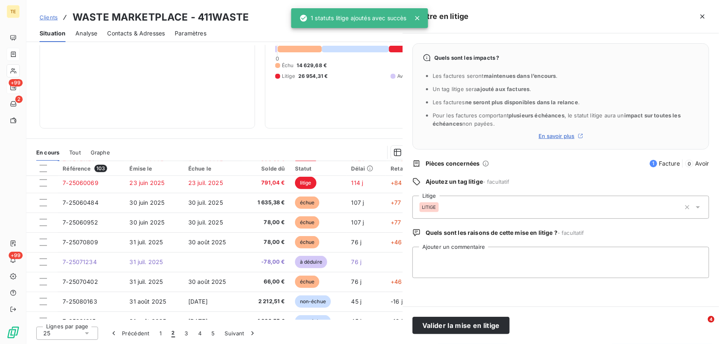
scroll to position [0, 0]
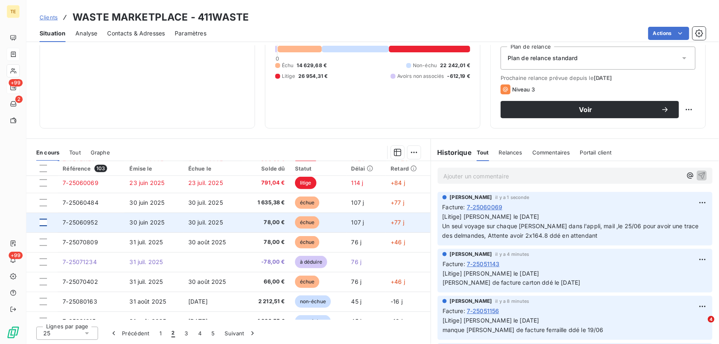
click at [45, 223] on div at bounding box center [43, 222] width 7 height 7
click at [80, 221] on span "7-25060952" at bounding box center [80, 222] width 35 height 7
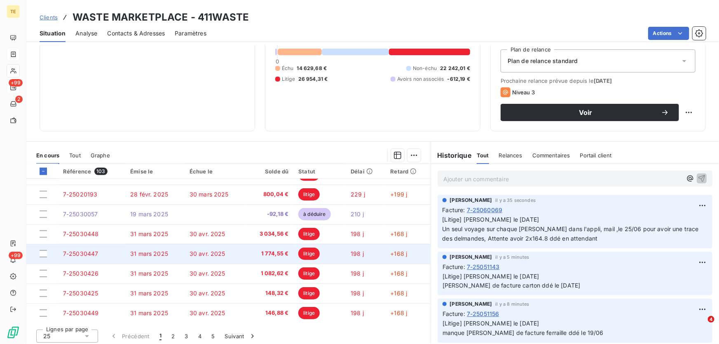
scroll to position [91, 0]
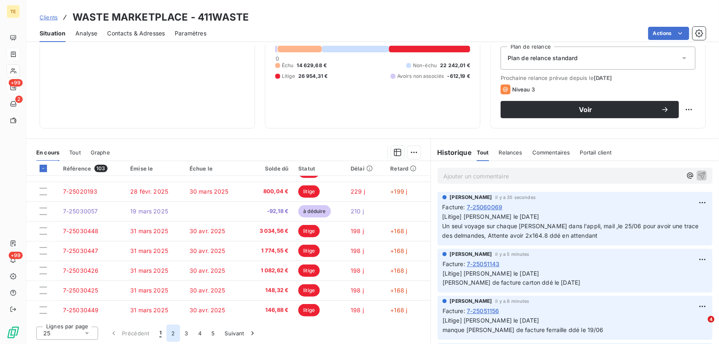
click at [172, 332] on button "2" at bounding box center [172, 333] width 13 height 17
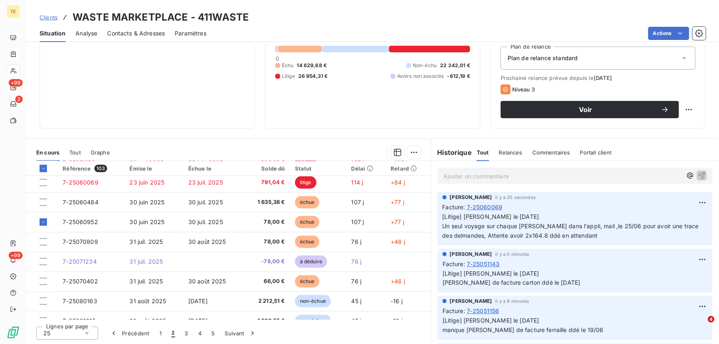
scroll to position [201, 0]
click at [409, 150] on html "TE +99 2 +99 Clients WASTE MARKETPLACE - 411WASTE Situation Analyse Contacts & …" at bounding box center [359, 172] width 719 height 344
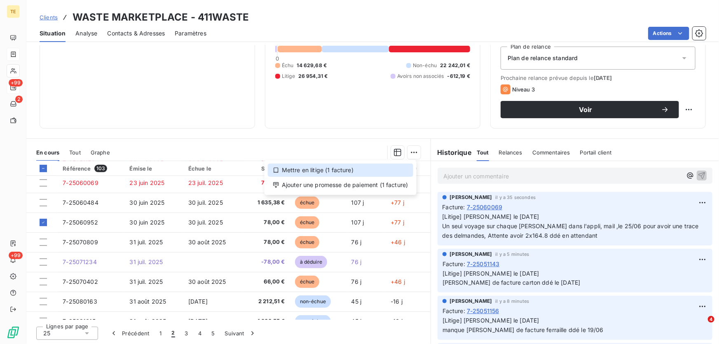
click at [318, 169] on div "Mettre en litige (1 facture)" at bounding box center [340, 170] width 145 height 13
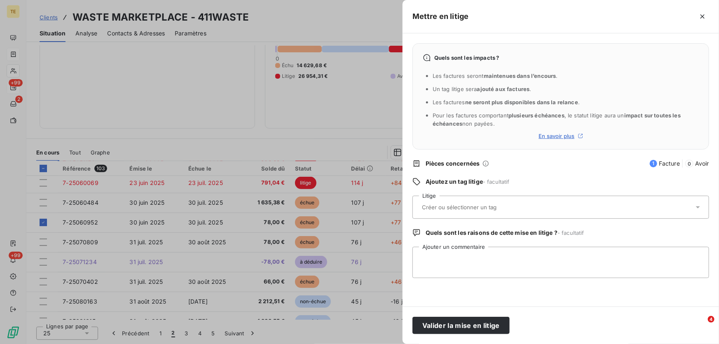
click at [433, 209] on input "text" at bounding box center [481, 207] width 120 height 7
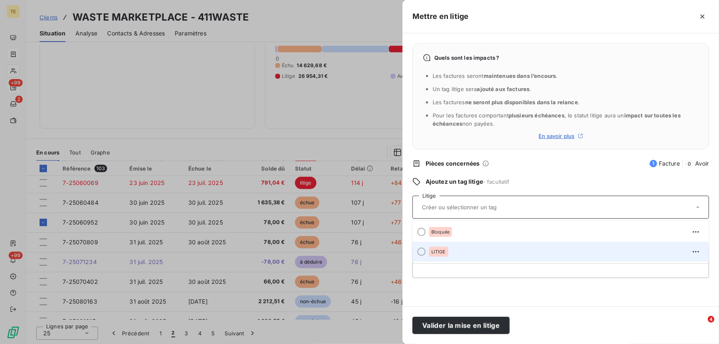
click at [437, 254] on div "LITIGE" at bounding box center [438, 252] width 19 height 10
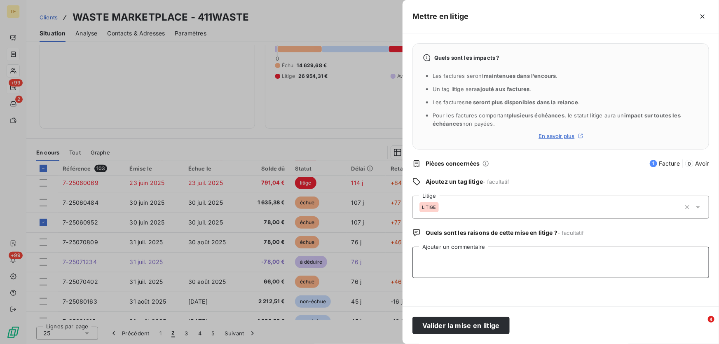
click at [427, 256] on textarea "Ajouter un commentaire" at bounding box center [561, 262] width 297 height 31
paste textarea "Angeline DURAND le 11/07/2025 benne enlevée le 15/05 - demande d'avoir total"
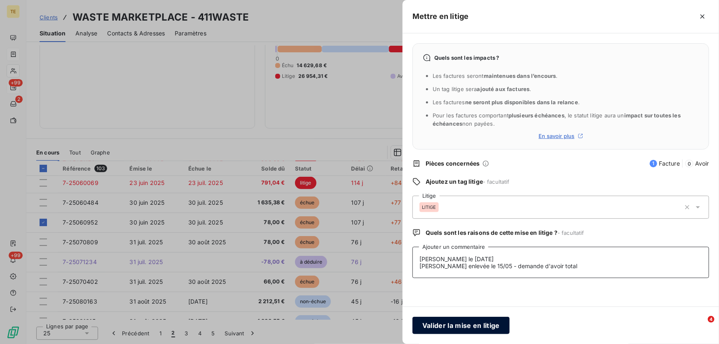
type textarea "Angeline DURAND le 11/07/2025 benne enlevée le 15/05 - demande d'avoir total"
click at [431, 326] on button "Valider la mise en litige" at bounding box center [461, 325] width 97 height 17
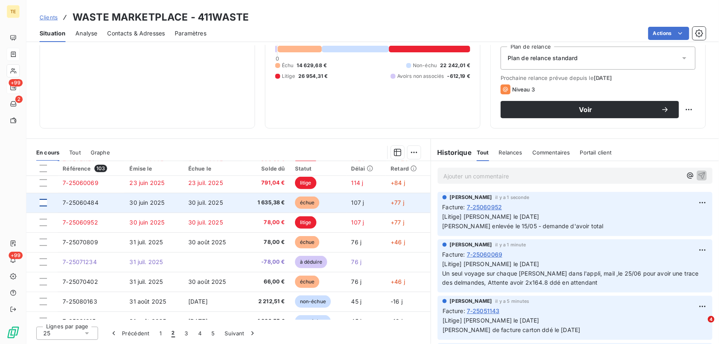
click at [42, 201] on div at bounding box center [43, 202] width 7 height 7
click at [90, 202] on span "7-25060484" at bounding box center [81, 202] width 36 height 7
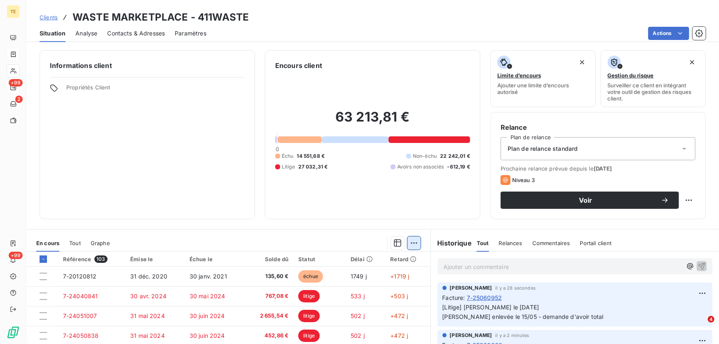
click at [411, 242] on html "TE +99 2 +99 Clients WASTE MARKETPLACE - 411WASTE Situation Analyse Contacts & …" at bounding box center [359, 172] width 719 height 344
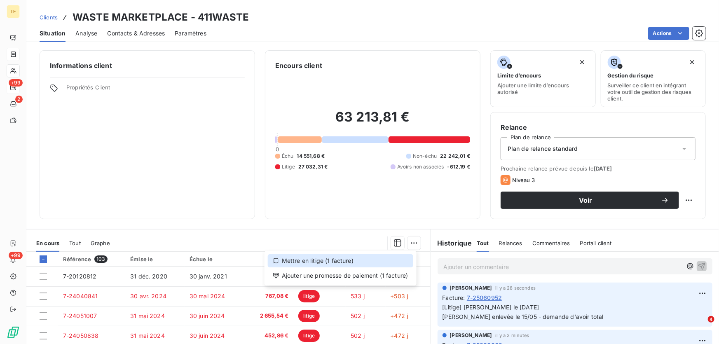
click at [346, 257] on div "Mettre en litige (1 facture)" at bounding box center [340, 260] width 145 height 13
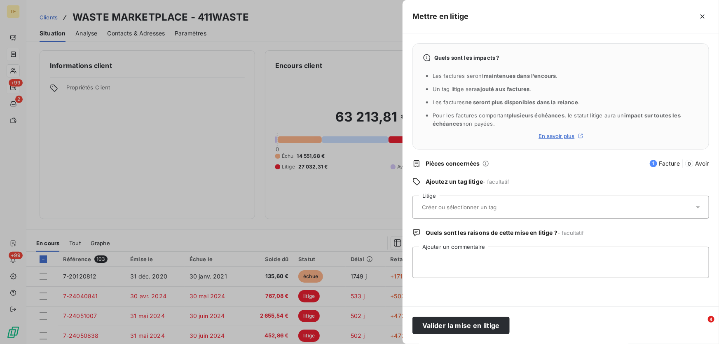
click at [444, 204] on input "text" at bounding box center [481, 207] width 120 height 7
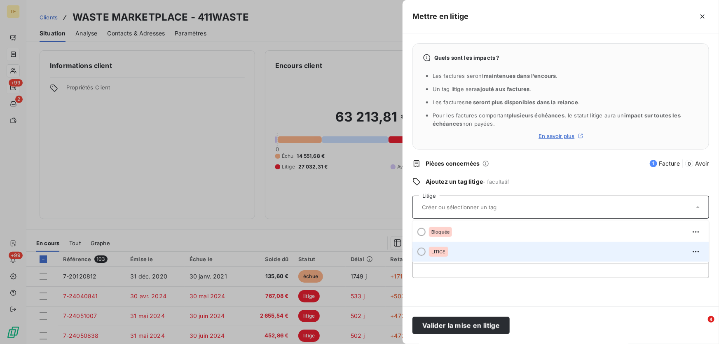
click at [437, 255] on div "LITIGE" at bounding box center [438, 252] width 19 height 10
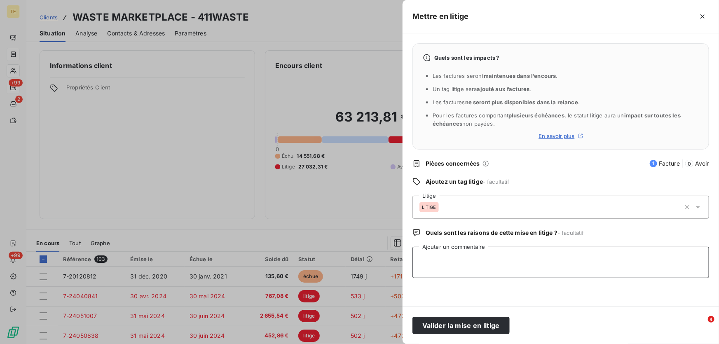
click at [422, 257] on textarea "Ajouter un commentaire" at bounding box center [561, 262] width 297 height 31
paste textarea "Jerôme De Tomasi le 20/07/2025 appel de facture carton ddé le 16/07/25"
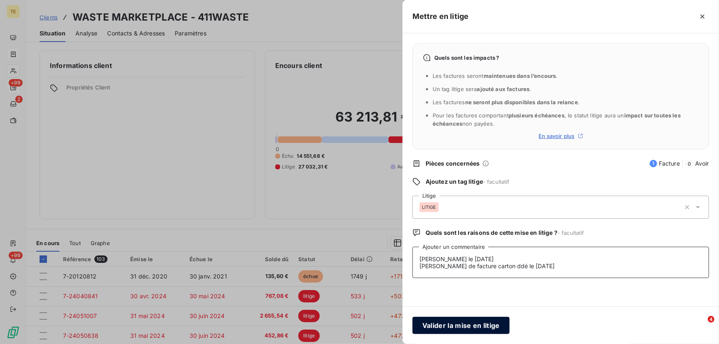
type textarea "Jerôme De Tomasi le 20/07/2025 appel de facture carton ddé le 16/07/25"
click at [457, 330] on button "Valider la mise en litige" at bounding box center [461, 325] width 97 height 17
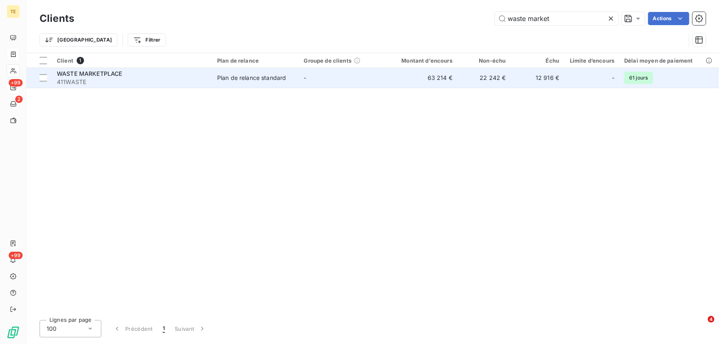
click at [106, 72] on span "WASTE MARKETPLACE" at bounding box center [90, 73] width 66 height 7
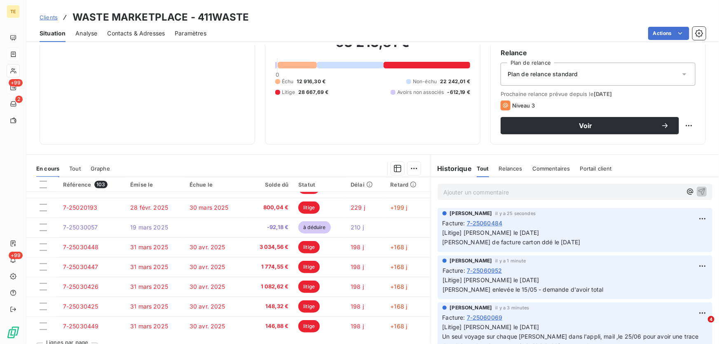
scroll to position [91, 0]
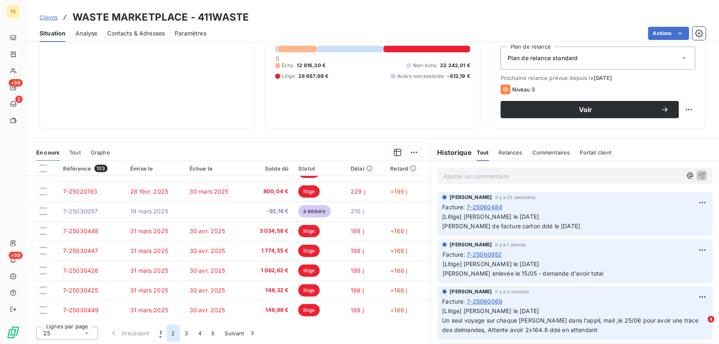
click at [175, 334] on button "2" at bounding box center [172, 333] width 13 height 17
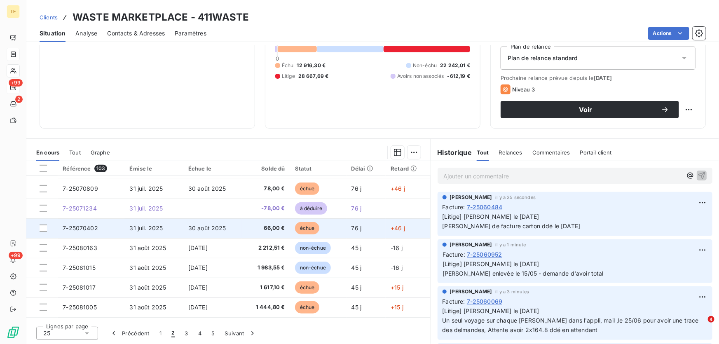
scroll to position [238, 0]
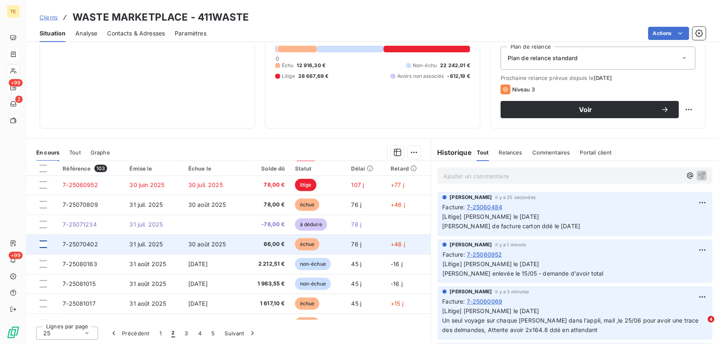
click at [42, 243] on div at bounding box center [43, 244] width 7 height 7
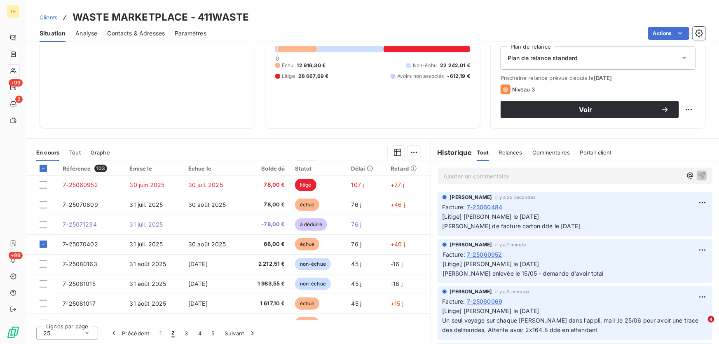
click at [409, 151] on html "TE +99 2 +99 Clients WASTE MARKETPLACE - 411WASTE Situation Analyse Contacts & …" at bounding box center [359, 172] width 719 height 344
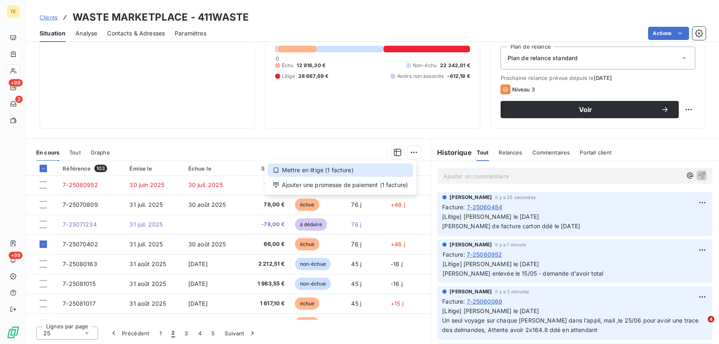
click at [324, 169] on div "Mettre en litige (1 facture)" at bounding box center [340, 170] width 145 height 13
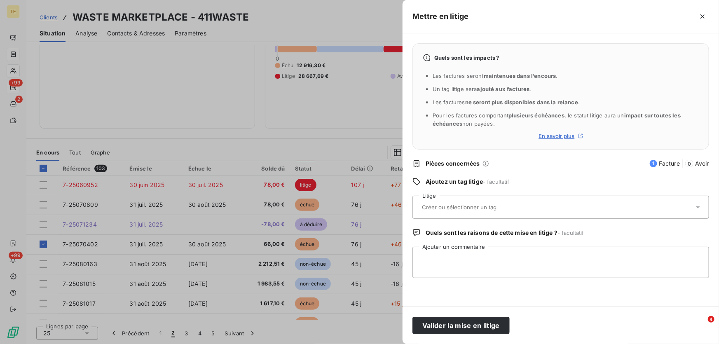
click at [433, 204] on input "text" at bounding box center [481, 207] width 120 height 7
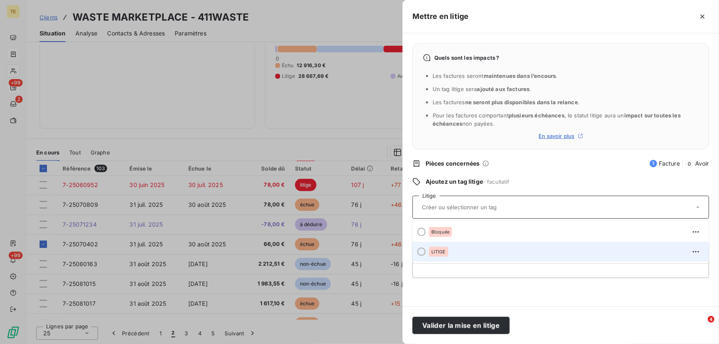
click at [432, 253] on span "LITIGE" at bounding box center [438, 251] width 14 height 5
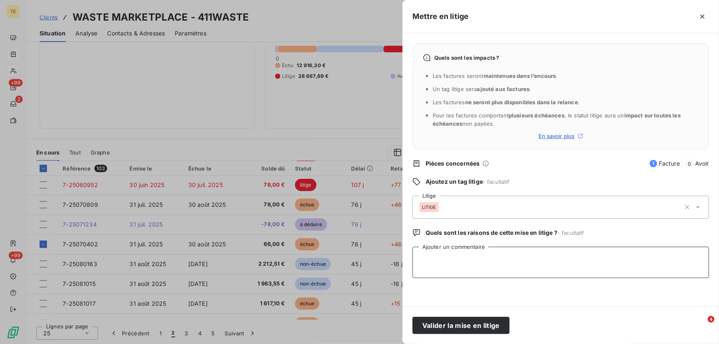
click at [436, 255] on textarea "Ajouter un commentaire" at bounding box center [561, 262] width 297 height 31
paste textarea "Julien BOULON le 03/09/2025 Avoir ddé ce jour car la benne n'est plus sur le si…"
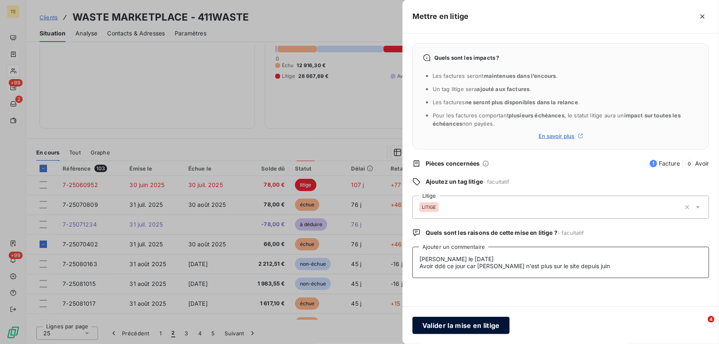
type textarea "Julien BOULON le 03/09/2025 Avoir ddé ce jour car la benne n'est plus sur le si…"
click at [460, 328] on button "Valider la mise en litige" at bounding box center [461, 325] width 97 height 17
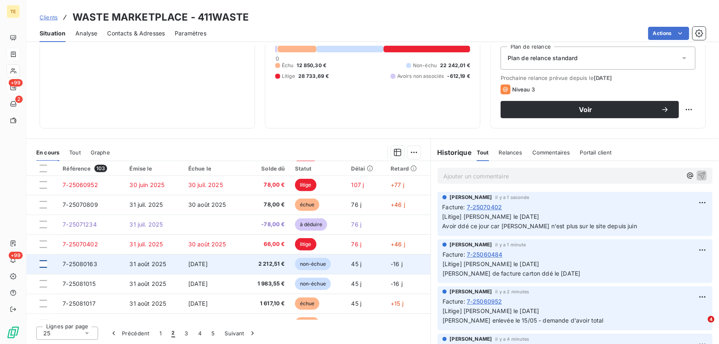
click at [45, 264] on div at bounding box center [43, 263] width 7 height 7
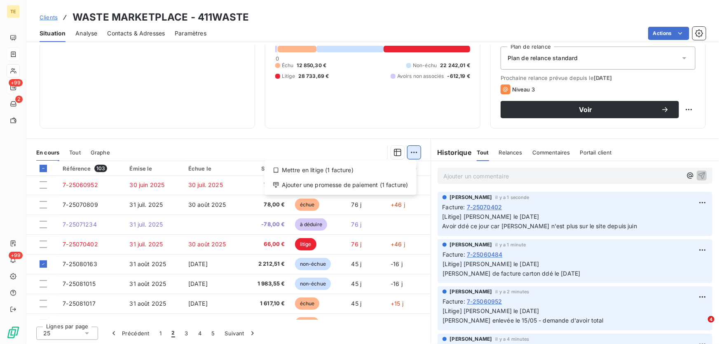
click at [415, 151] on html "TE +99 2 +99 Clients WASTE MARKETPLACE - 411WASTE Situation Analyse Contacts & …" at bounding box center [359, 172] width 719 height 344
click at [347, 173] on div "Mettre en litige (1 facture)" at bounding box center [340, 170] width 145 height 13
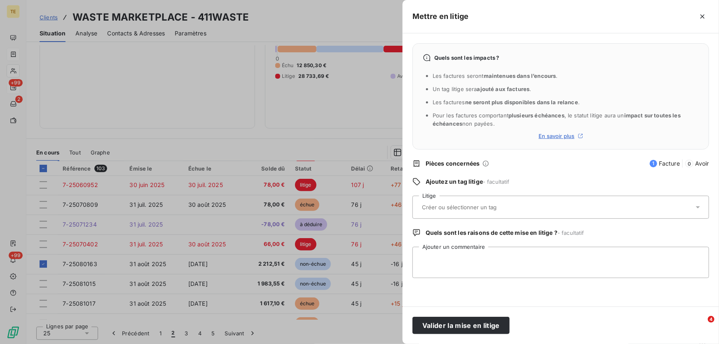
click at [439, 213] on div at bounding box center [557, 207] width 274 height 17
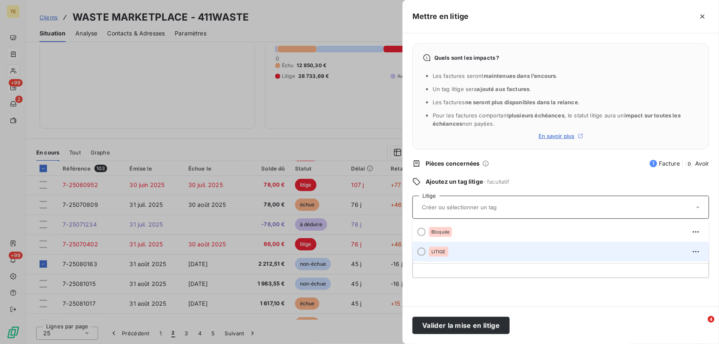
click at [434, 253] on span "LITIGE" at bounding box center [438, 251] width 14 height 5
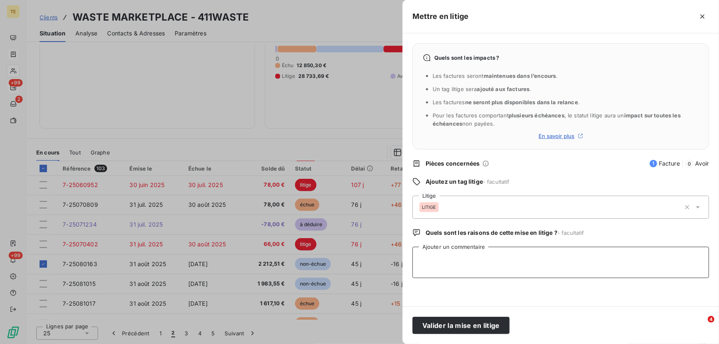
click at [429, 252] on textarea "Ajouter un commentaire" at bounding box center [561, 262] width 297 height 31
paste textarea "Angeline DURAND le 03/09/2025 Preuve du 2eme passage à vide demandée ce jour"
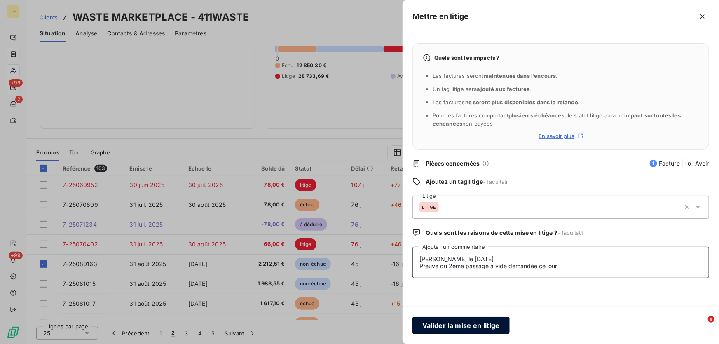
type textarea "Angeline DURAND le 03/09/2025 Preuve du 2eme passage à vide demandée ce jour"
click at [460, 326] on button "Valider la mise en litige" at bounding box center [461, 325] width 97 height 17
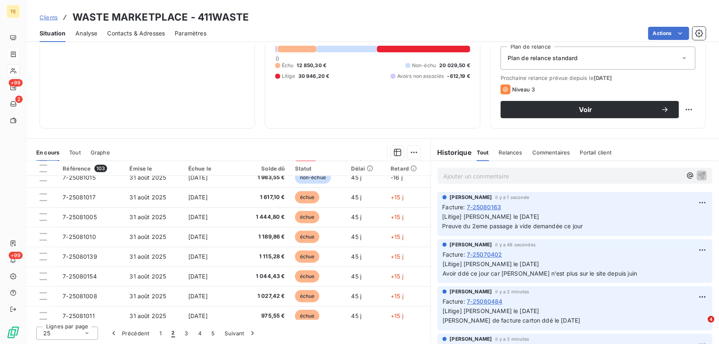
scroll to position [350, 0]
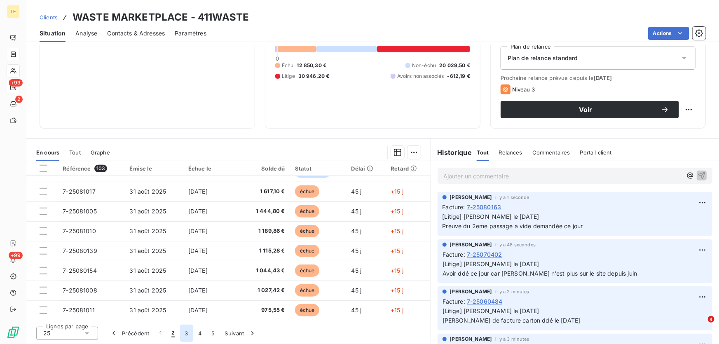
click at [185, 335] on button "3" at bounding box center [186, 333] width 13 height 17
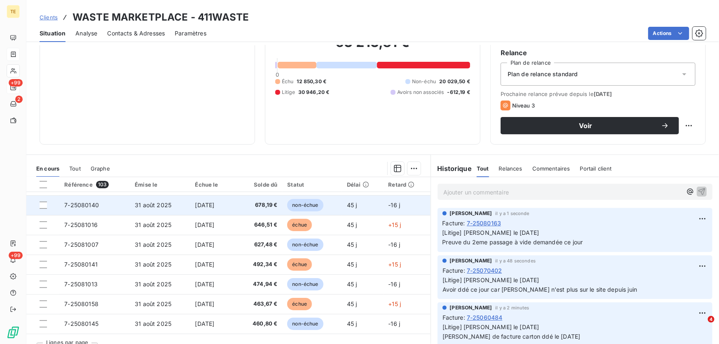
scroll to position [37, 0]
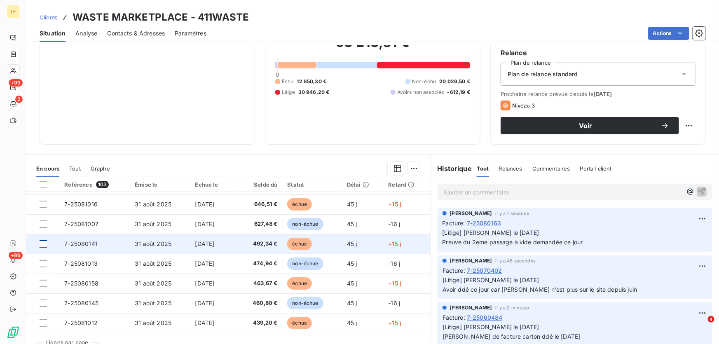
click at [42, 245] on div at bounding box center [43, 243] width 7 height 7
click at [42, 242] on icon at bounding box center [43, 243] width 5 height 5
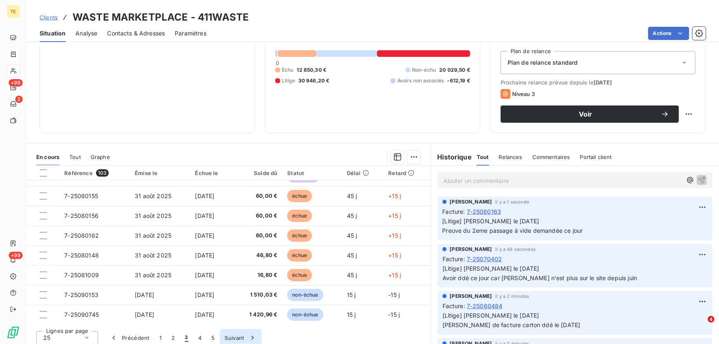
scroll to position [91, 0]
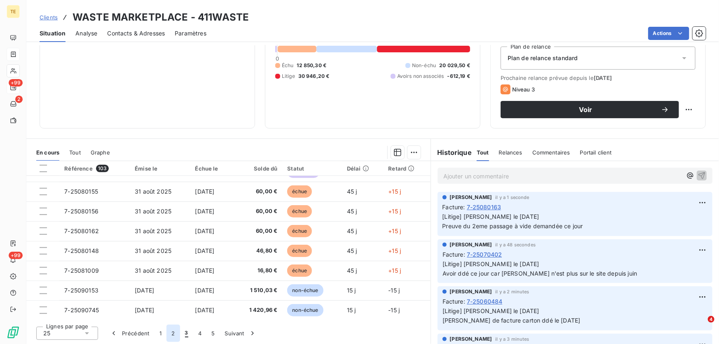
click at [173, 333] on button "2" at bounding box center [172, 333] width 13 height 17
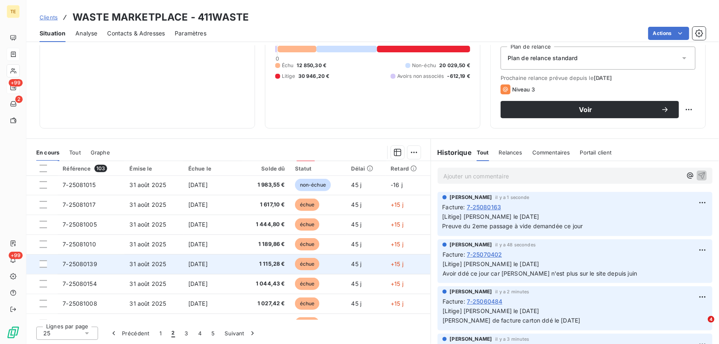
scroll to position [350, 0]
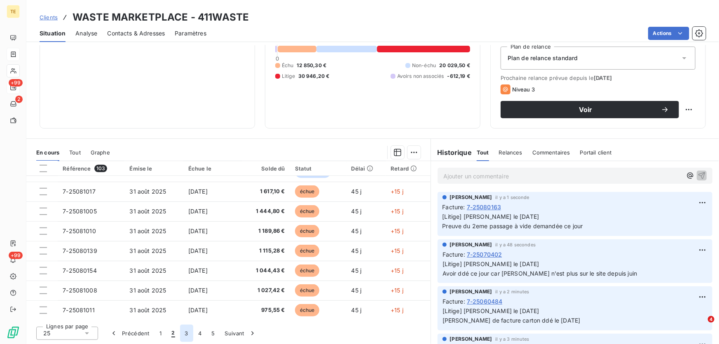
click at [187, 333] on button "3" at bounding box center [186, 333] width 13 height 17
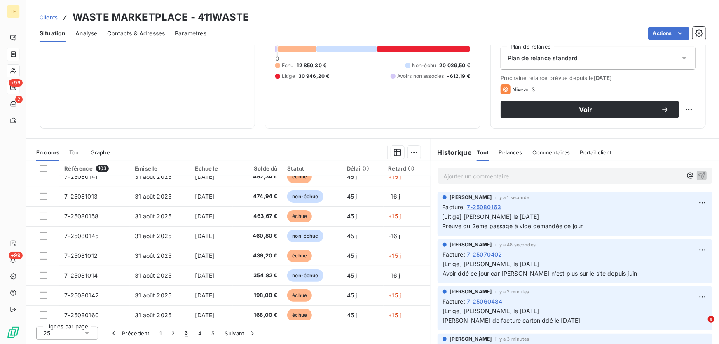
scroll to position [51, 0]
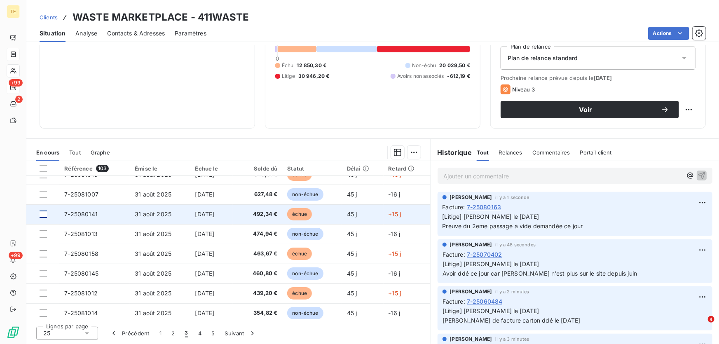
click at [40, 211] on div at bounding box center [43, 214] width 7 height 7
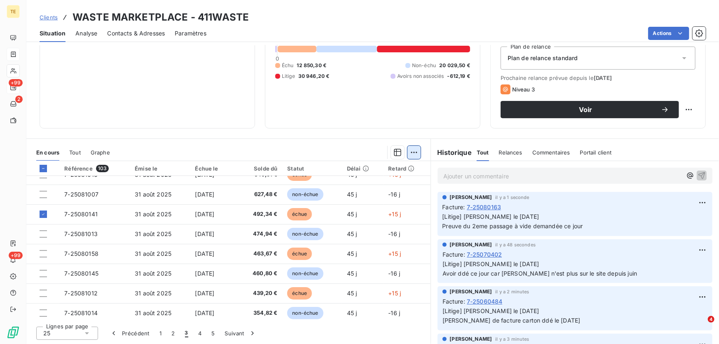
click at [414, 149] on html "TE +99 2 +99 Clients WASTE MARKETPLACE - 411WASTE Situation Analyse Contacts & …" at bounding box center [359, 172] width 719 height 344
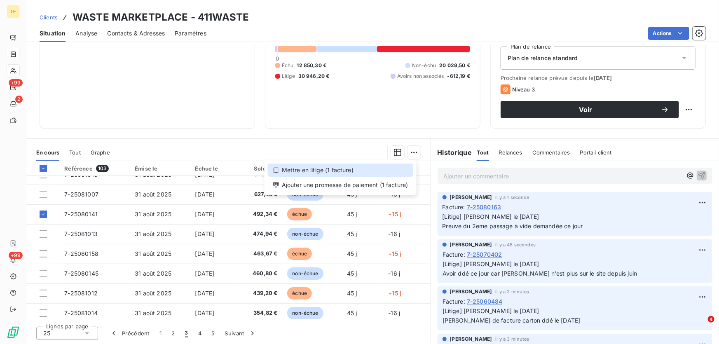
click at [349, 169] on div "Mettre en litige (1 facture)" at bounding box center [340, 170] width 145 height 13
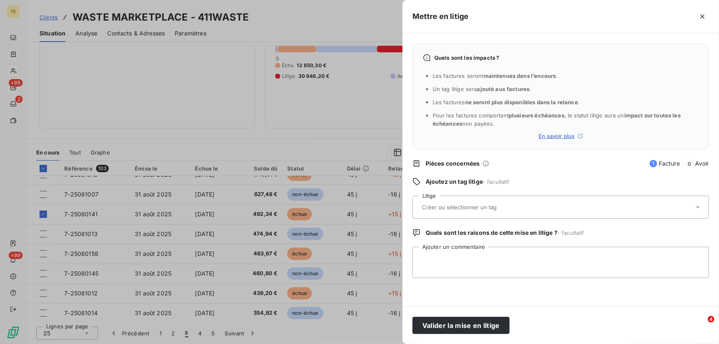
click at [425, 206] on input "text" at bounding box center [481, 207] width 120 height 7
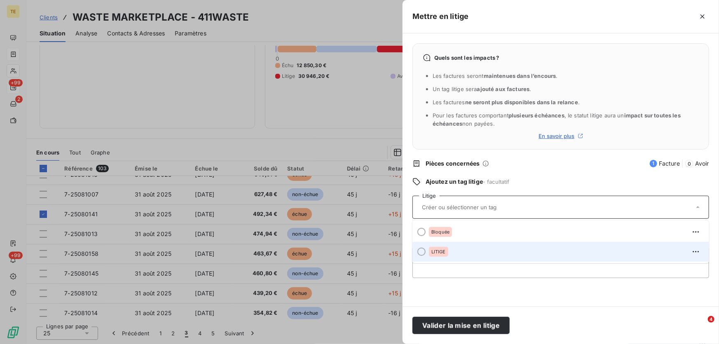
click at [433, 248] on div "LITIGE" at bounding box center [438, 252] width 19 height 10
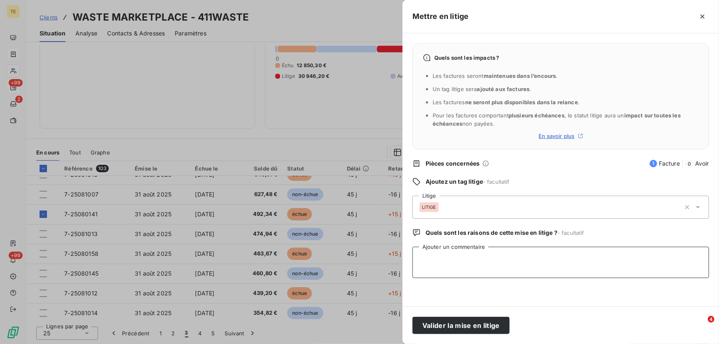
click at [431, 253] on textarea "Ajouter un commentaire" at bounding box center [561, 262] width 297 height 31
paste textarea "Angeline DURAND le 03/09/2025 F-2509-45216"
type textarea "Angeline DURAND le 03/09/2025 F-2509-45216"
click at [462, 325] on button "Valider la mise en litige" at bounding box center [461, 325] width 97 height 17
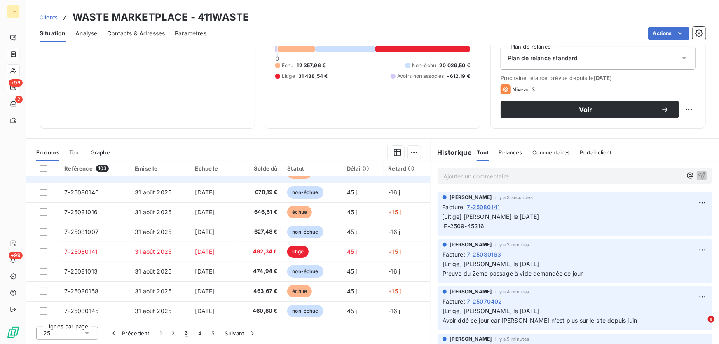
scroll to position [0, 0]
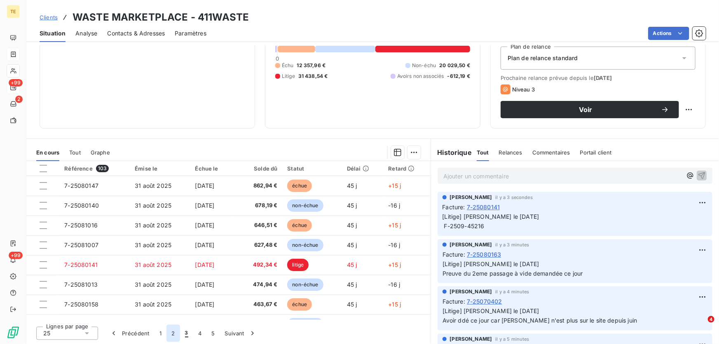
click at [171, 333] on button "2" at bounding box center [172, 333] width 13 height 17
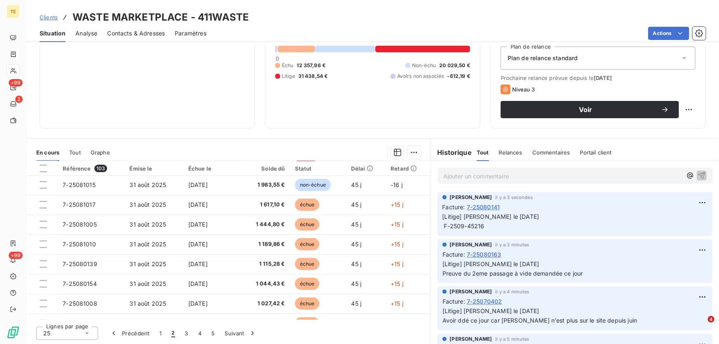
scroll to position [350, 0]
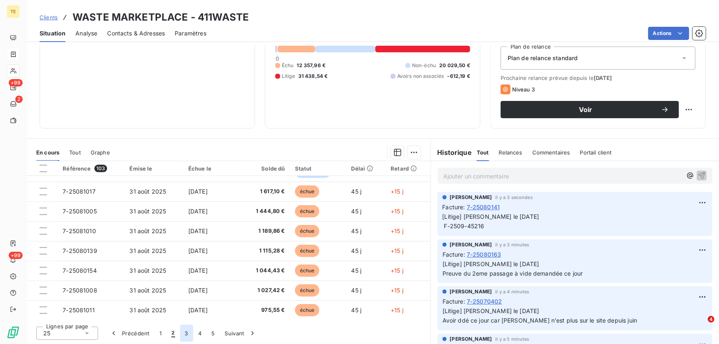
click at [187, 333] on button "3" at bounding box center [186, 333] width 13 height 17
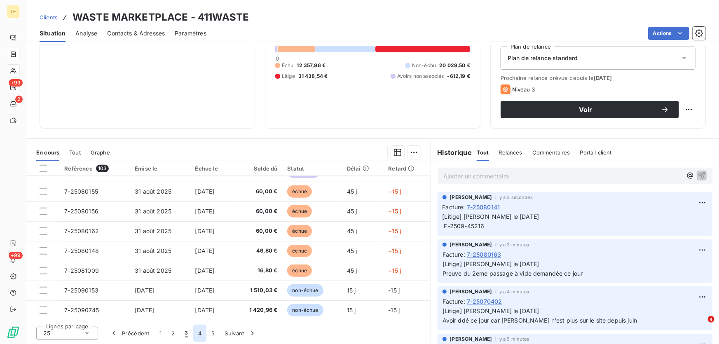
click at [198, 335] on button "4" at bounding box center [199, 333] width 13 height 17
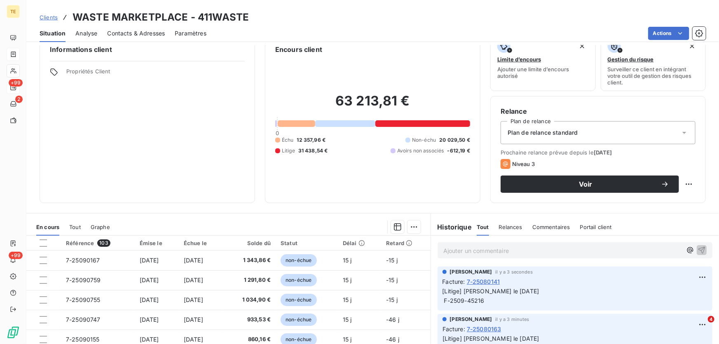
scroll to position [0, 0]
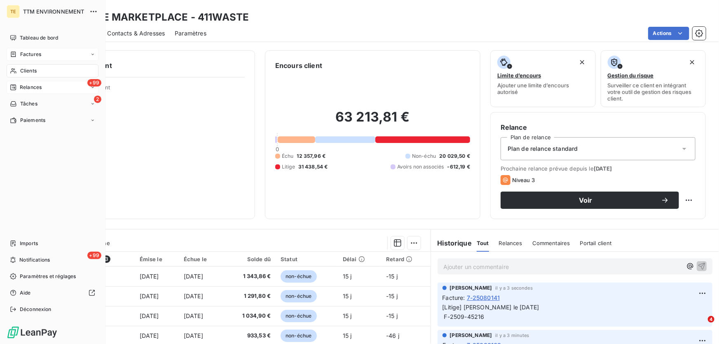
click at [29, 52] on span "Factures" at bounding box center [30, 54] width 21 height 7
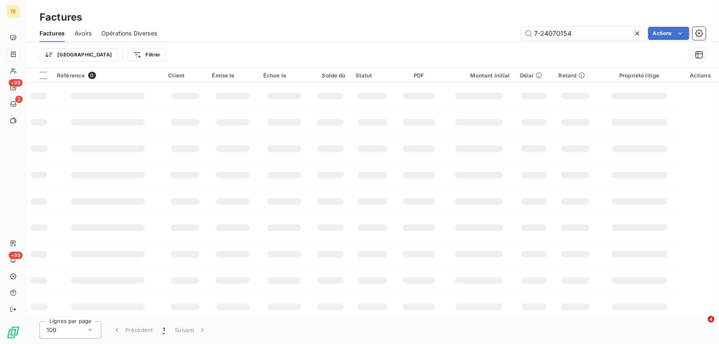
drag, startPoint x: 583, startPoint y: 32, endPoint x: 476, endPoint y: 26, distance: 107.3
click at [476, 27] on div "7-24070154 Actions" at bounding box center [436, 33] width 539 height 13
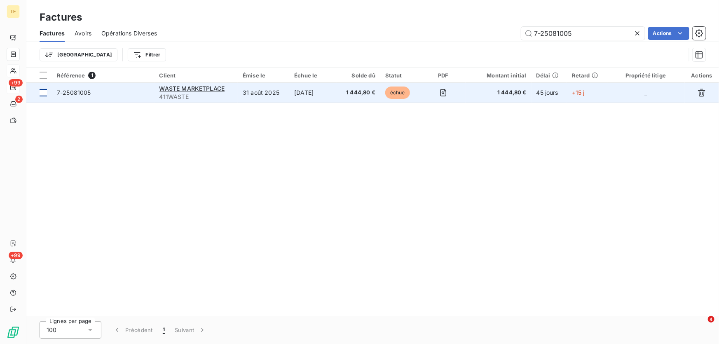
type input "7-25081005"
click at [45, 92] on div at bounding box center [43, 92] width 7 height 7
click at [73, 91] on span "7-25081005" at bounding box center [74, 92] width 34 height 7
click at [74, 93] on span "7-25081005" at bounding box center [74, 92] width 34 height 7
click at [45, 91] on div at bounding box center [43, 92] width 7 height 7
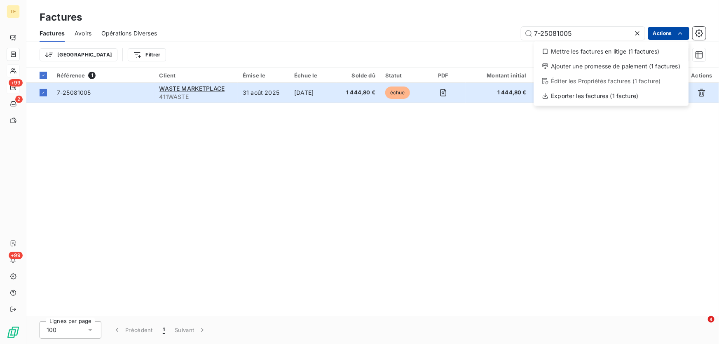
click at [666, 32] on html "TE +99 2 +99 Factures Factures Avoirs Opérations Diverses 7-25081005 Actions Me…" at bounding box center [359, 172] width 719 height 344
click at [604, 49] on div "Mettre les factures en litige (1 factures)" at bounding box center [611, 51] width 148 height 13
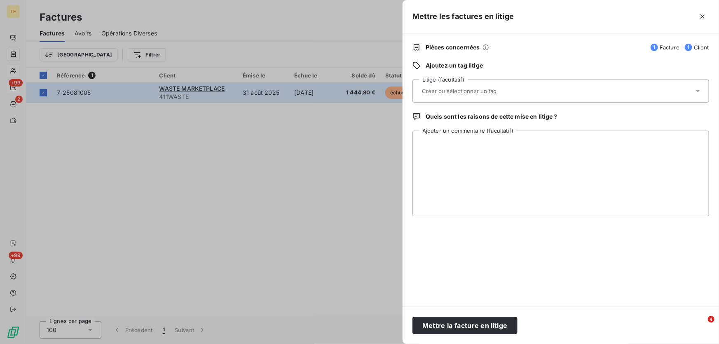
click at [454, 94] on input "text" at bounding box center [481, 90] width 120 height 7
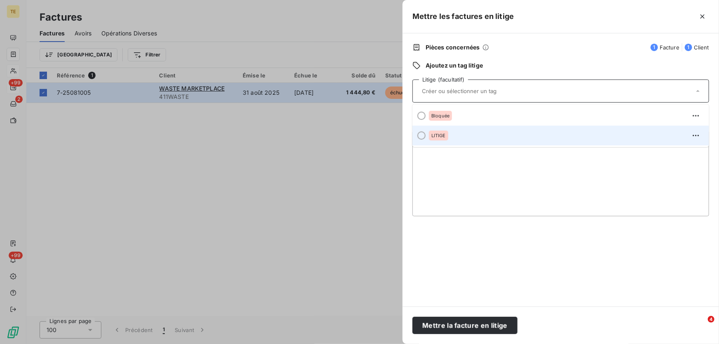
click at [438, 134] on span "LITIGE" at bounding box center [438, 135] width 14 height 5
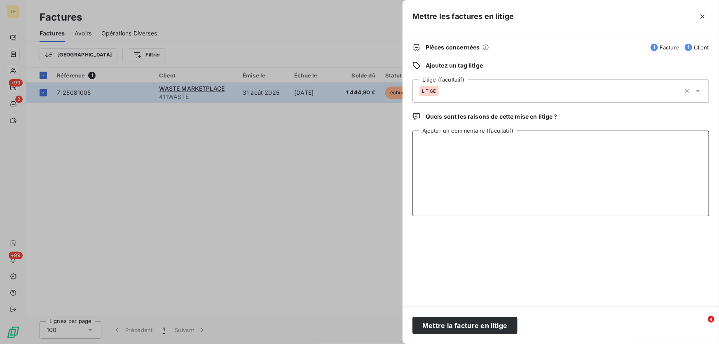
click at [459, 145] on textarea "Ajouter un commentaire (facultatif)" at bounding box center [561, 174] width 297 height 86
paste textarea "Jerôme De Tomasi le 16/09/2025 F-2509-46646 avec un seul déplacement de bennes.…"
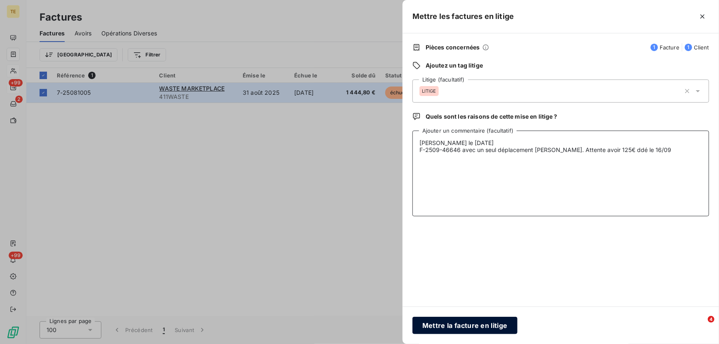
type textarea "Jerôme De Tomasi le 16/09/2025 F-2509-46646 avec un seul déplacement de bennes.…"
click at [452, 325] on button "Mettre la facture en litige" at bounding box center [465, 325] width 105 height 17
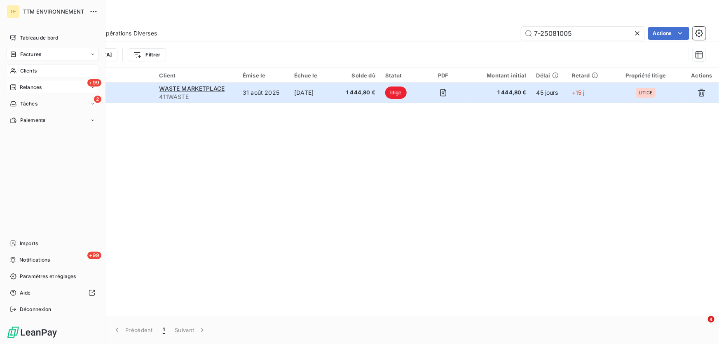
click at [32, 62] on nav "Tableau de bord Factures Clients +99 Relances 2 Tâches Paiements" at bounding box center [53, 79] width 92 height 96
click at [30, 74] on span "Clients" at bounding box center [28, 70] width 16 height 7
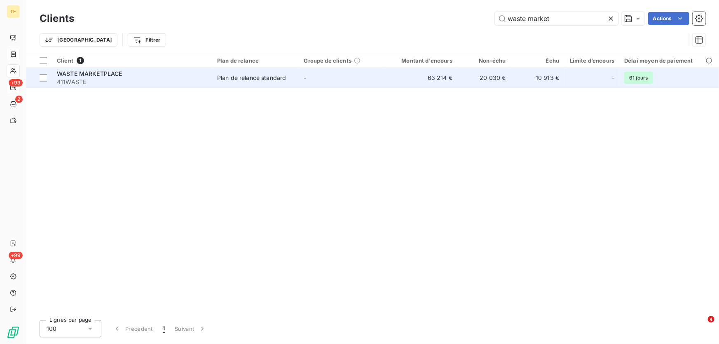
click at [87, 74] on span "WASTE MARKETPLACE" at bounding box center [90, 73] width 66 height 7
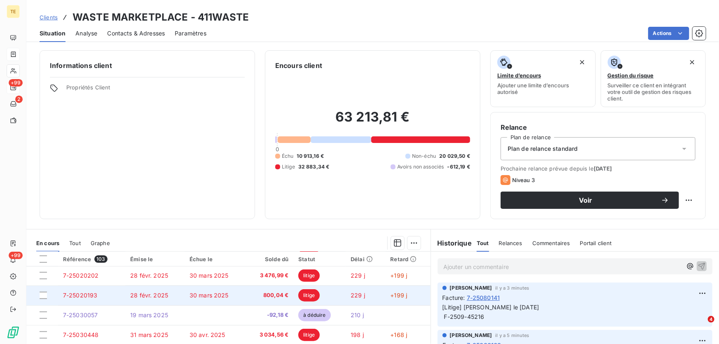
scroll to position [350, 0]
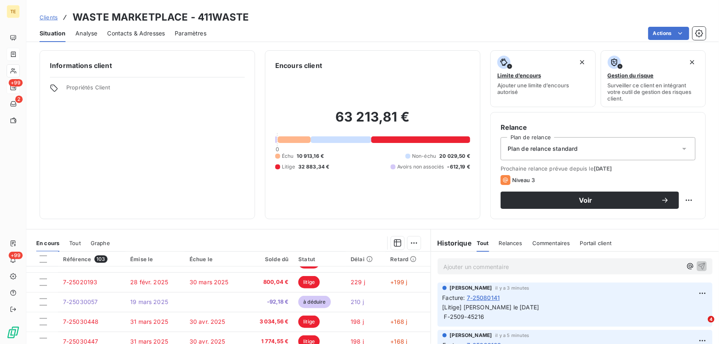
click at [40, 255] on th at bounding box center [42, 259] width 32 height 15
click at [41, 256] on div at bounding box center [43, 259] width 7 height 7
click at [44, 258] on icon at bounding box center [43, 259] width 2 height 2
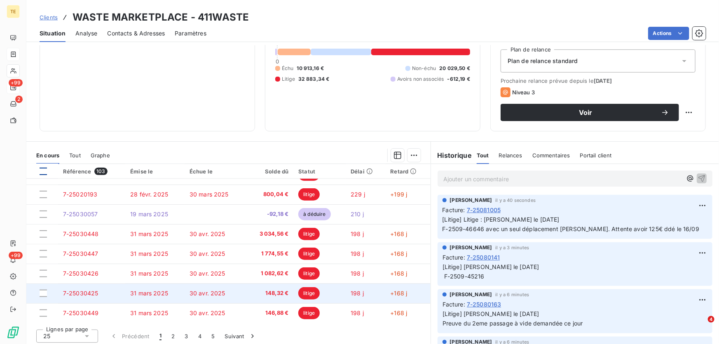
scroll to position [91, 0]
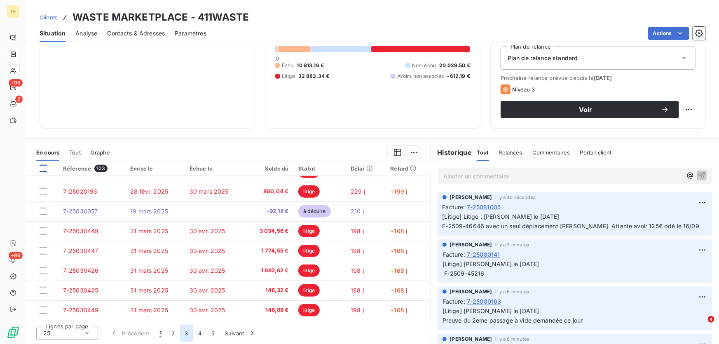
click at [187, 336] on button "3" at bounding box center [186, 333] width 13 height 17
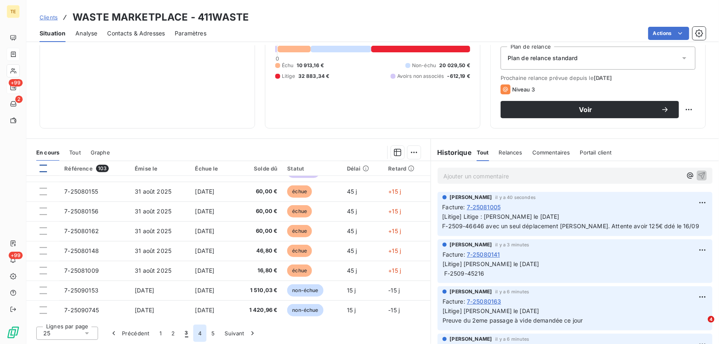
click at [196, 333] on button "4" at bounding box center [199, 333] width 13 height 17
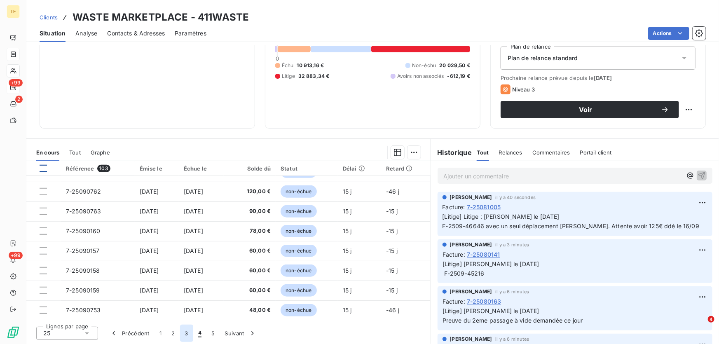
click at [186, 333] on button "3" at bounding box center [186, 333] width 13 height 17
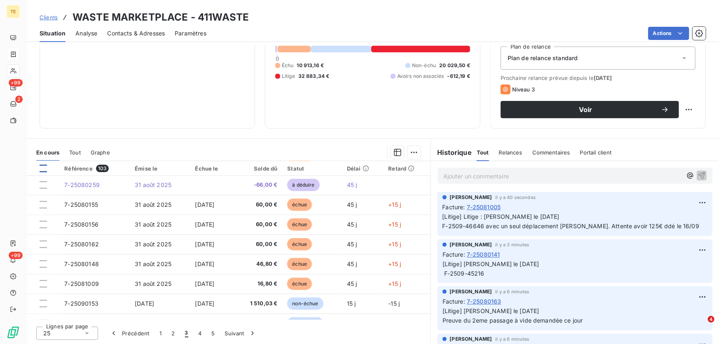
scroll to position [350, 0]
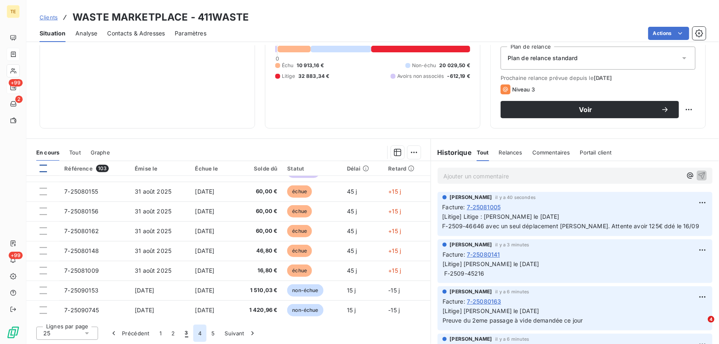
click at [199, 335] on button "4" at bounding box center [199, 333] width 13 height 17
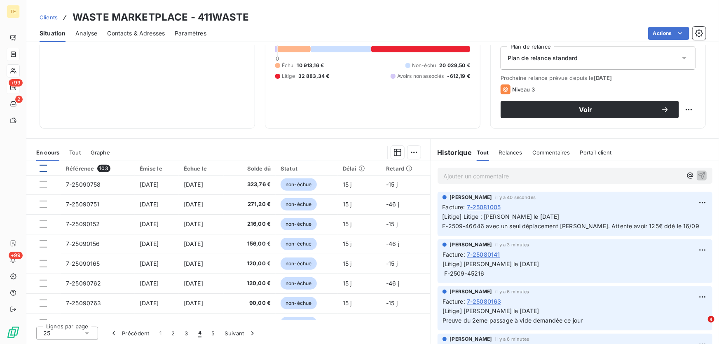
scroll to position [126, 0]
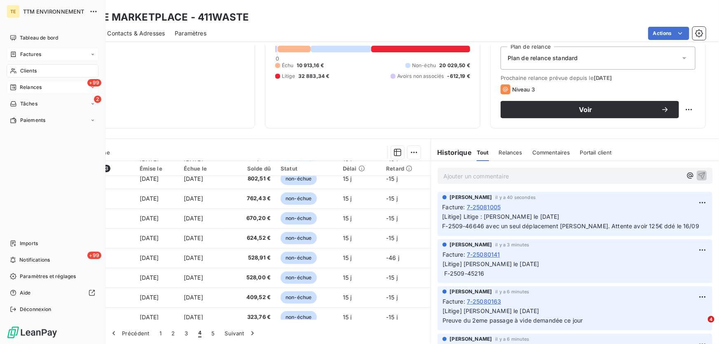
click at [33, 55] on span "Factures" at bounding box center [30, 54] width 21 height 7
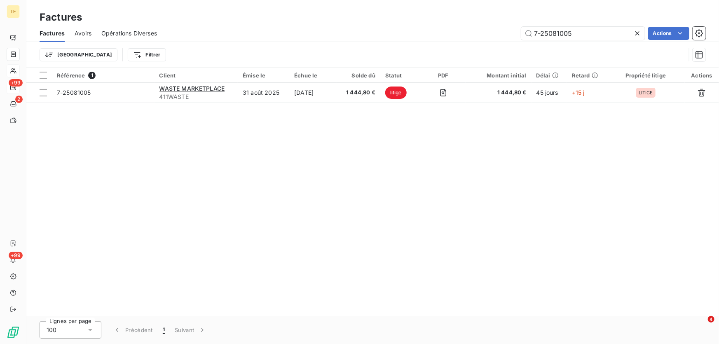
drag, startPoint x: 577, startPoint y: 32, endPoint x: 479, endPoint y: 31, distance: 98.5
click at [479, 31] on div "7-25081005 Actions" at bounding box center [436, 33] width 539 height 13
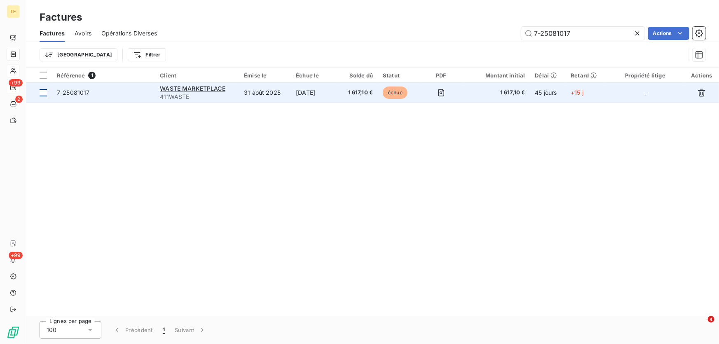
type input "7-25081017"
click at [45, 93] on div at bounding box center [43, 92] width 7 height 7
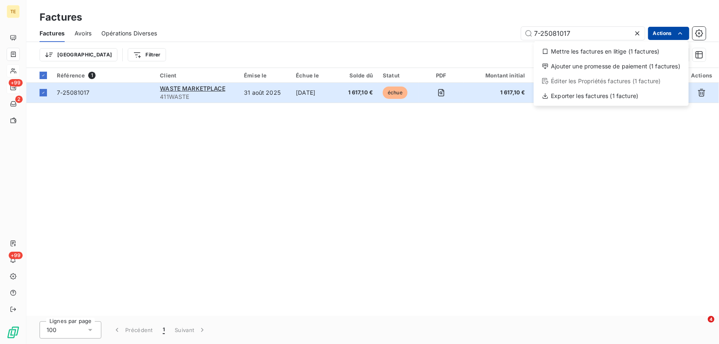
click at [662, 33] on html "TE +99 2 +99 Factures Factures Avoirs Opérations Diverses 7-25081017 Actions Me…" at bounding box center [359, 172] width 719 height 344
click at [577, 49] on div "Mettre les factures en litige (1 factures)" at bounding box center [611, 51] width 148 height 13
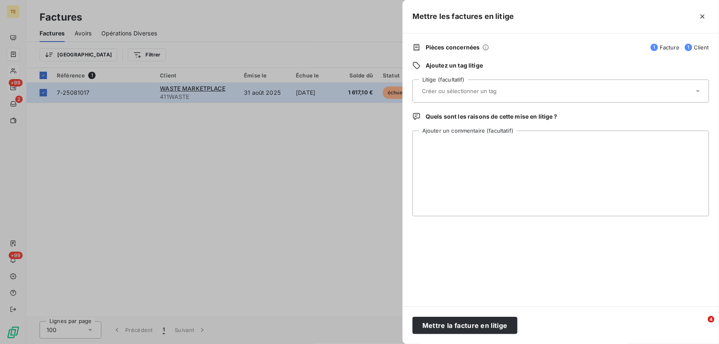
click at [460, 91] on input "text" at bounding box center [481, 90] width 120 height 7
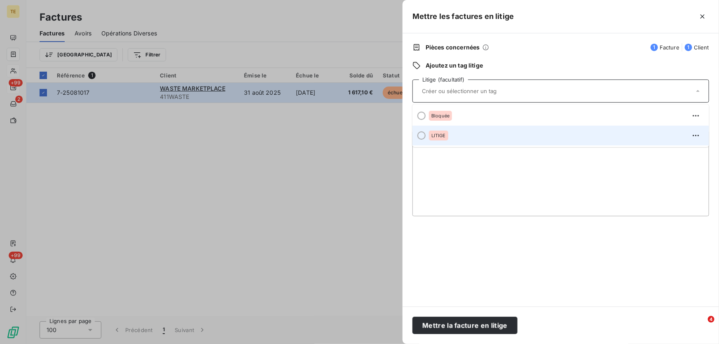
click at [437, 136] on span "LITIGE" at bounding box center [438, 135] width 14 height 5
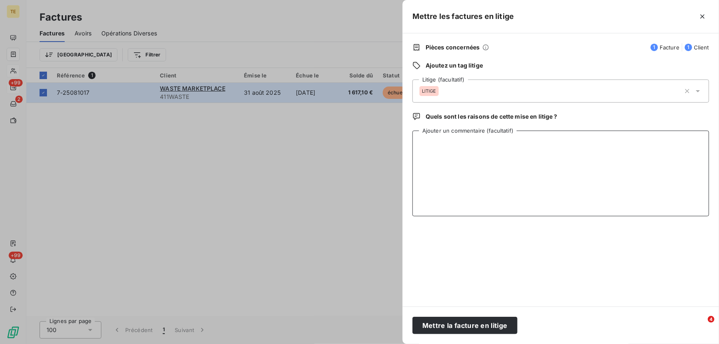
click at [425, 142] on textarea "Ajouter un commentaire (facultatif)" at bounding box center [561, 174] width 297 height 86
paste textarea "Jerôme De Tomasi le 16/09/2025 appel de facture ddé le 16/09"
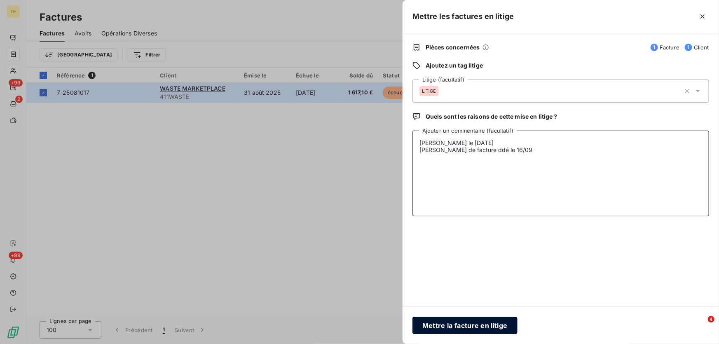
type textarea "Jerôme De Tomasi le 16/09/2025 appel de facture ddé le 16/09"
click at [455, 326] on button "Mettre la facture en litige" at bounding box center [465, 325] width 105 height 17
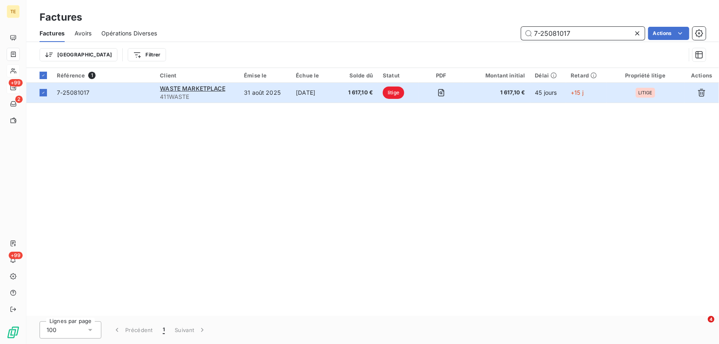
click at [577, 33] on input "7-25081017" at bounding box center [583, 33] width 124 height 13
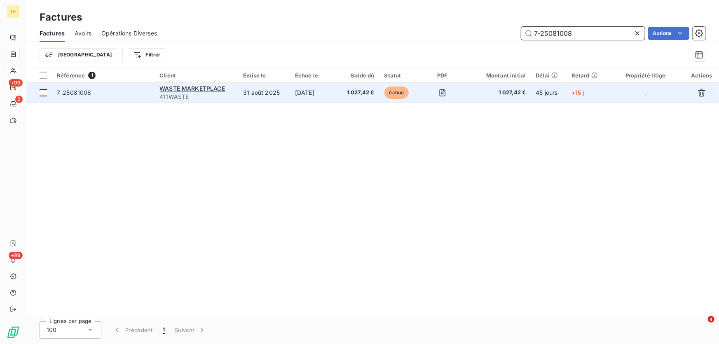
type input "7-25081008"
click at [45, 93] on div at bounding box center [43, 92] width 7 height 7
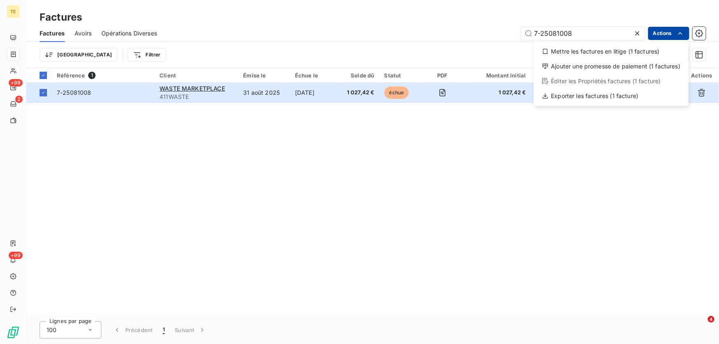
click at [658, 32] on html "TE +99 2 +99 Factures Factures Avoirs Opérations Diverses 7-25081008 Actions Me…" at bounding box center [359, 172] width 719 height 344
click at [606, 49] on div "Mettre les factures en litige (1 factures)" at bounding box center [611, 51] width 148 height 13
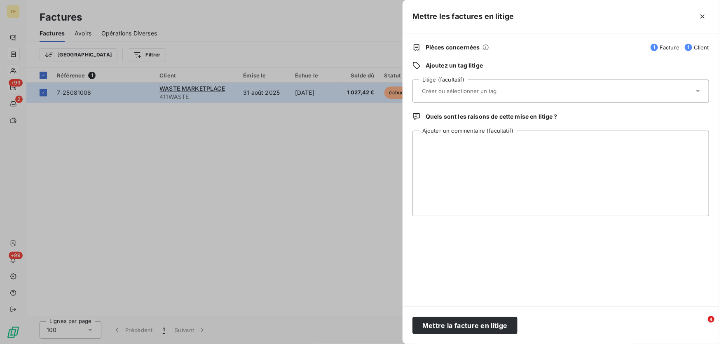
click at [438, 94] on input "text" at bounding box center [481, 90] width 120 height 7
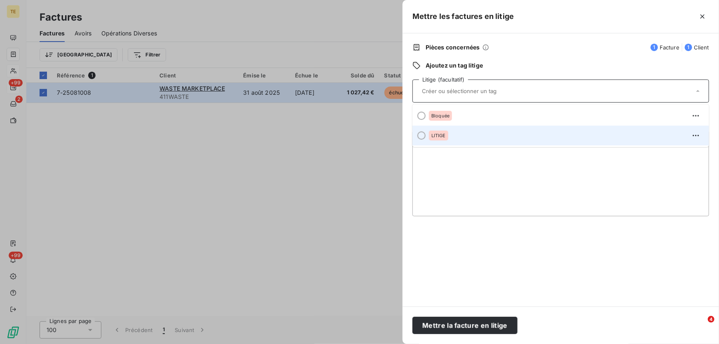
click at [438, 136] on span "LITIGE" at bounding box center [438, 135] width 14 height 5
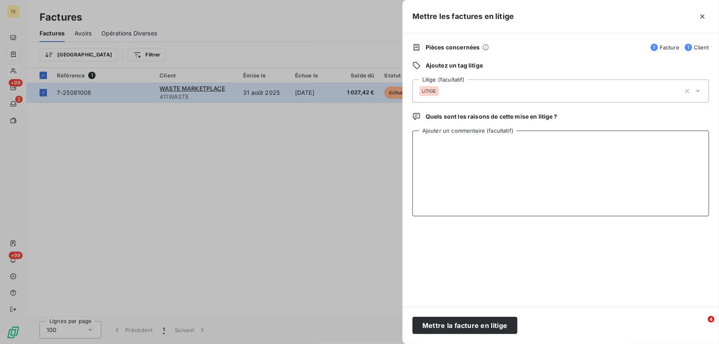
click at [422, 143] on textarea "Ajouter un commentaire (facultatif)" at bounding box center [561, 174] width 297 height 86
paste textarea "Jerôme De Tomasi le 16/09/2025 appel de facture ddé le 16/09"
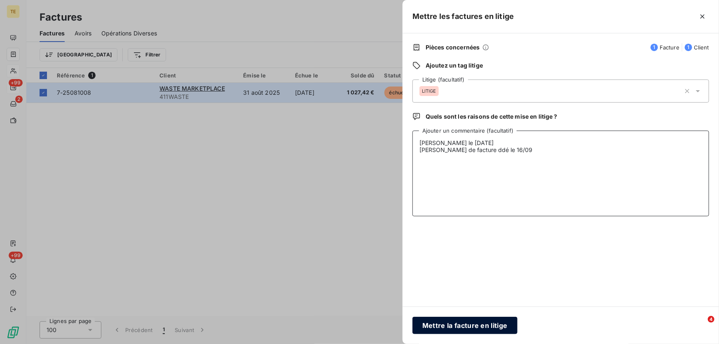
type textarea "Jerôme De Tomasi le 16/09/2025 appel de facture ddé le 16/09"
click at [462, 327] on button "Mettre la facture en litige" at bounding box center [465, 325] width 105 height 17
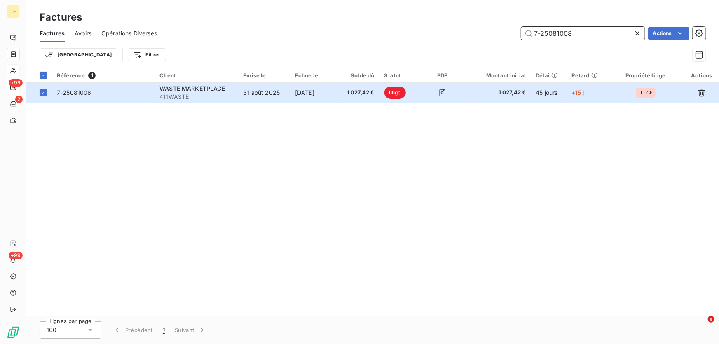
click at [597, 30] on input "7-25081008" at bounding box center [583, 33] width 124 height 13
click at [600, 30] on input "7-25081008" at bounding box center [583, 33] width 124 height 13
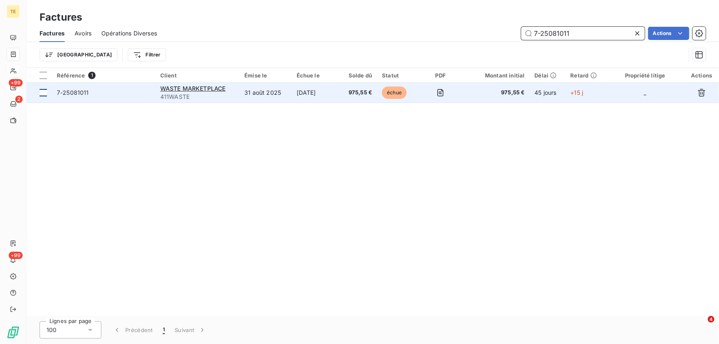
type input "7-25081011"
click at [44, 91] on div at bounding box center [43, 92] width 7 height 7
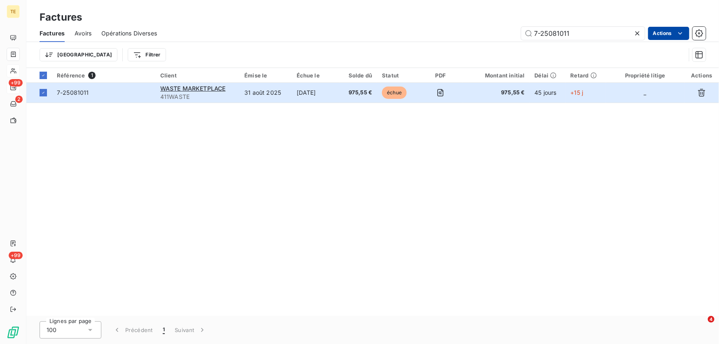
click at [664, 35] on html "TE +99 2 +99 Factures Factures Avoirs Opérations Diverses 7-25081011 Actions Tr…" at bounding box center [359, 172] width 719 height 344
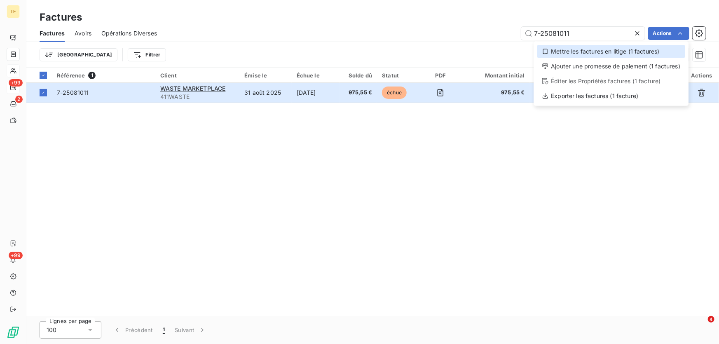
click at [602, 51] on div "Mettre les factures en litige (1 factures)" at bounding box center [611, 51] width 148 height 13
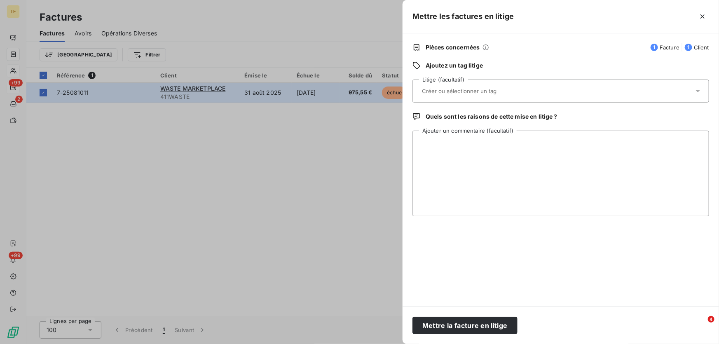
click at [438, 89] on input "text" at bounding box center [481, 90] width 120 height 7
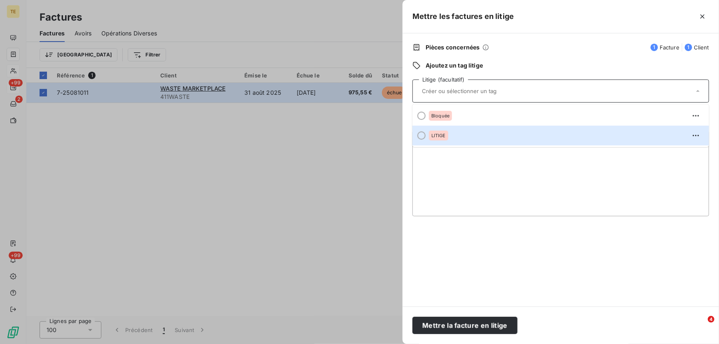
click at [440, 136] on span "LITIGE" at bounding box center [438, 135] width 14 height 5
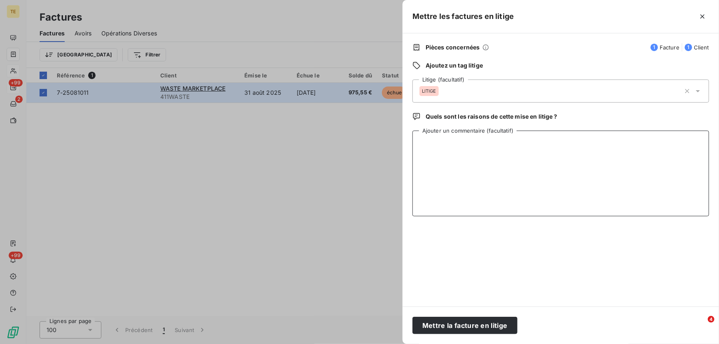
click at [428, 142] on textarea "Ajouter un commentaire (facultatif)" at bounding box center [561, 174] width 297 height 86
paste textarea "Jerôme De Tomasi le 16/09/2025 appel de facture ddé le 16/09"
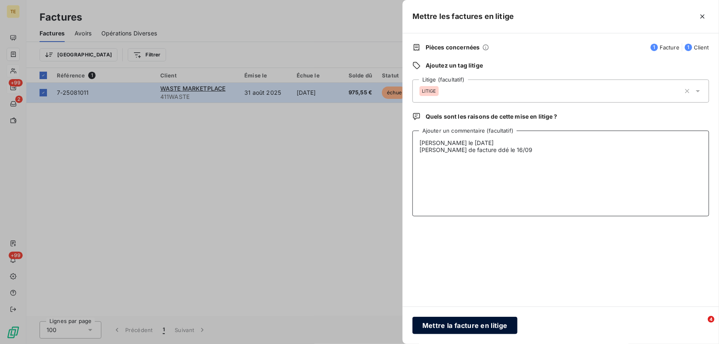
type textarea "Jerôme De Tomasi le 16/09/2025 appel de facture ddé le 16/09"
click at [456, 326] on button "Mettre la facture en litige" at bounding box center [465, 325] width 105 height 17
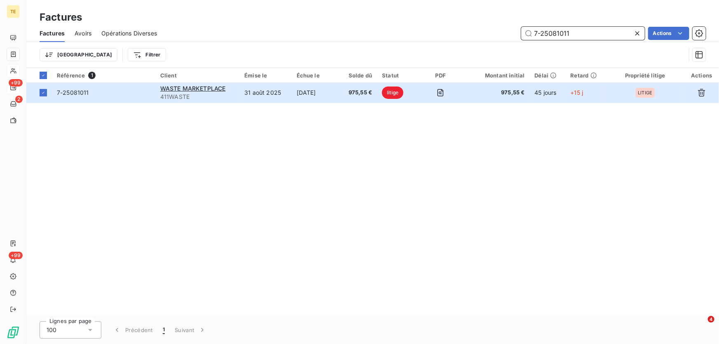
click at [598, 33] on input "7-25081011" at bounding box center [583, 33] width 124 height 13
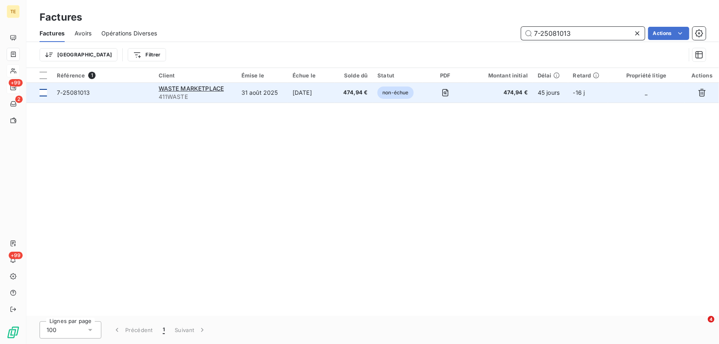
type input "7-25081013"
click at [40, 92] on div at bounding box center [43, 92] width 7 height 7
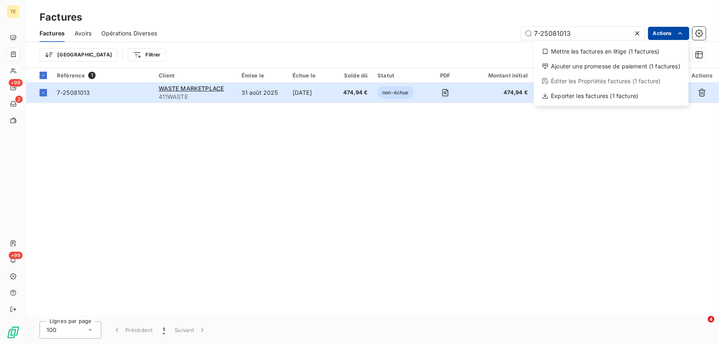
click at [670, 32] on html "TE +99 2 +99 Factures Factures Avoirs Opérations Diverses 7-25081013 Actions Me…" at bounding box center [359, 172] width 719 height 344
click at [625, 52] on div "Mettre les factures en litige (1 factures)" at bounding box center [611, 51] width 148 height 13
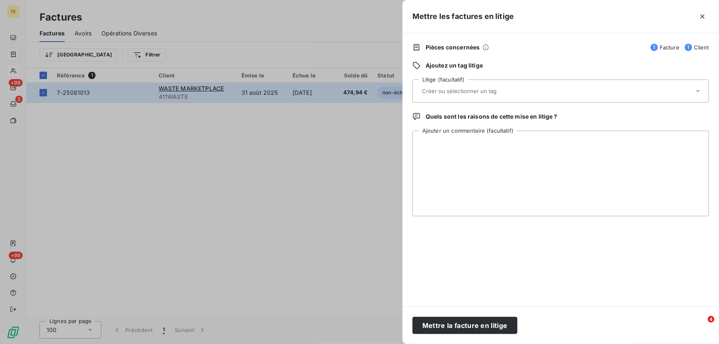
click at [442, 88] on input "text" at bounding box center [481, 90] width 120 height 7
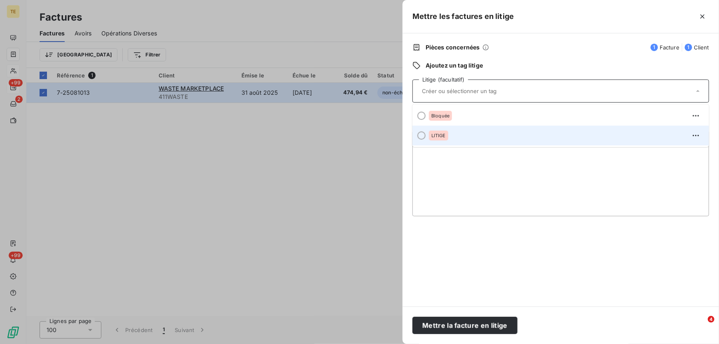
click at [438, 134] on span "LITIGE" at bounding box center [438, 135] width 14 height 5
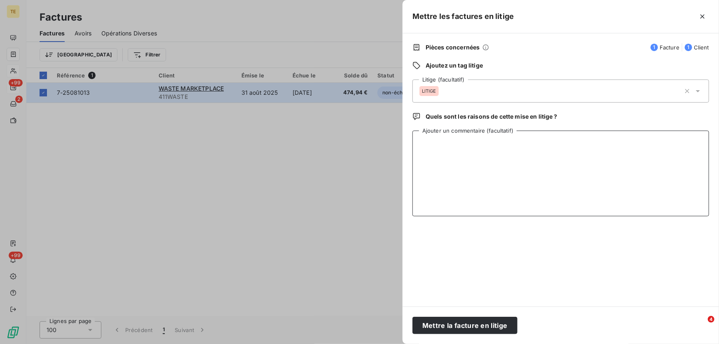
click at [441, 142] on textarea "Ajouter un commentaire (facultatif)" at bounding box center [561, 174] width 297 height 86
paste textarea "Angeline DURAND le 01/10/2025 Avoir demandé pour 108€ HT car un seul dépôt"
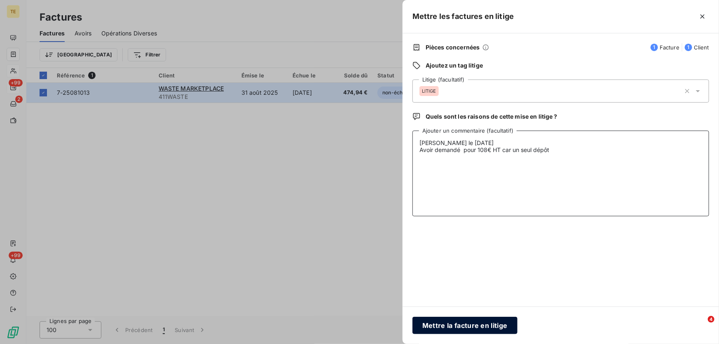
type textarea "Angeline DURAND le 01/10/2025 Avoir demandé pour 108€ HT car un seul dépôt"
click at [478, 324] on button "Mettre la facture en litige" at bounding box center [465, 325] width 105 height 17
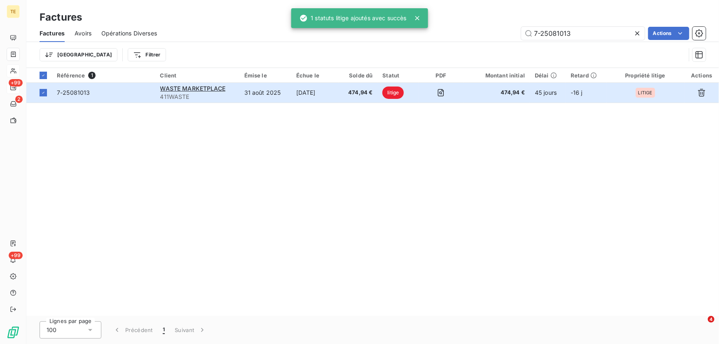
click at [324, 199] on div "Référence 1 Client Émise le Échue le Solde dû Statut PDF Montant initial Délai …" at bounding box center [372, 192] width 693 height 248
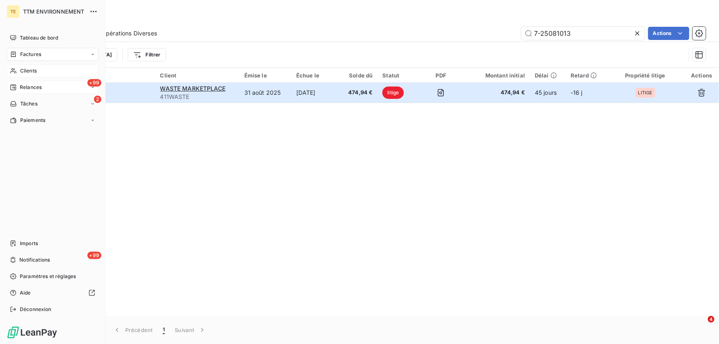
click at [31, 68] on span "Clients" at bounding box center [28, 70] width 16 height 7
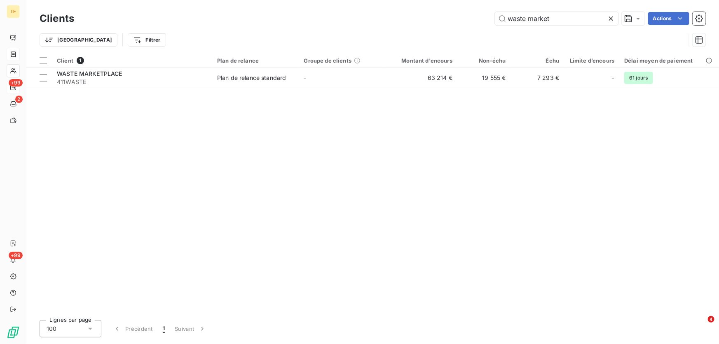
click at [610, 18] on icon at bounding box center [611, 18] width 4 height 4
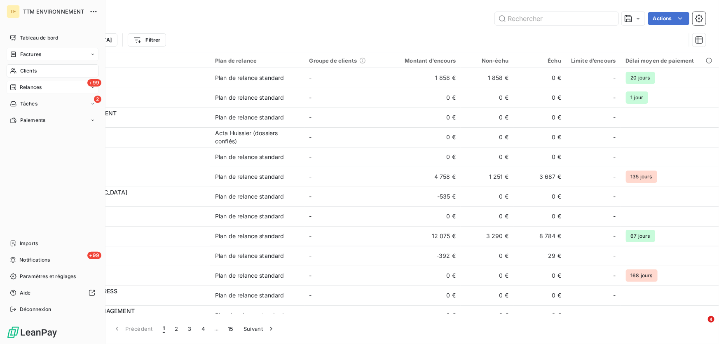
click at [27, 76] on div "Clients" at bounding box center [53, 70] width 92 height 13
click at [32, 69] on span "Clients" at bounding box center [28, 70] width 16 height 7
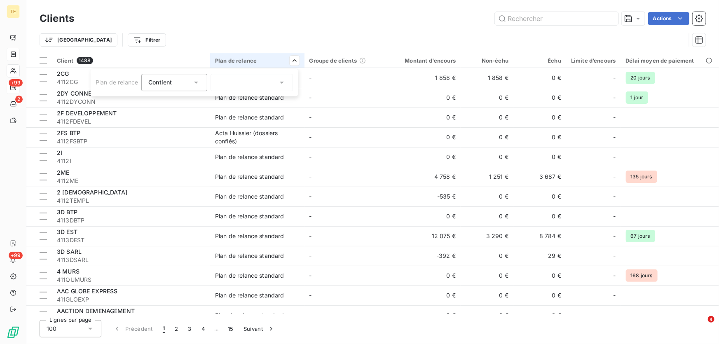
click at [295, 61] on html "TE +99 2 +99 Clients Actions Trier Filtrer Client 1488 Plan de relance Groupe d…" at bounding box center [359, 172] width 719 height 344
click at [108, 45] on html "TE +99 2 +99 Clients Actions Trier Filtrer Client 1488 Plan de relance Groupe d…" at bounding box center [359, 172] width 719 height 344
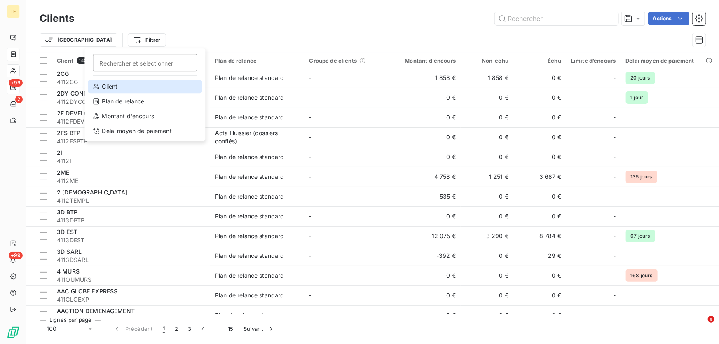
click at [105, 85] on div "Client" at bounding box center [145, 86] width 114 height 13
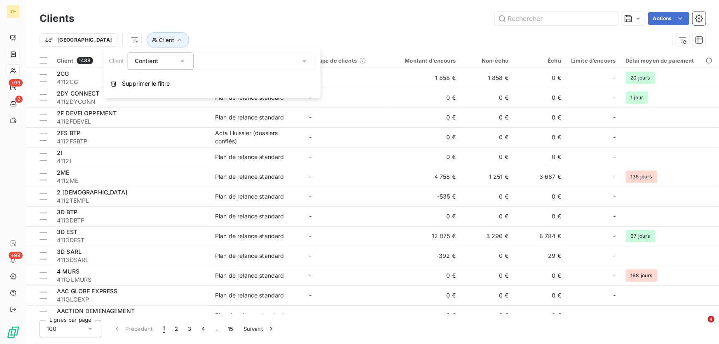
click at [250, 61] on div at bounding box center [256, 60] width 119 height 17
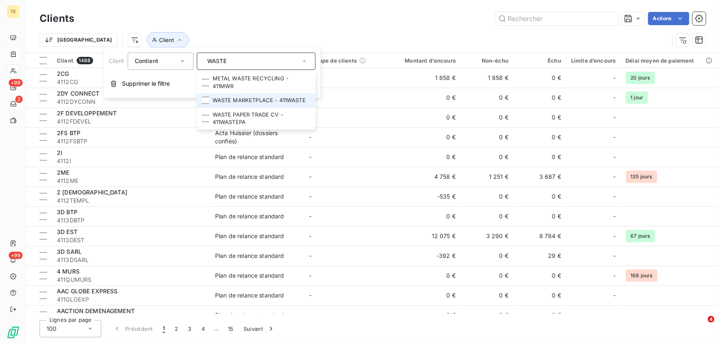
type input "WASTE"
click at [251, 100] on li "WASTE MARKETPLACE - 411WASTE" at bounding box center [256, 101] width 119 height 14
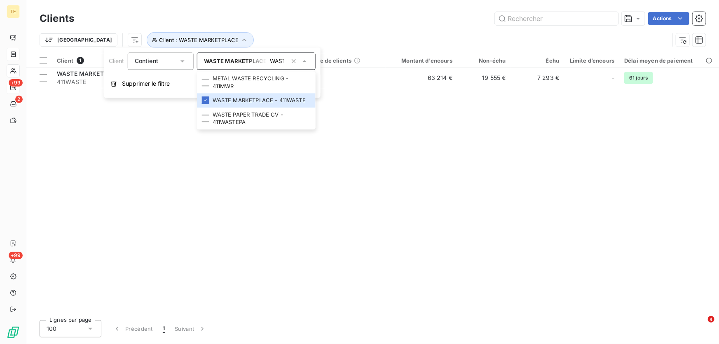
click at [302, 192] on div "Client 1 Plan de relance Groupe de clients Montant d'encours Non-échu Échu Limi…" at bounding box center [372, 183] width 693 height 260
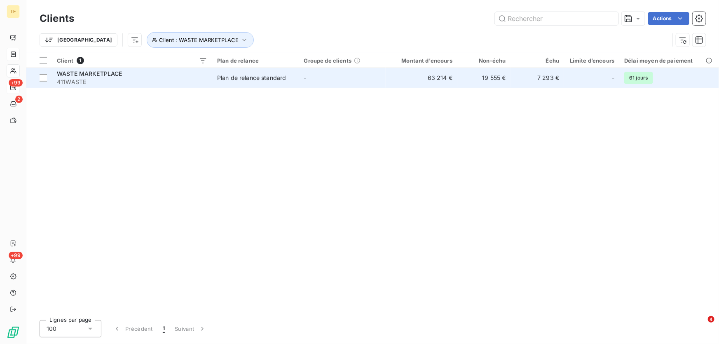
click at [72, 74] on span "WASTE MARKETPLACE" at bounding box center [90, 73] width 66 height 7
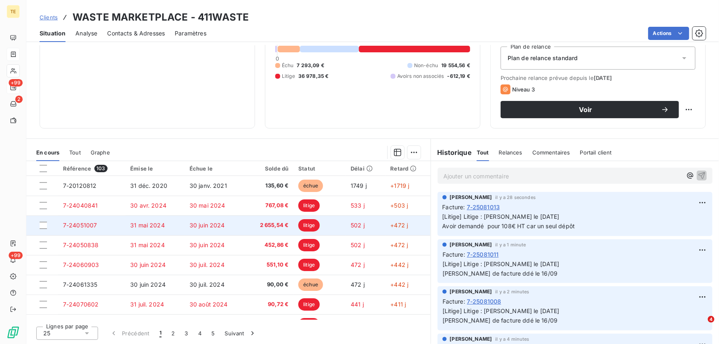
click at [88, 224] on span "7-24051007" at bounding box center [80, 225] width 34 height 7
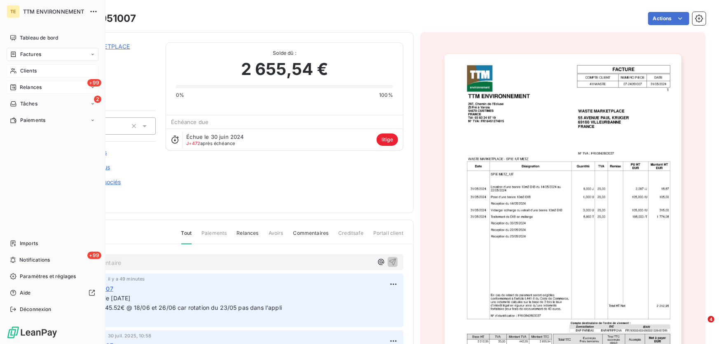
click at [21, 65] on div "Clients" at bounding box center [53, 70] width 92 height 13
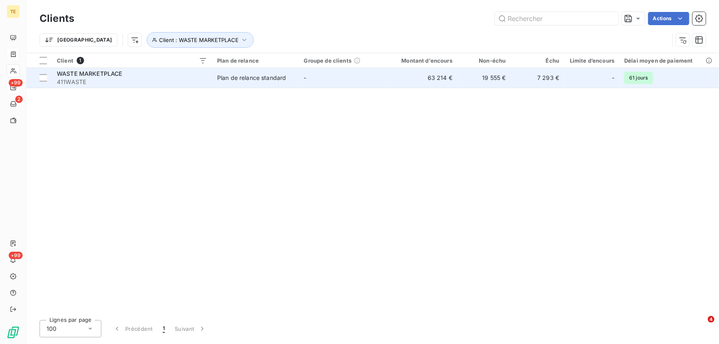
click at [82, 75] on span "WASTE MARKETPLACE" at bounding box center [90, 73] width 66 height 7
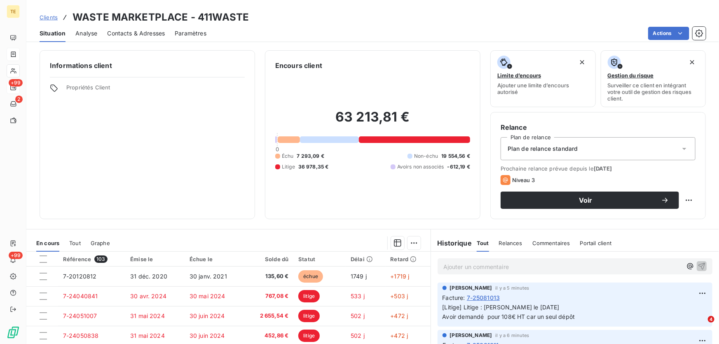
click at [455, 267] on p "Ajouter un commentaire ﻿" at bounding box center [562, 267] width 239 height 10
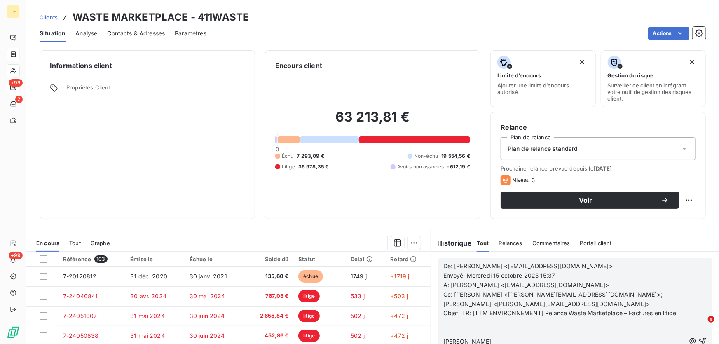
scroll to position [112, 0]
click at [449, 323] on p "﻿" at bounding box center [564, 322] width 242 height 9
click at [699, 336] on icon "button" at bounding box center [703, 337] width 8 height 8
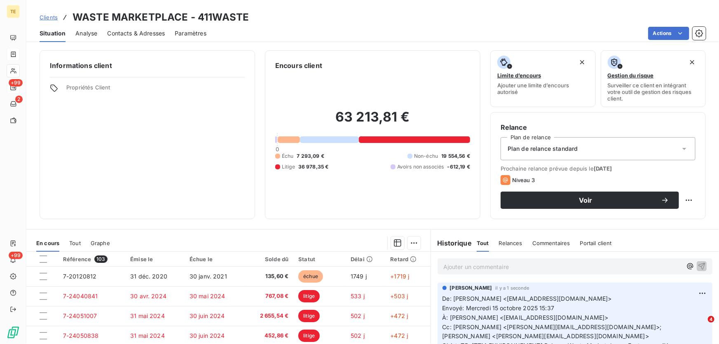
scroll to position [0, 0]
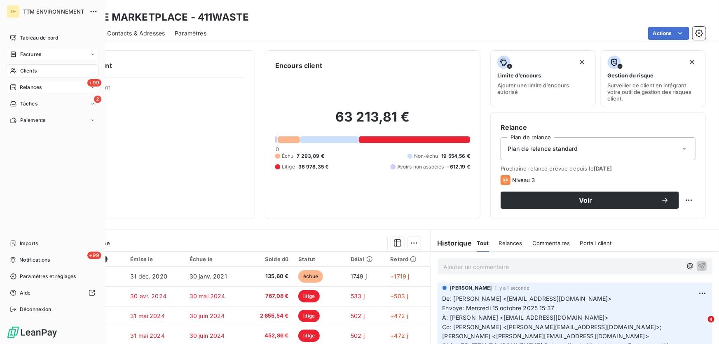
click at [29, 70] on span "Clients" at bounding box center [28, 70] width 16 height 7
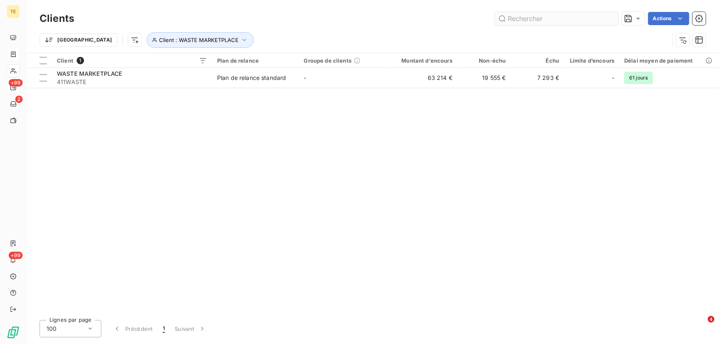
click at [518, 21] on input "text" at bounding box center [557, 18] width 124 height 13
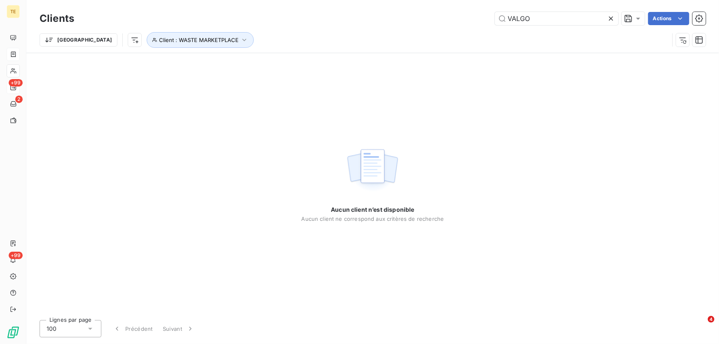
type input "VALGO"
click at [610, 17] on icon at bounding box center [611, 18] width 8 height 8
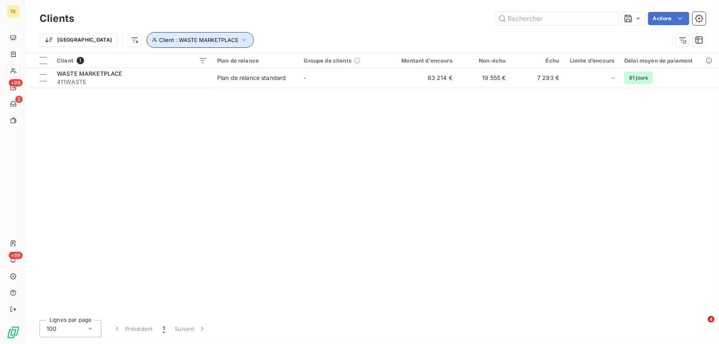
click at [242, 39] on icon "button" at bounding box center [244, 40] width 4 height 2
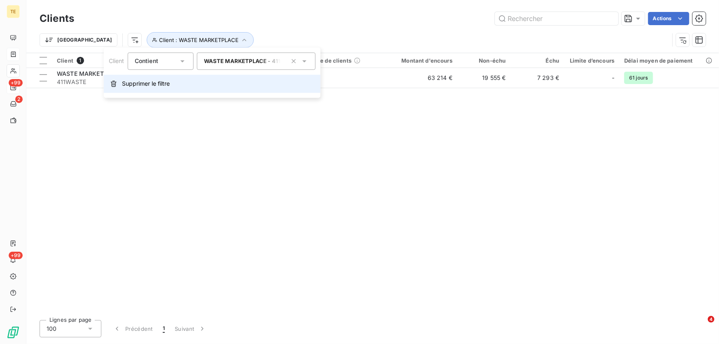
click at [152, 80] on span "Supprimer le filtre" at bounding box center [146, 84] width 48 height 8
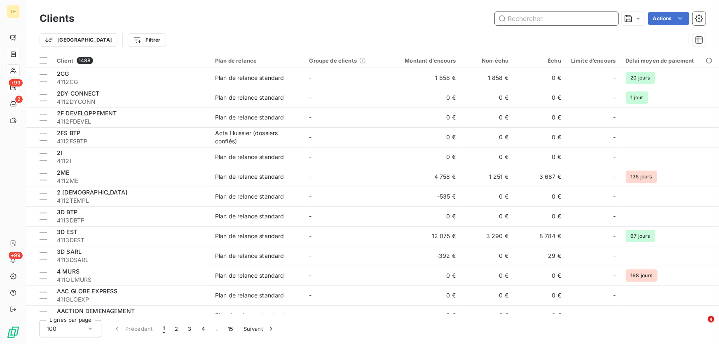
click at [553, 21] on input "text" at bounding box center [557, 18] width 124 height 13
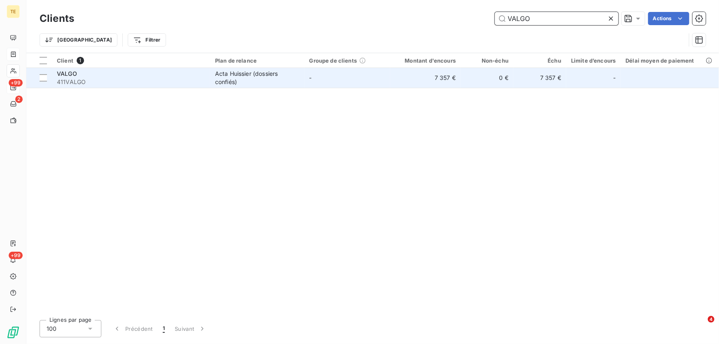
type input "VALGO"
click at [239, 76] on div "Acta Huissier (dossiers confiés)" at bounding box center [257, 78] width 84 height 16
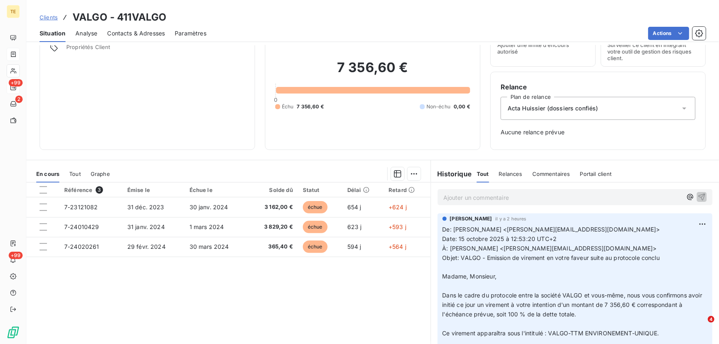
scroll to position [62, 0]
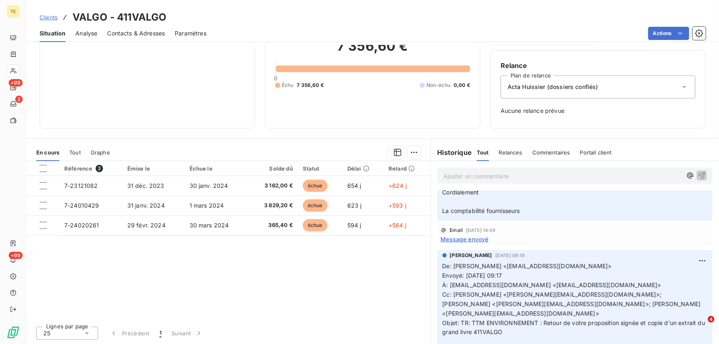
scroll to position [187, 0]
click at [466, 239] on span "Message envoyé" at bounding box center [465, 237] width 48 height 9
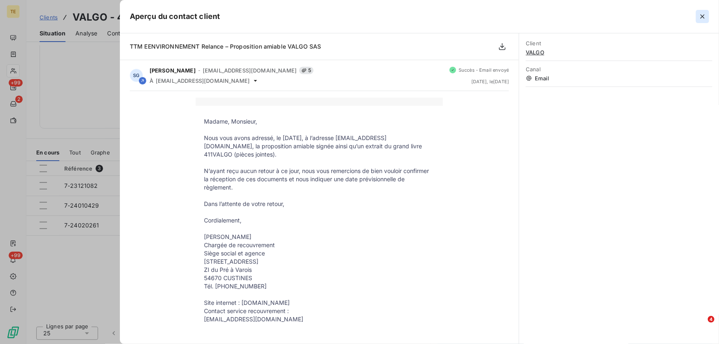
click at [704, 14] on icon "button" at bounding box center [703, 16] width 8 height 8
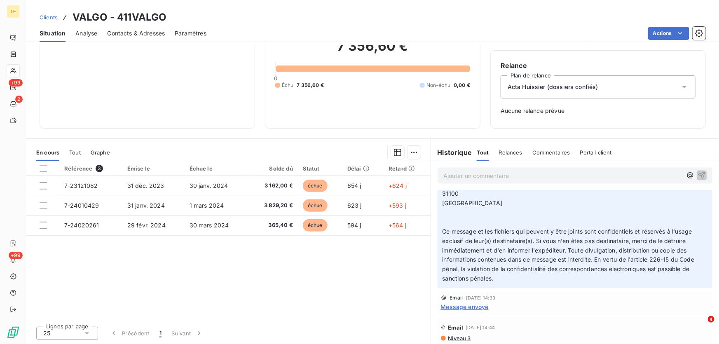
scroll to position [865, 0]
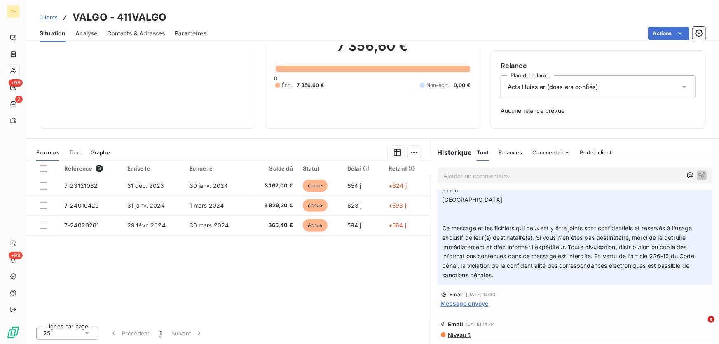
click at [459, 299] on span "Message envoyé" at bounding box center [465, 303] width 48 height 9
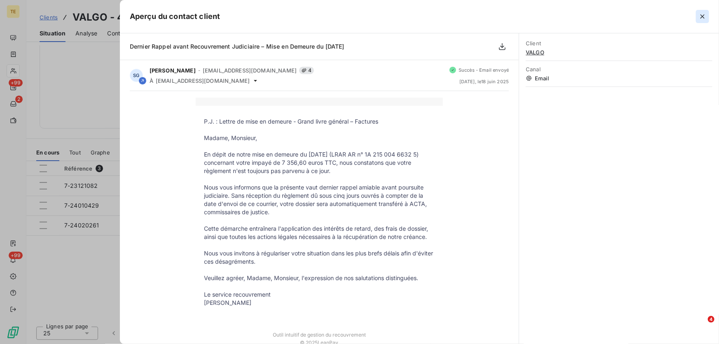
click at [701, 17] on icon "button" at bounding box center [703, 16] width 8 height 8
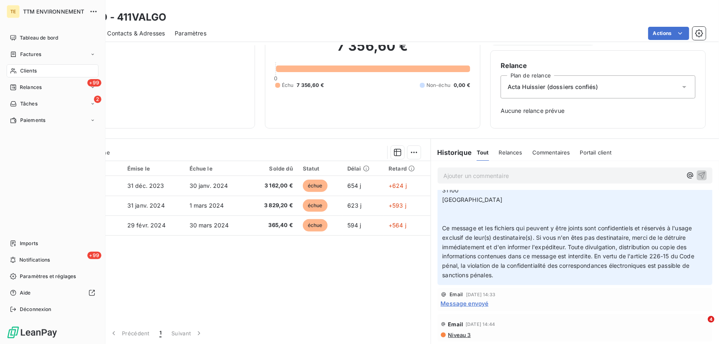
click at [39, 68] on div "Clients" at bounding box center [53, 70] width 92 height 13
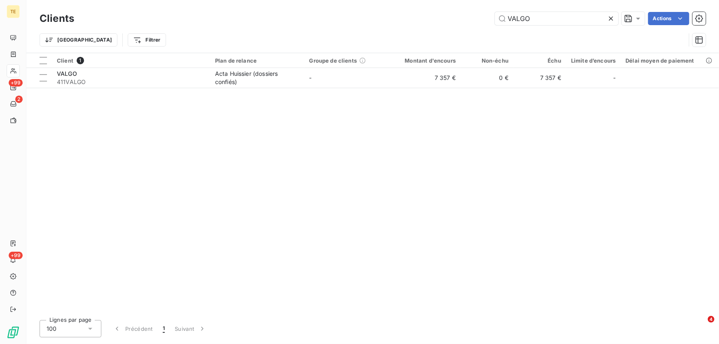
drag, startPoint x: 539, startPoint y: 13, endPoint x: 456, endPoint y: 20, distance: 83.9
click at [456, 20] on div "VALGO Actions" at bounding box center [395, 18] width 622 height 13
type input "2me"
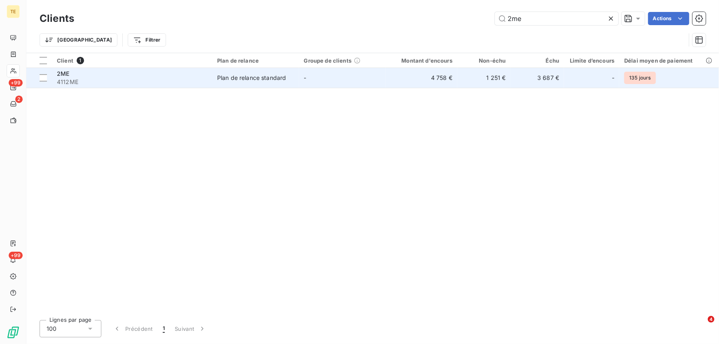
click at [78, 75] on div "2ME" at bounding box center [132, 74] width 150 height 8
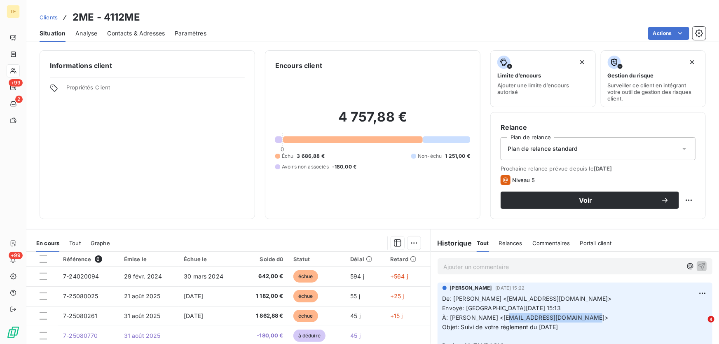
drag, startPoint x: 565, startPoint y: 318, endPoint x: 493, endPoint y: 317, distance: 71.7
click at [493, 317] on span "À: [PERSON_NAME] <[EMAIL_ADDRESS][DOMAIN_NAME]>" at bounding box center [526, 317] width 166 height 7
copy span "[EMAIL_ADDRESS][DOMAIN_NAME]"
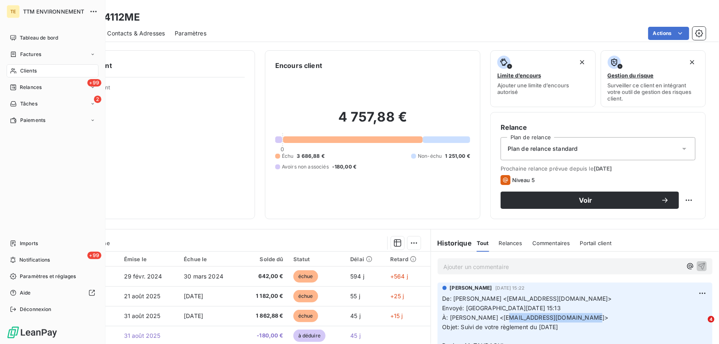
click at [33, 71] on span "Clients" at bounding box center [28, 70] width 16 height 7
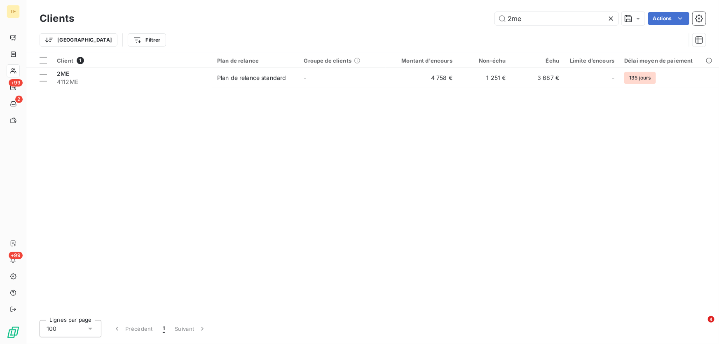
click at [611, 21] on icon at bounding box center [611, 18] width 8 height 8
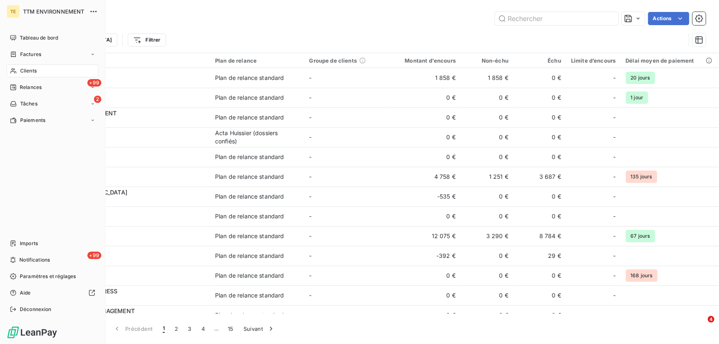
click at [27, 70] on span "Clients" at bounding box center [28, 70] width 16 height 7
click at [30, 49] on div "Factures" at bounding box center [53, 54] width 92 height 13
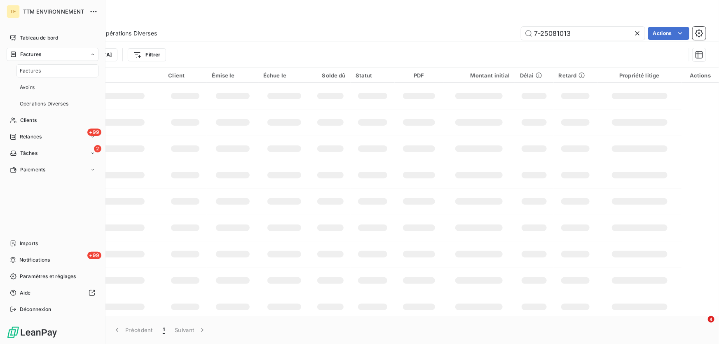
click at [28, 54] on span "Factures" at bounding box center [30, 54] width 21 height 7
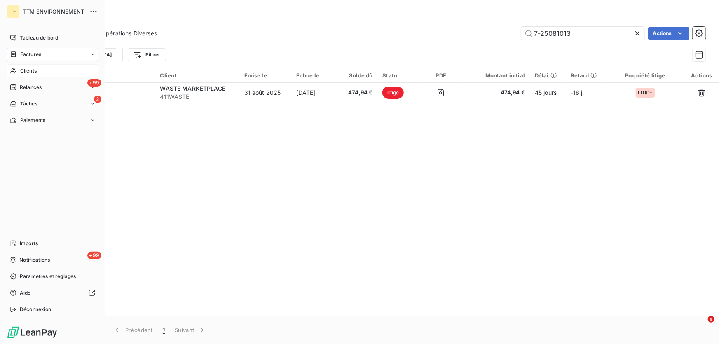
click at [27, 74] on span "Clients" at bounding box center [28, 70] width 16 height 7
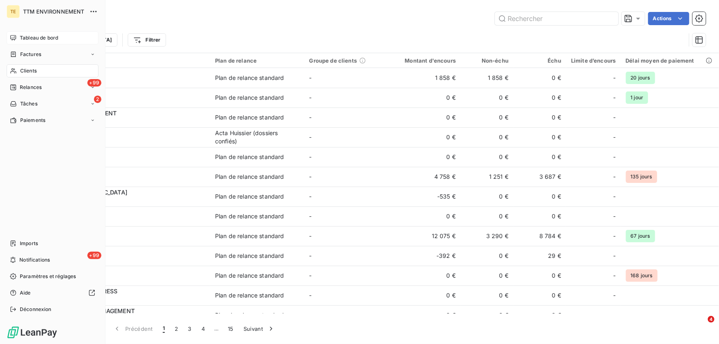
click at [29, 37] on span "Tableau de bord" at bounding box center [39, 37] width 38 height 7
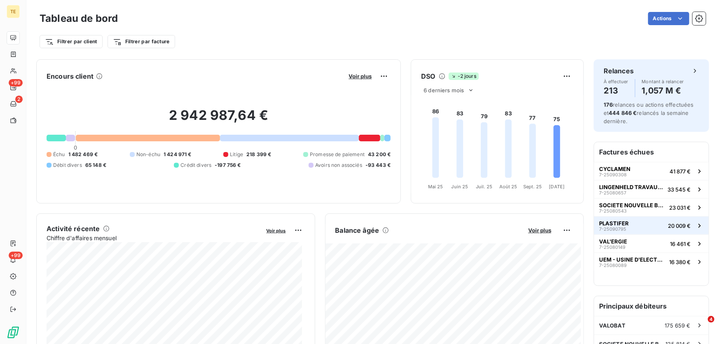
click at [612, 223] on span "PLASTIFER" at bounding box center [614, 223] width 30 height 7
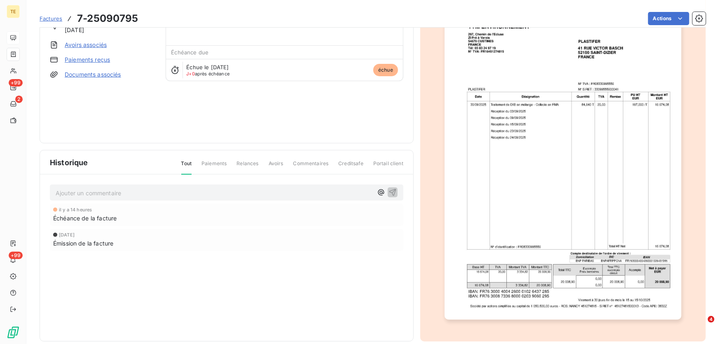
scroll to position [80, 0]
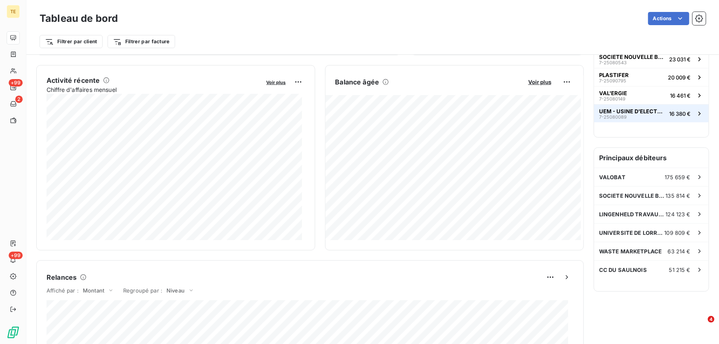
scroll to position [150, 0]
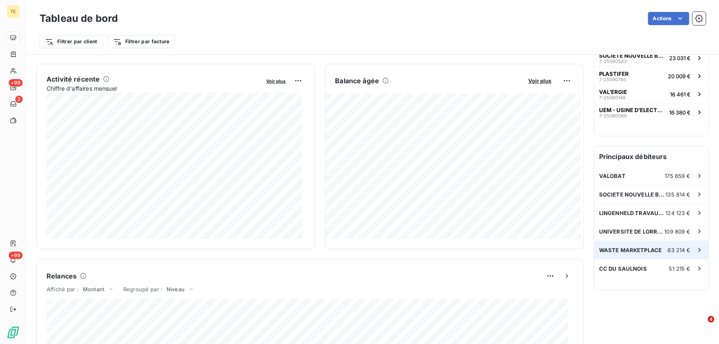
click at [624, 249] on span "WASTE MARKETPLACE" at bounding box center [630, 250] width 63 height 7
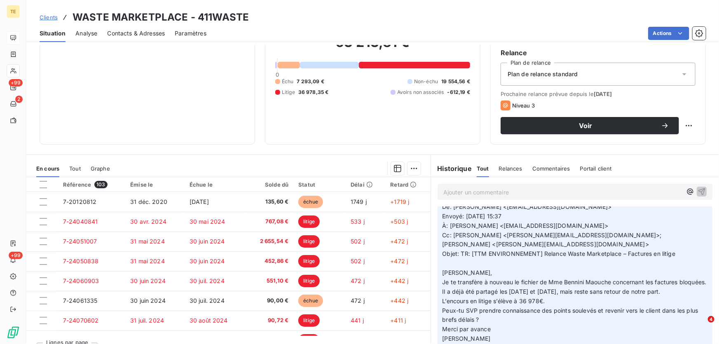
scroll to position [37, 0]
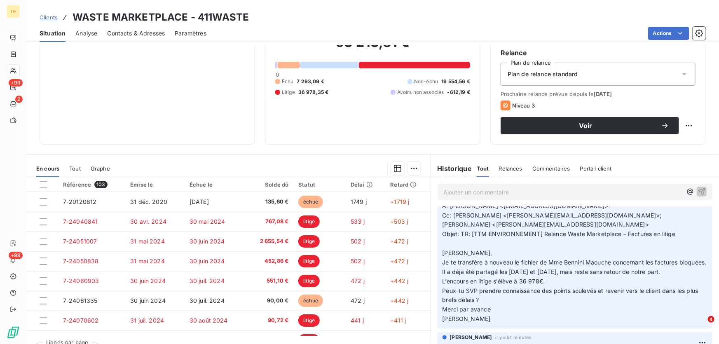
click at [474, 299] on span "Peux-tu SVP prendre connaissance des points soulevés et revenir vers le client …" at bounding box center [572, 295] width 258 height 16
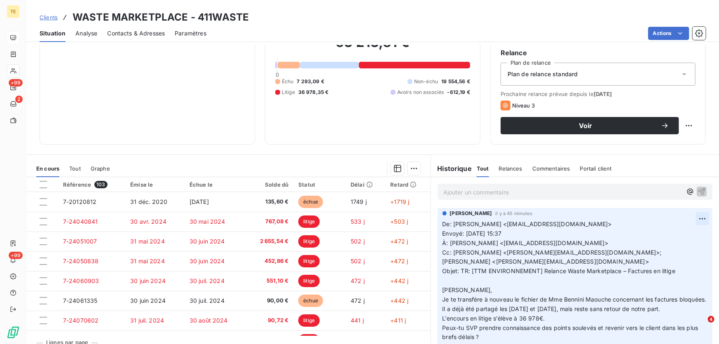
click at [688, 217] on html "TE +99 2 +99 Clients WASTE MARKETPLACE - 411WASTE Situation Analyse Contacts & …" at bounding box center [359, 172] width 719 height 344
click at [660, 252] on div "Supprimer" at bounding box center [672, 251] width 46 height 13
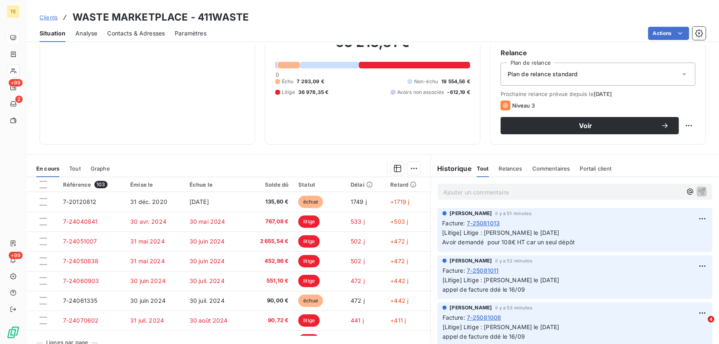
click at [467, 190] on p "Ajouter un commentaire ﻿" at bounding box center [562, 192] width 239 height 10
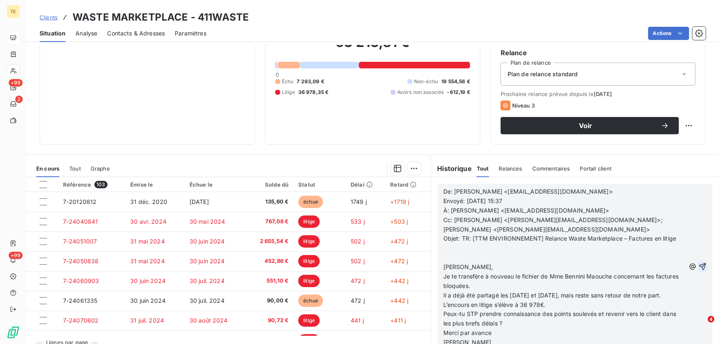
click at [699, 263] on icon "button" at bounding box center [703, 267] width 8 height 8
